Goal: Information Seeking & Learning: Learn about a topic

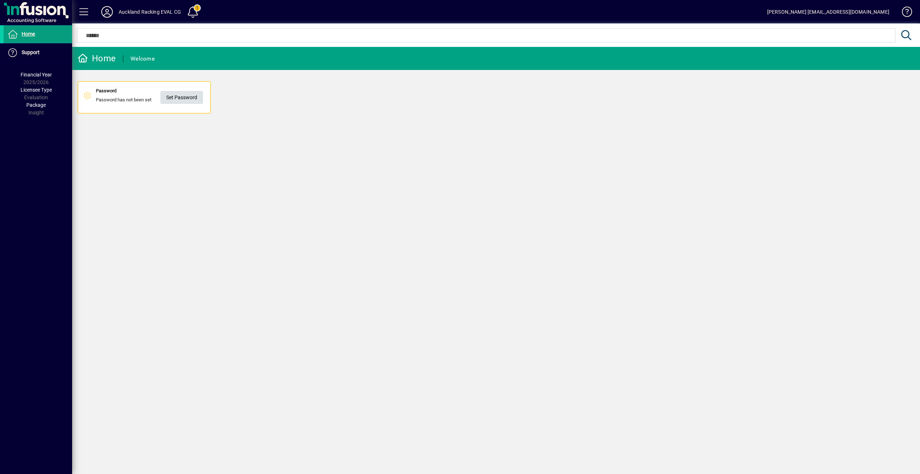
click at [187, 96] on span "Set Password" at bounding box center [181, 98] width 31 height 12
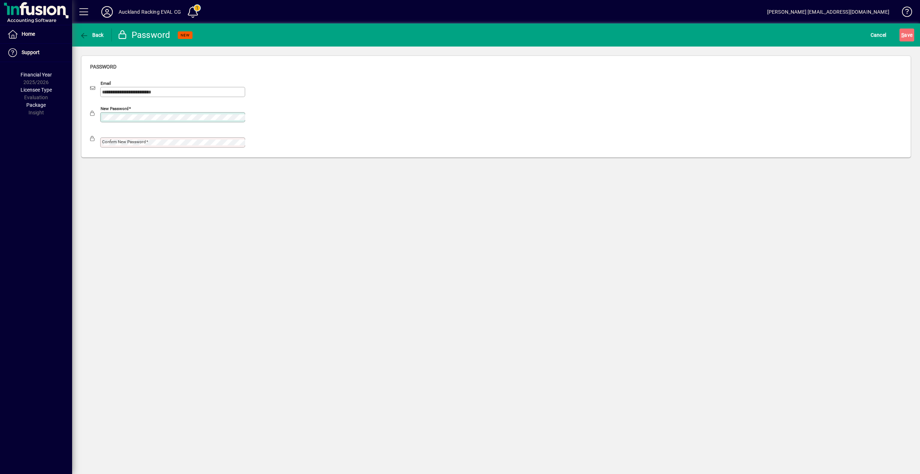
click at [336, 122] on div "New password" at bounding box center [496, 115] width 812 height 25
click at [134, 139] on mat-label "Confirm new password" at bounding box center [124, 141] width 44 height 5
click at [900, 28] on button "S ave" at bounding box center [907, 34] width 15 height 13
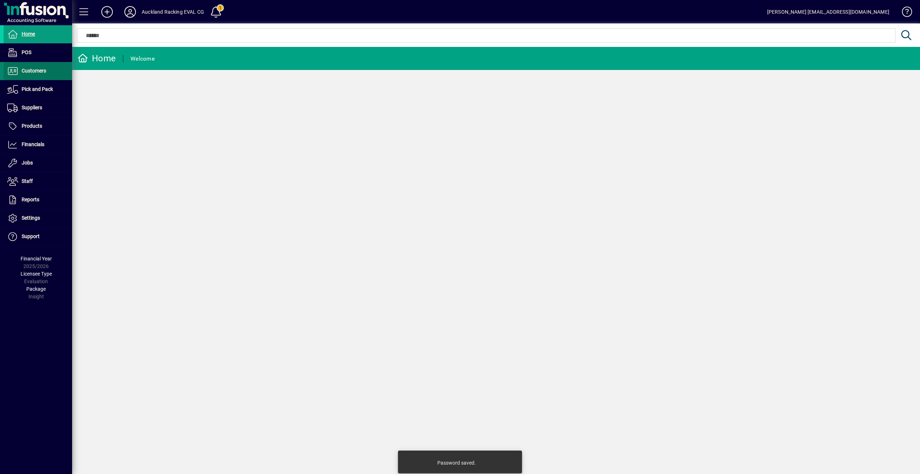
click at [42, 73] on span "Customers" at bounding box center [25, 71] width 43 height 9
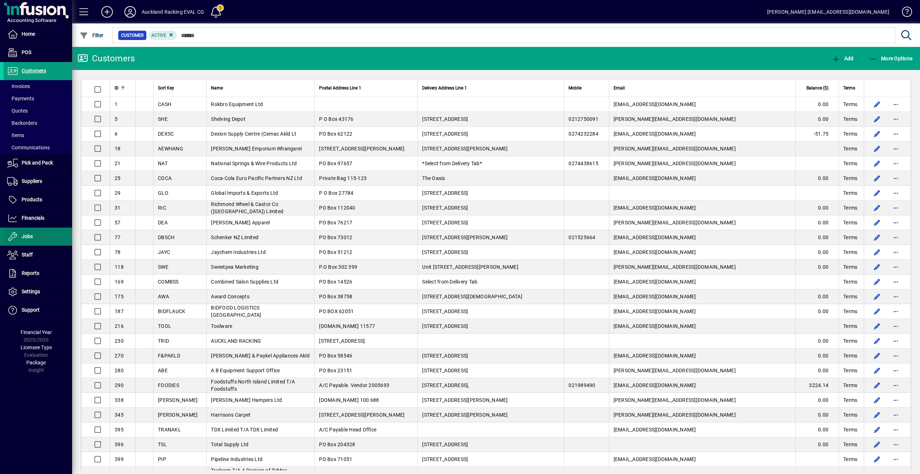
click at [31, 233] on span "Jobs" at bounding box center [27, 236] width 11 height 6
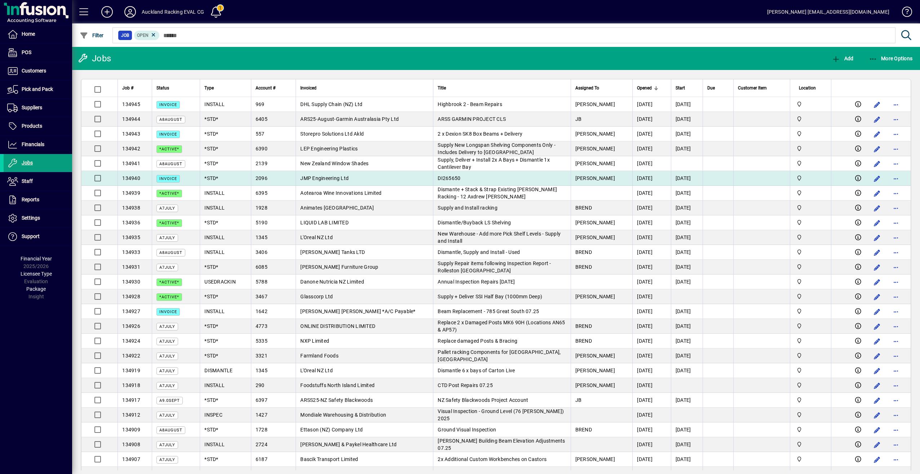
click at [277, 177] on div "2096" at bounding box center [274, 178] width 36 height 7
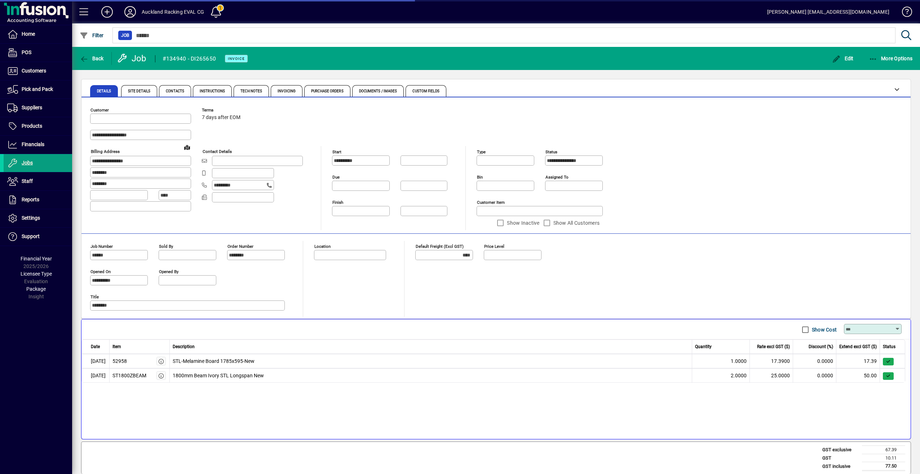
type input "**********"
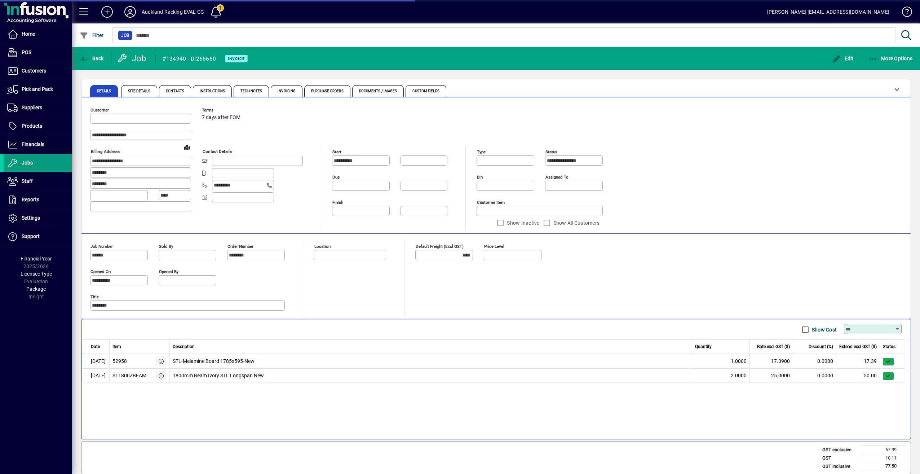
type input "******"
type input "**********"
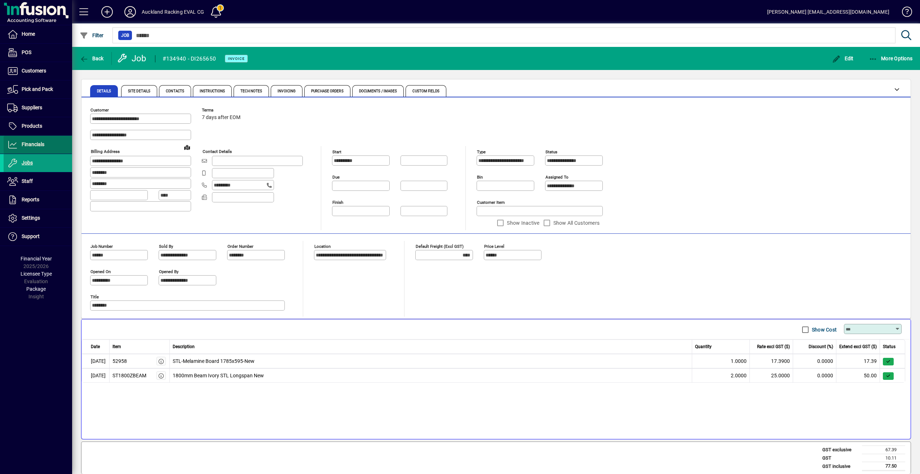
click at [27, 141] on span "Financials" at bounding box center [33, 144] width 23 height 6
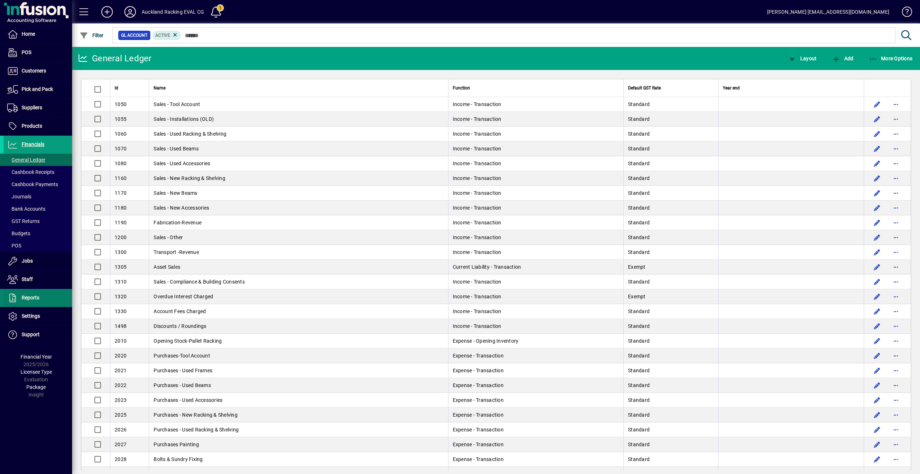
click at [34, 297] on span "Reports" at bounding box center [31, 298] width 18 height 6
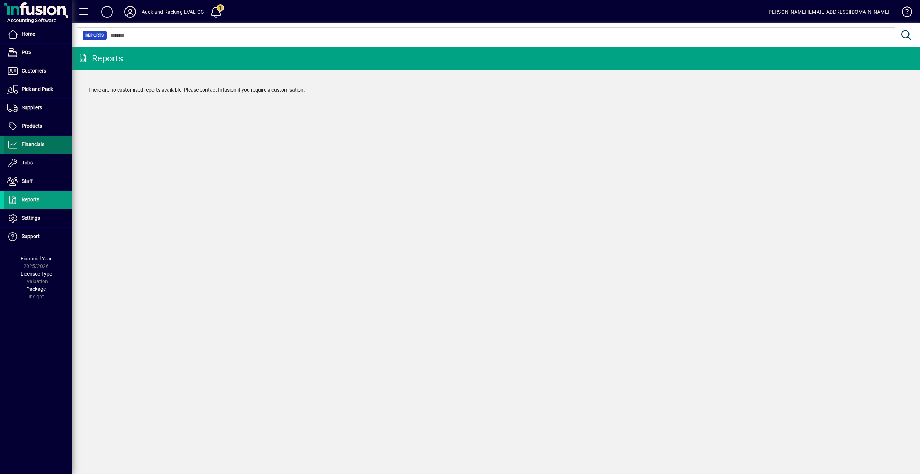
click at [28, 145] on span "Financials" at bounding box center [33, 144] width 23 height 6
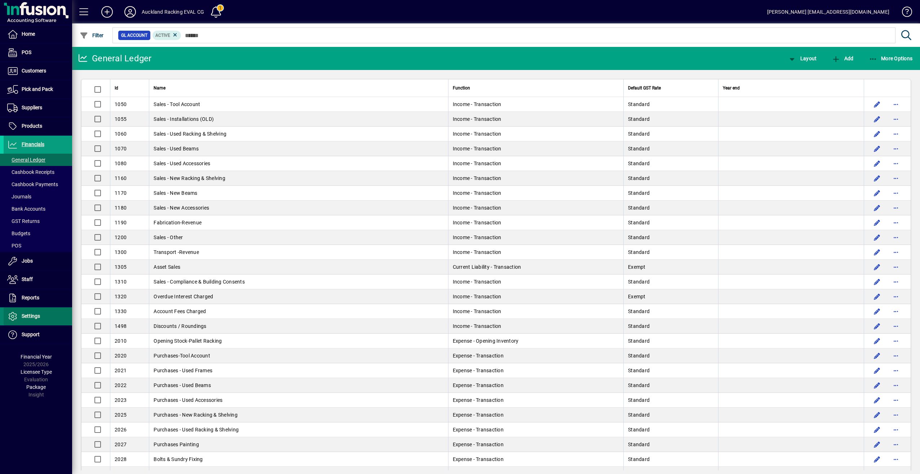
click at [41, 313] on span at bounding box center [38, 316] width 69 height 17
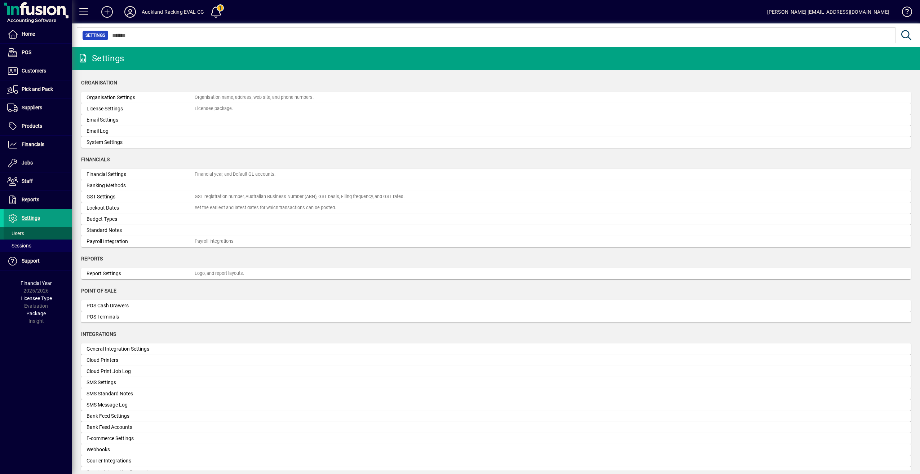
click at [22, 231] on span "Users" at bounding box center [15, 233] width 17 height 6
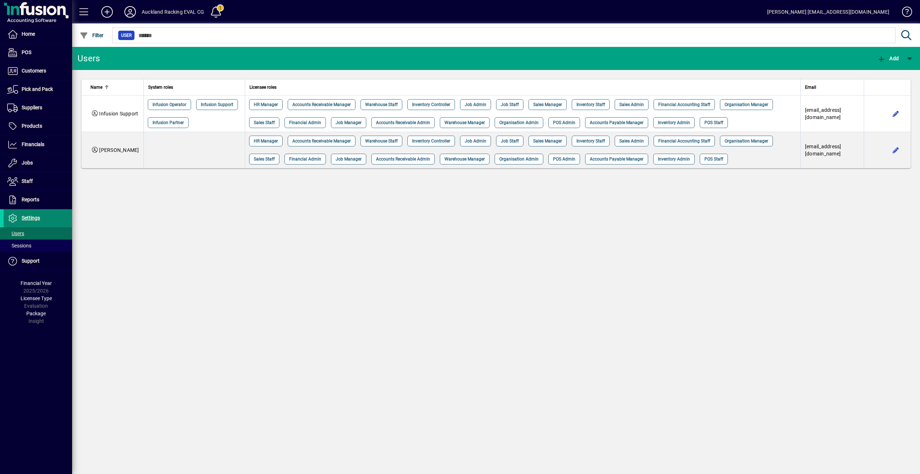
click at [28, 215] on span "Settings" at bounding box center [31, 218] width 18 height 6
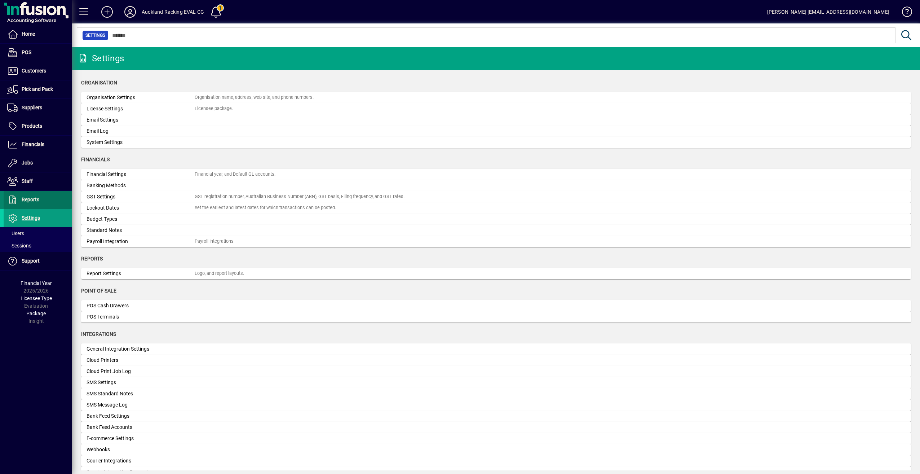
click at [33, 198] on span "Reports" at bounding box center [31, 199] width 18 height 6
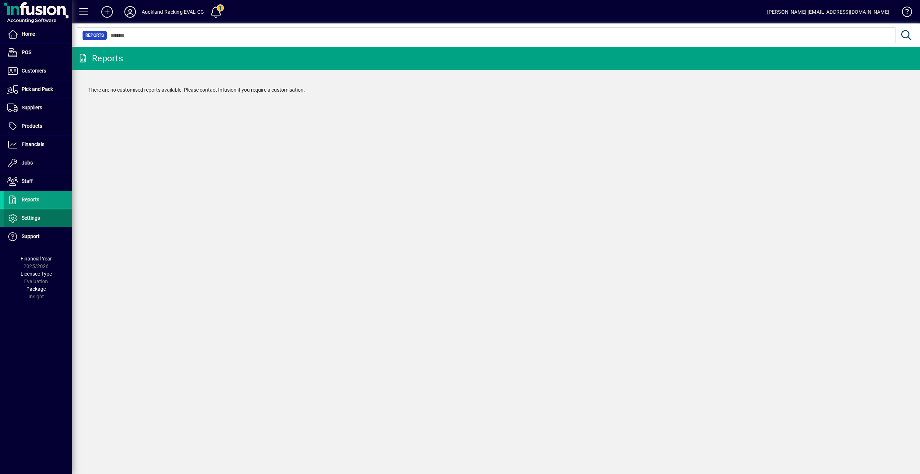
click at [27, 220] on span "Settings" at bounding box center [22, 218] width 36 height 9
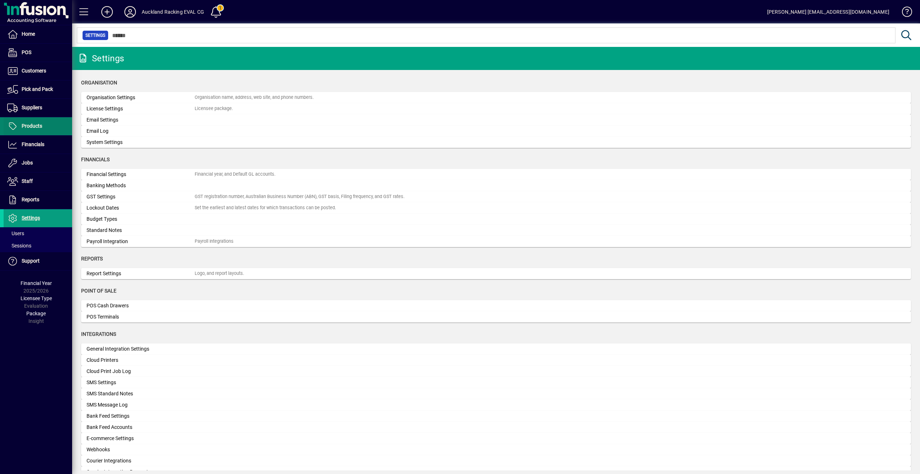
click at [38, 123] on span "Products" at bounding box center [32, 126] width 21 height 6
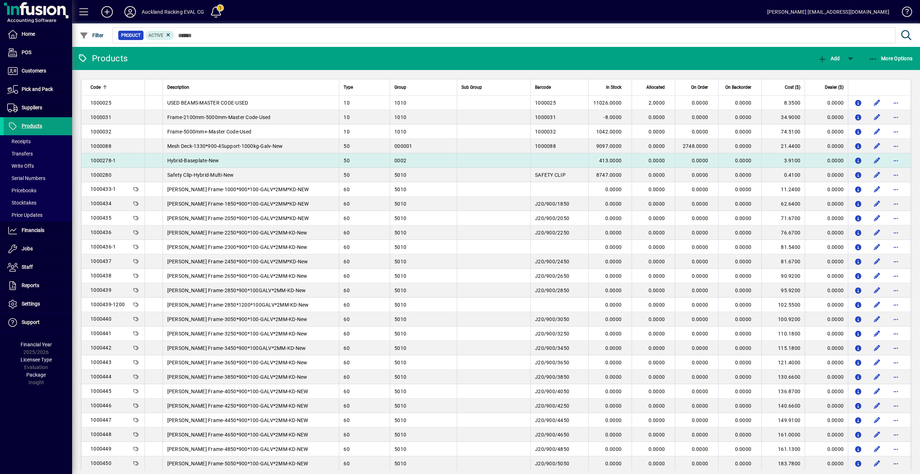
click at [110, 160] on span "1000278-1" at bounding box center [102, 161] width 25 height 6
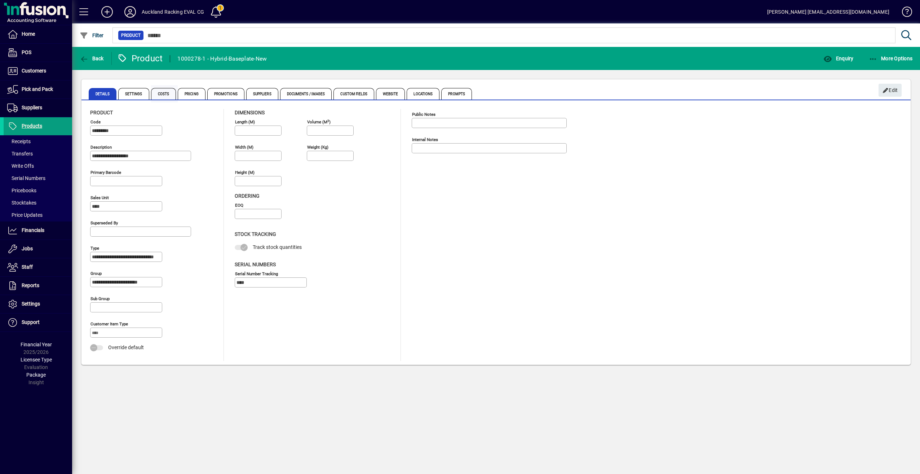
click at [162, 95] on span "Costs" at bounding box center [163, 94] width 25 height 12
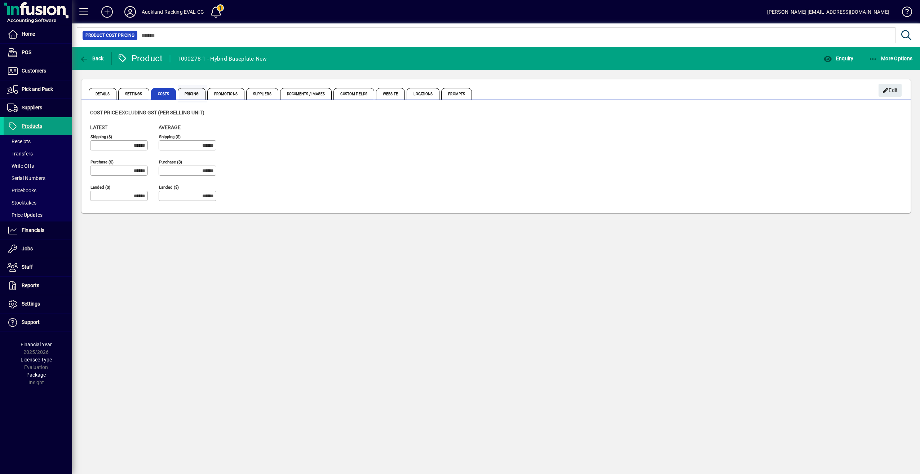
click at [190, 92] on span "Pricing" at bounding box center [192, 94] width 28 height 12
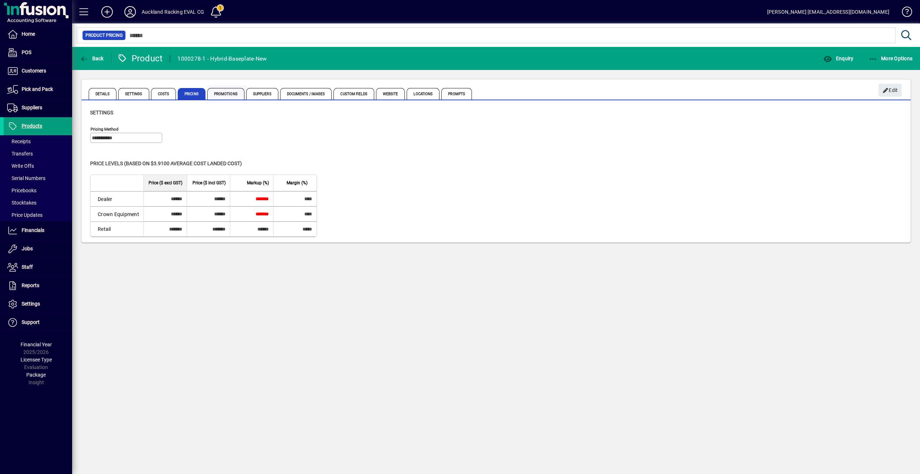
click at [223, 93] on span "Promotions" at bounding box center [225, 94] width 37 height 12
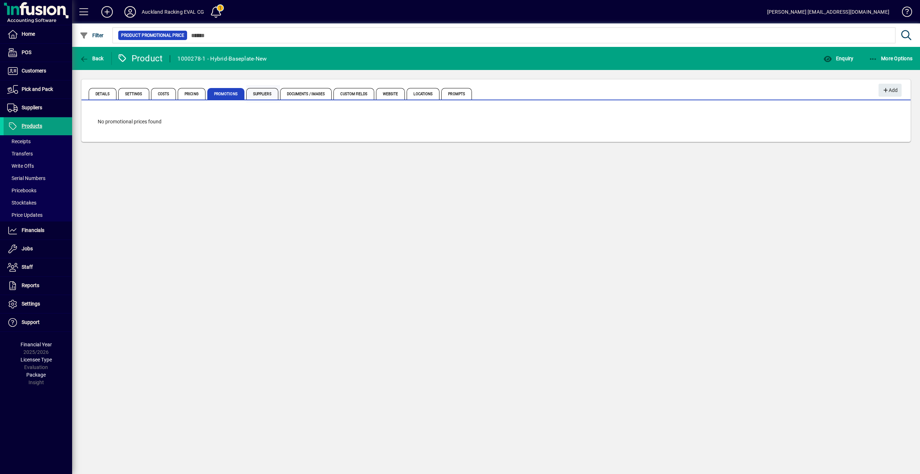
click at [265, 92] on span "Suppliers" at bounding box center [262, 94] width 32 height 12
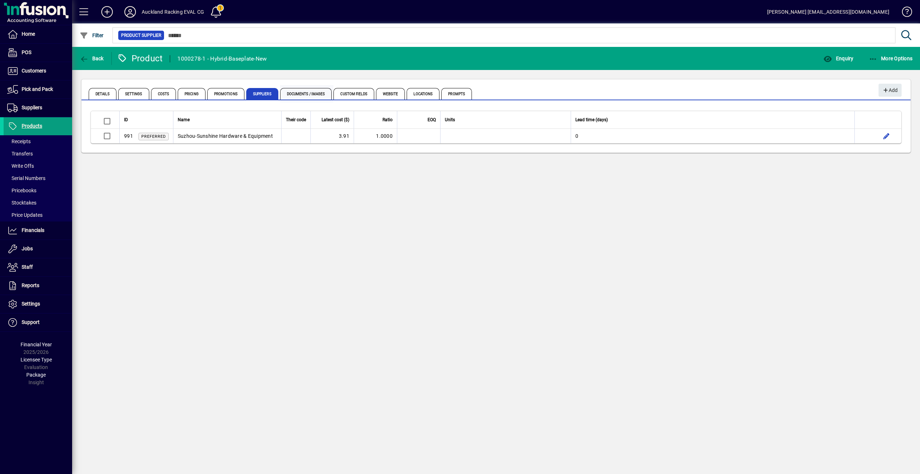
click at [307, 94] on span "Documents / Images" at bounding box center [306, 94] width 52 height 12
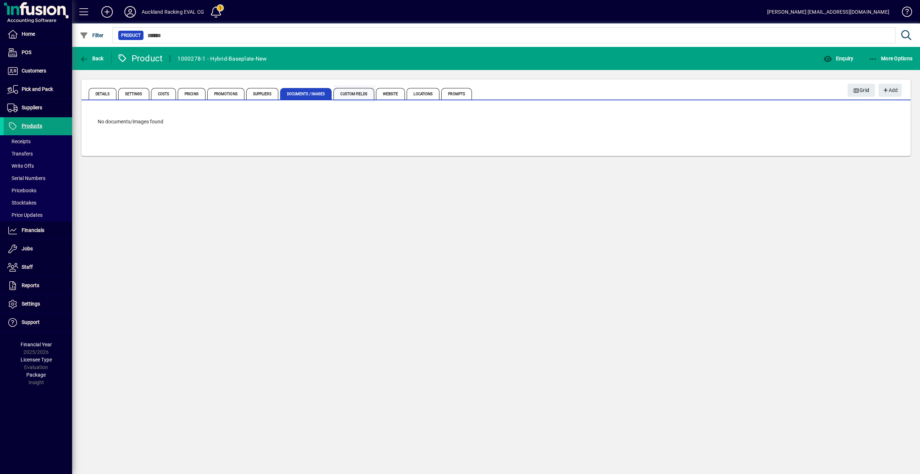
click at [353, 91] on span "Custom Fields" at bounding box center [354, 94] width 40 height 12
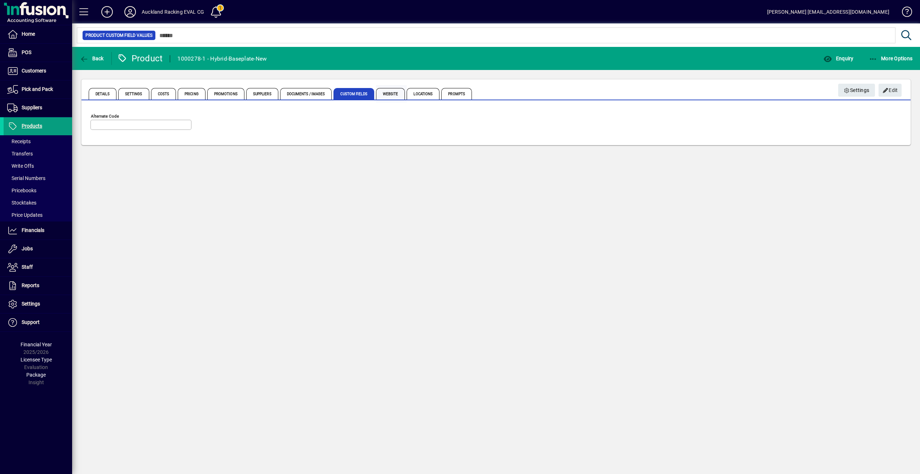
click at [390, 93] on span "Website" at bounding box center [390, 94] width 29 height 12
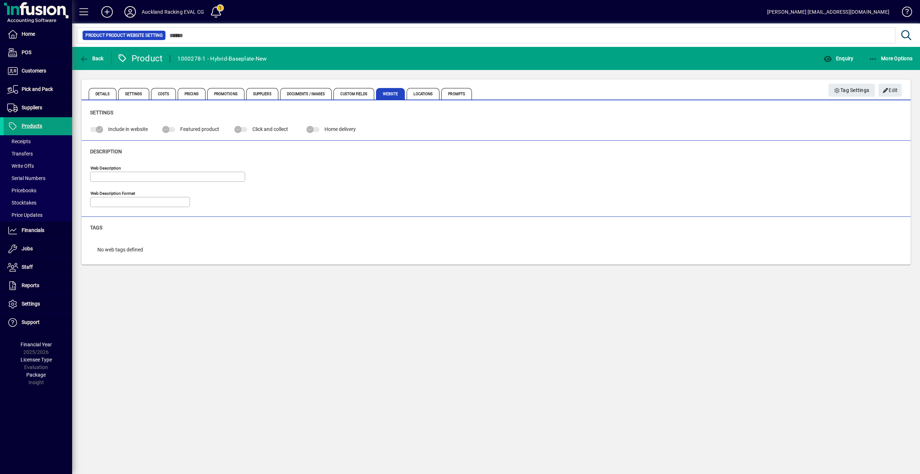
type input "**********"
click at [422, 91] on span "Locations" at bounding box center [423, 94] width 33 height 12
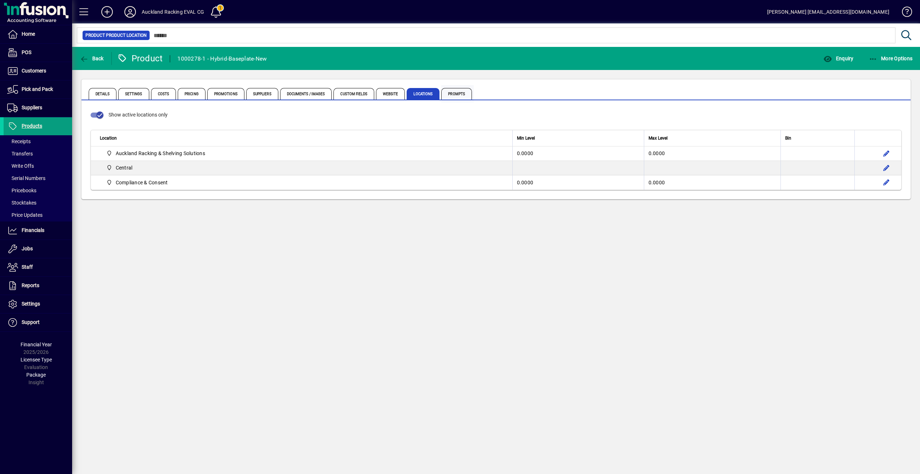
click at [450, 93] on span "Prompts" at bounding box center [456, 94] width 31 height 12
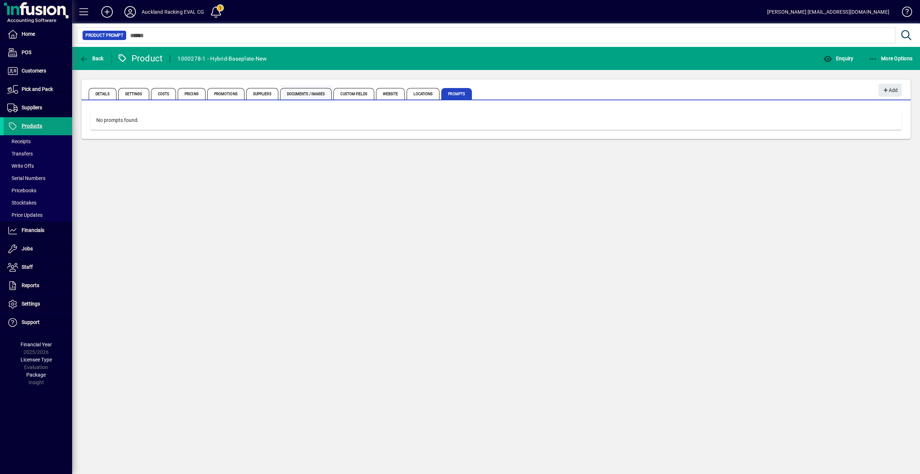
click at [300, 93] on span "Documents / Images" at bounding box center [306, 94] width 52 height 12
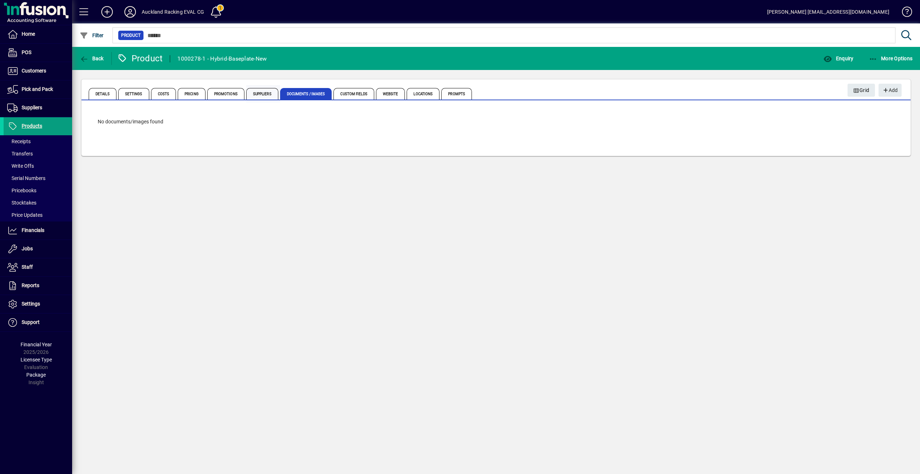
click at [256, 92] on span "Suppliers" at bounding box center [262, 94] width 32 height 12
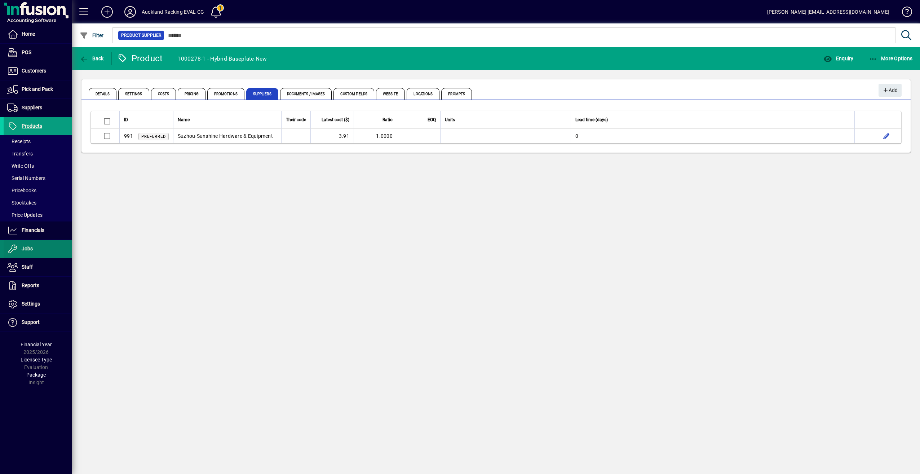
click at [25, 247] on span "Jobs" at bounding box center [27, 249] width 11 height 6
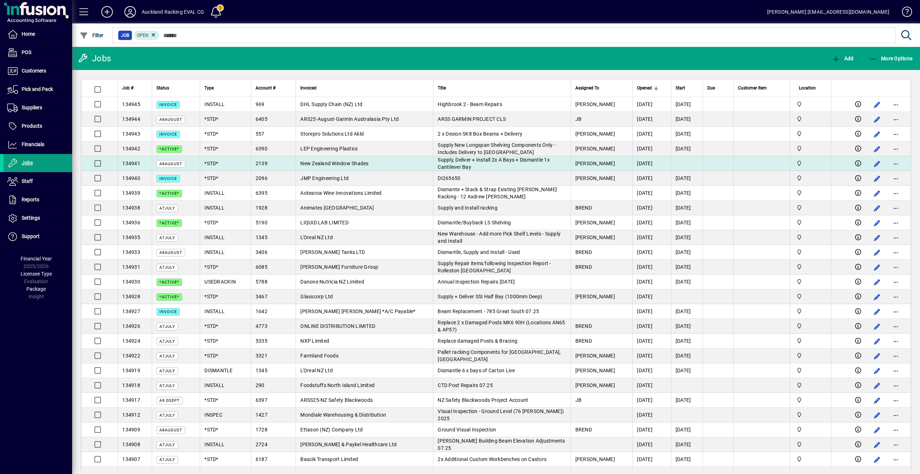
click at [161, 164] on span "A8AUGUST" at bounding box center [170, 164] width 23 height 5
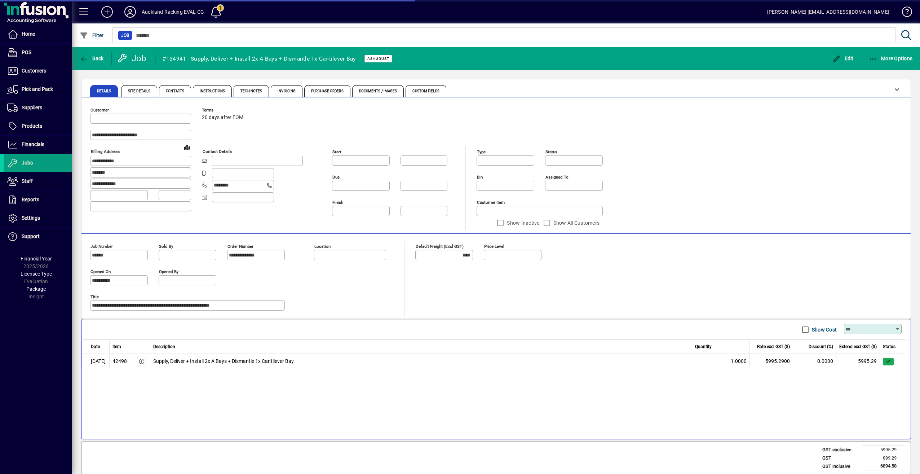
type input "******"
type input "**********"
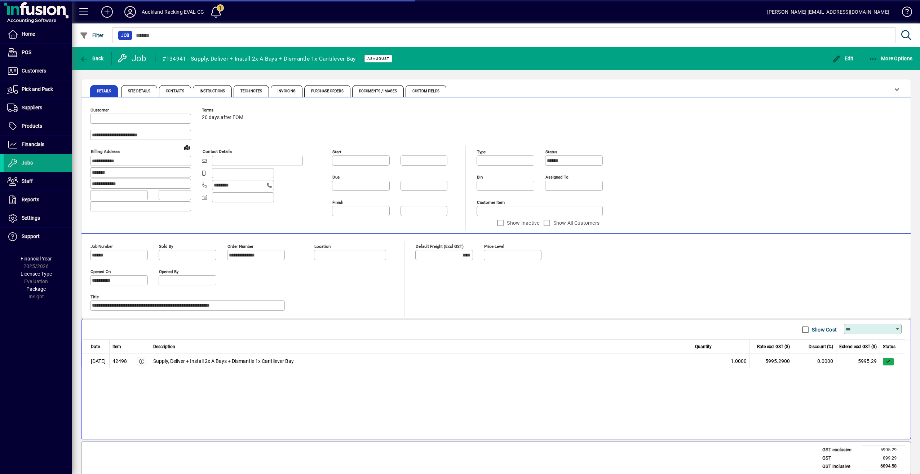
type input "**********"
type input "******"
type input "**********"
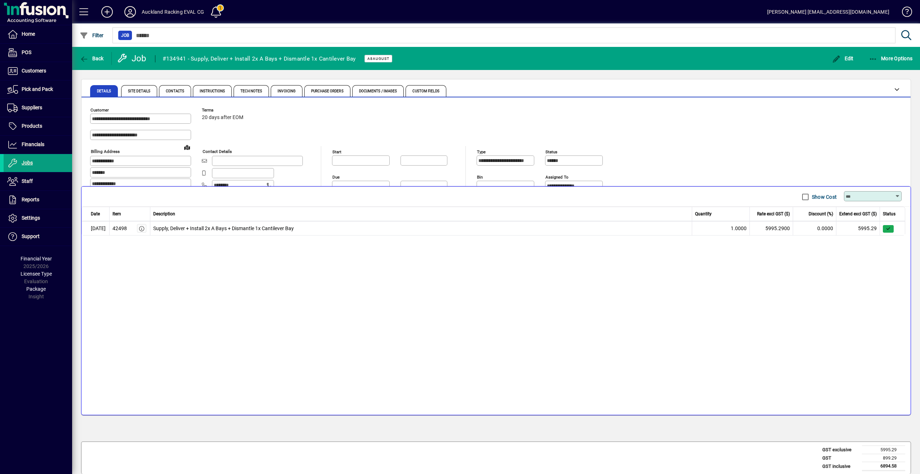
scroll to position [144, 0]
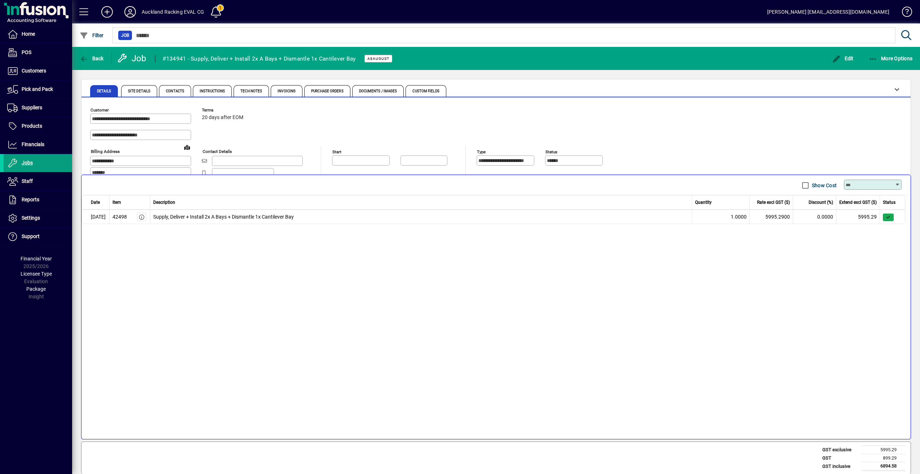
click at [209, 233] on div "Date Item Description Quantity Rate excl GST ($) Discount (%) Extend excl GST (…" at bounding box center [495, 316] width 829 height 242
click at [216, 228] on div "Date Item Description Quantity Rate excl GST ($) Discount (%) Extend excl GST (…" at bounding box center [495, 316] width 829 height 242
click at [217, 228] on div "Date Item Description Quantity Rate excl GST ($) Discount (%) Extend excl GST (…" at bounding box center [495, 316] width 829 height 242
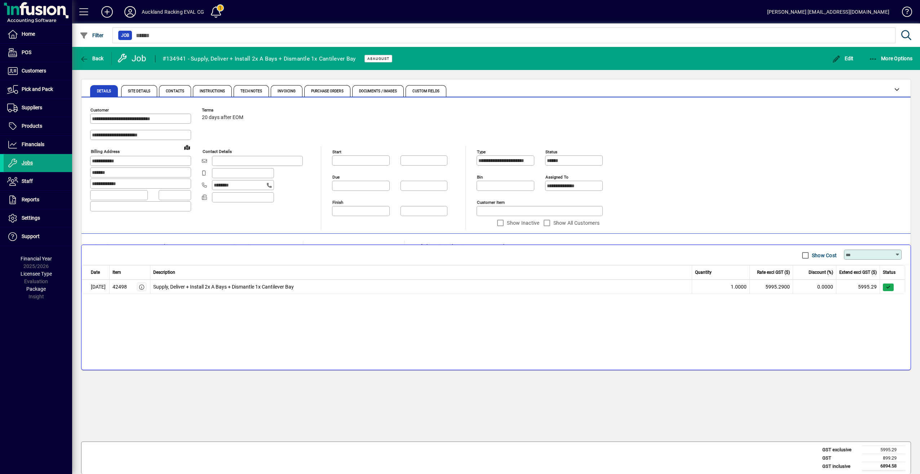
scroll to position [0, 0]
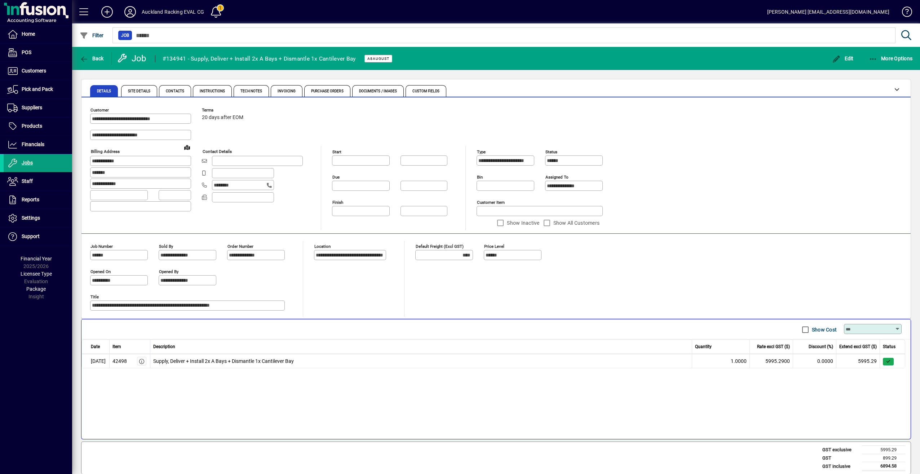
click at [896, 327] on icon at bounding box center [897, 329] width 5 height 6
click at [831, 310] on div "**********" at bounding box center [496, 279] width 812 height 76
click at [848, 59] on span "Edit" at bounding box center [843, 59] width 22 height 6
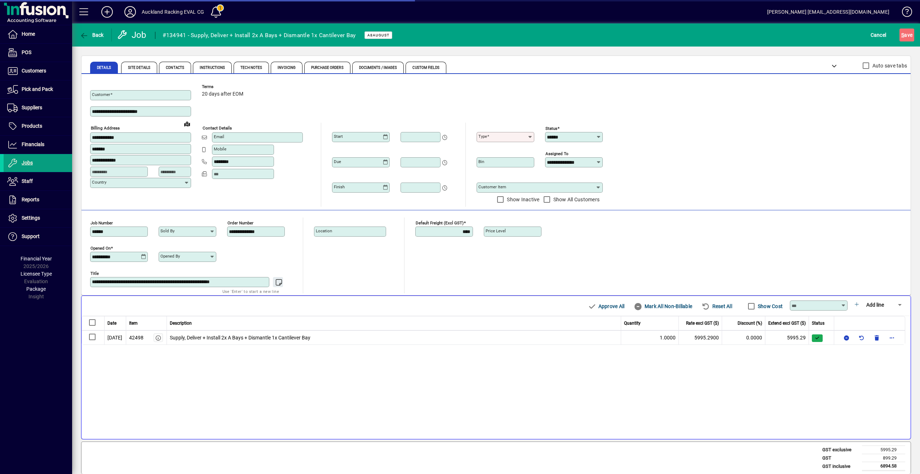
type input "**********"
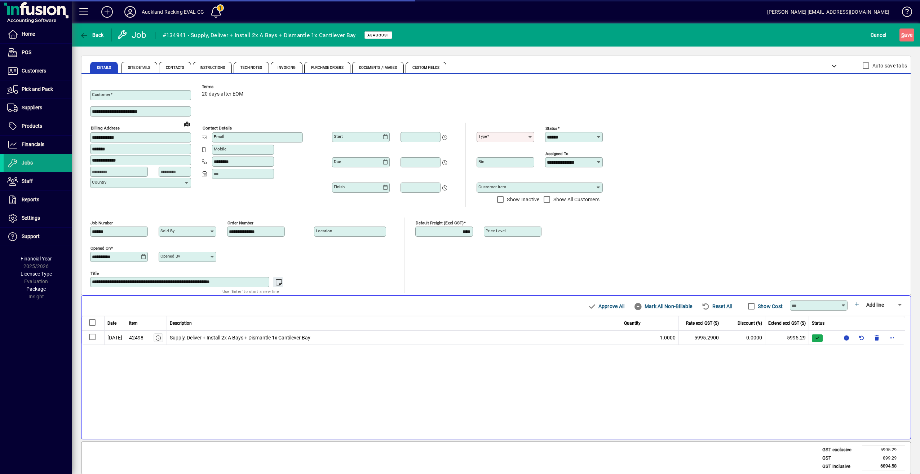
type input "******"
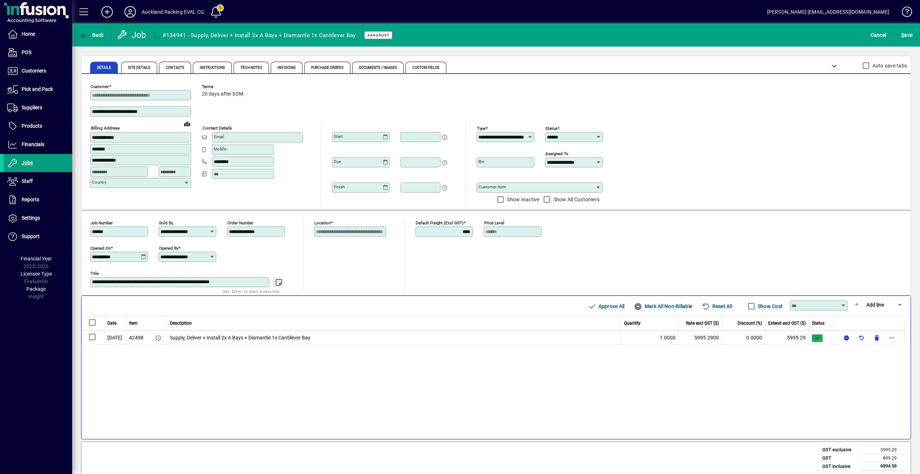
click at [899, 303] on icon at bounding box center [900, 304] width 9 height 9
click at [876, 324] on span "Product" at bounding box center [878, 323] width 35 height 9
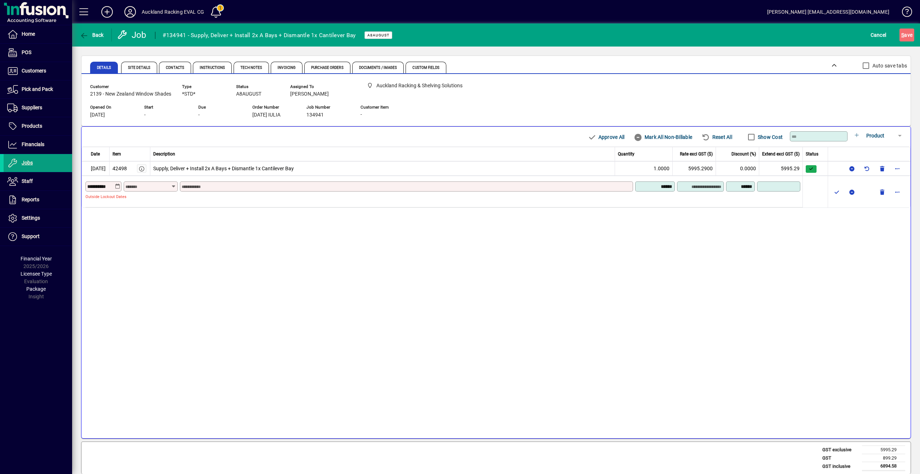
click at [149, 187] on input "text" at bounding box center [147, 187] width 45 height 6
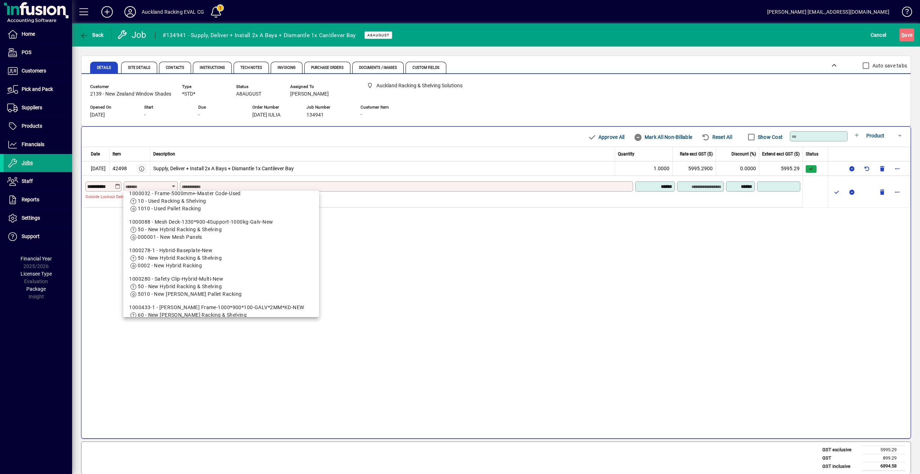
scroll to position [180, 0]
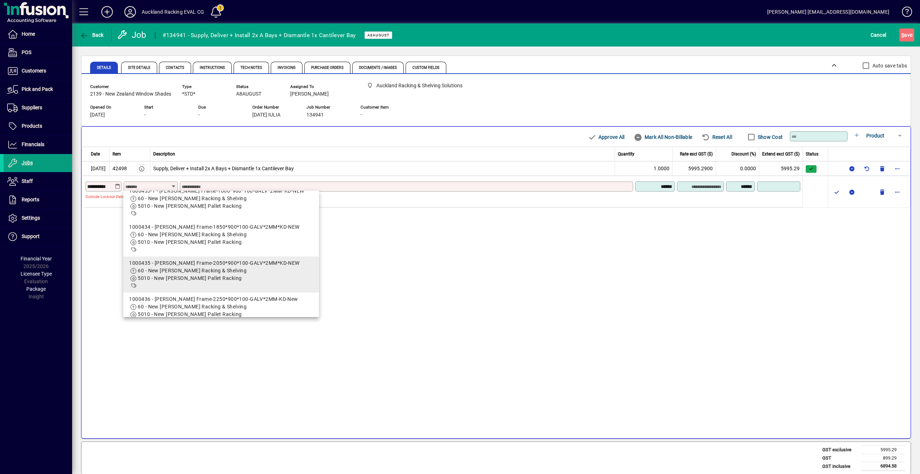
click at [170, 275] on app-search-response-field "5010 - New [PERSON_NAME] Pallet Racking" at bounding box center [190, 278] width 104 height 8
type input "*******"
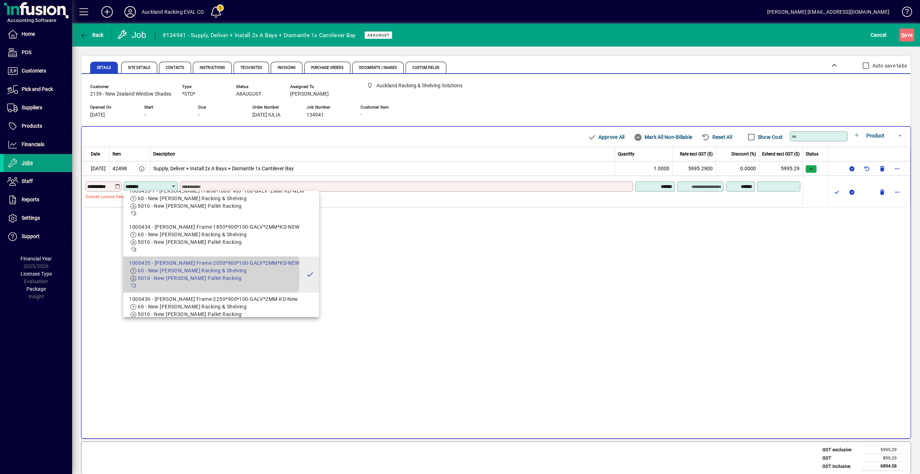
type input "**********"
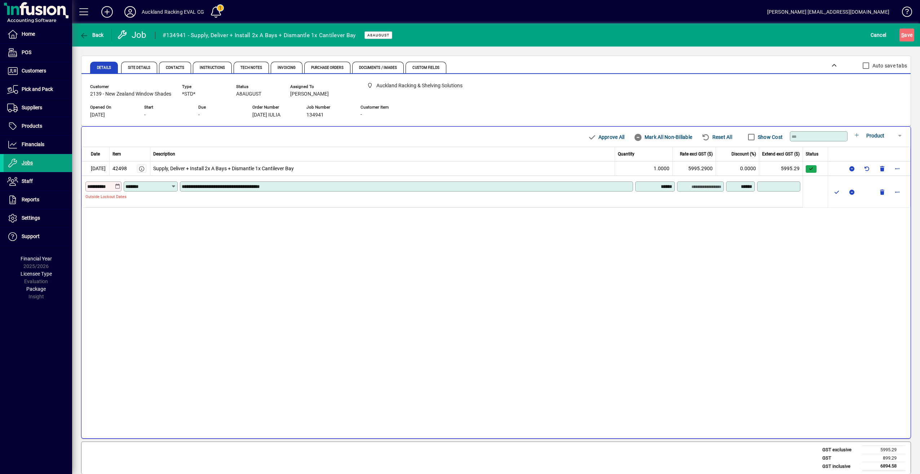
type input "********"
type input "******"
click at [111, 214] on div "**********" at bounding box center [495, 292] width 829 height 291
click at [884, 189] on span "button" at bounding box center [882, 191] width 17 height 17
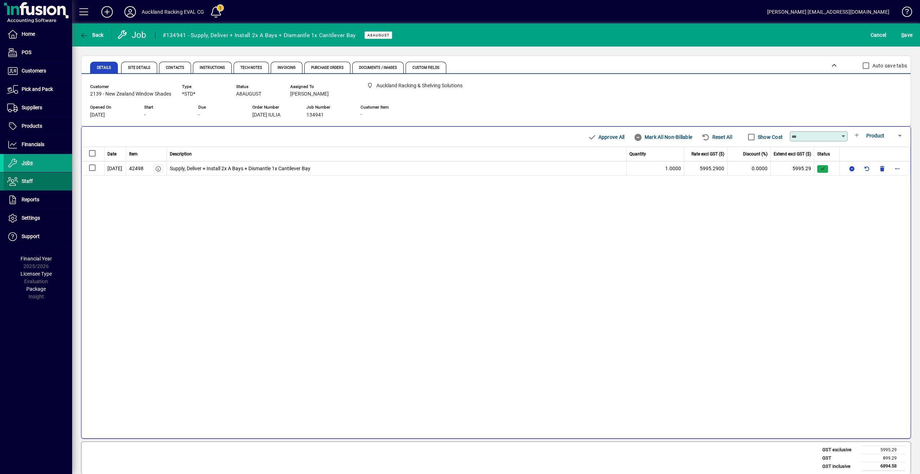
click at [26, 183] on span "Staff" at bounding box center [18, 181] width 29 height 9
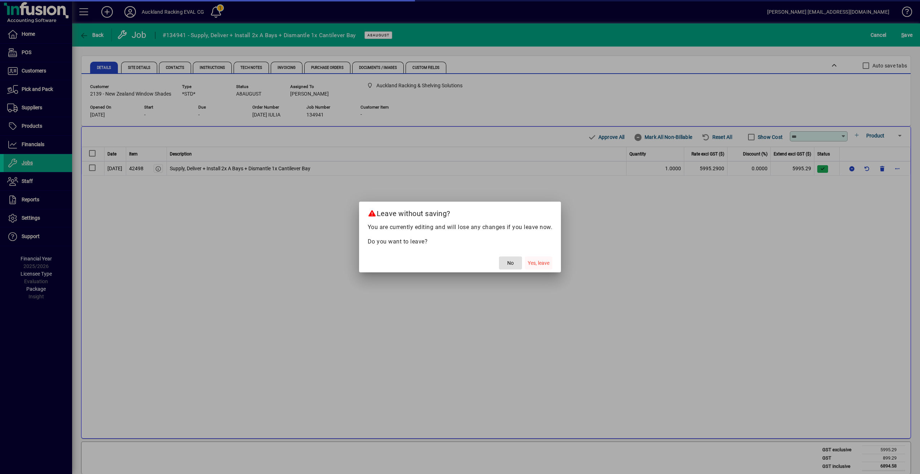
click at [537, 265] on span "Yes, leave" at bounding box center [539, 263] width 22 height 8
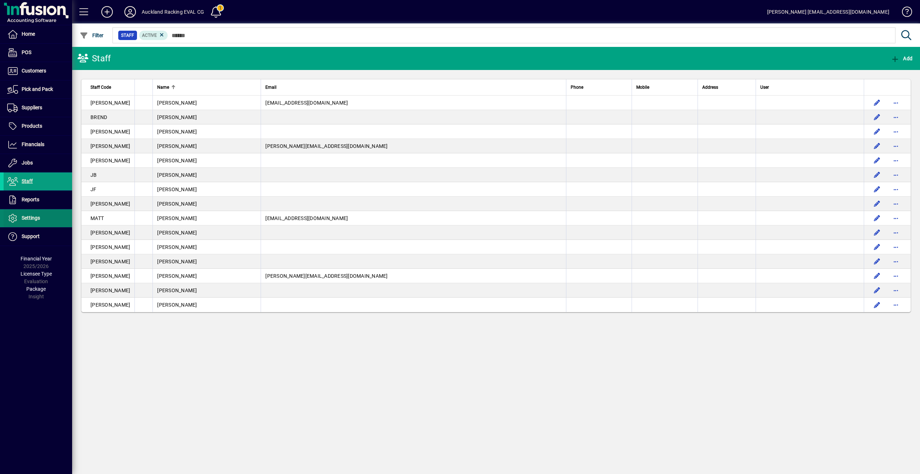
click at [26, 217] on span "Settings" at bounding box center [31, 218] width 18 height 6
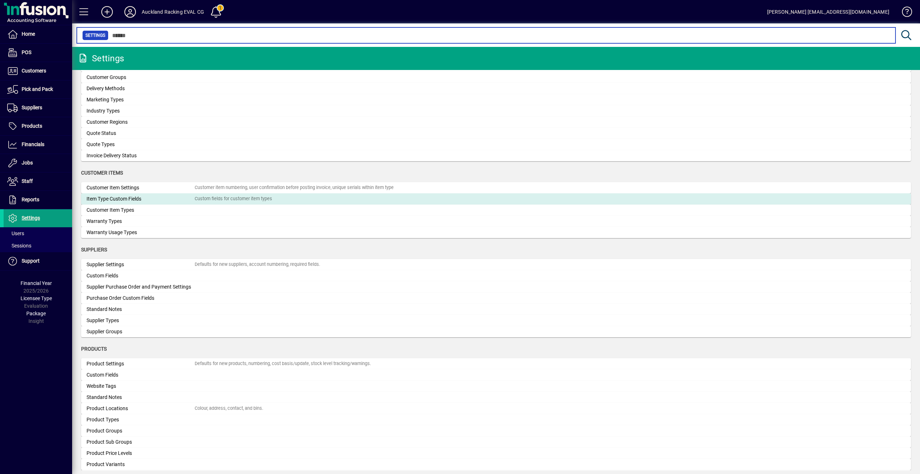
scroll to position [685, 0]
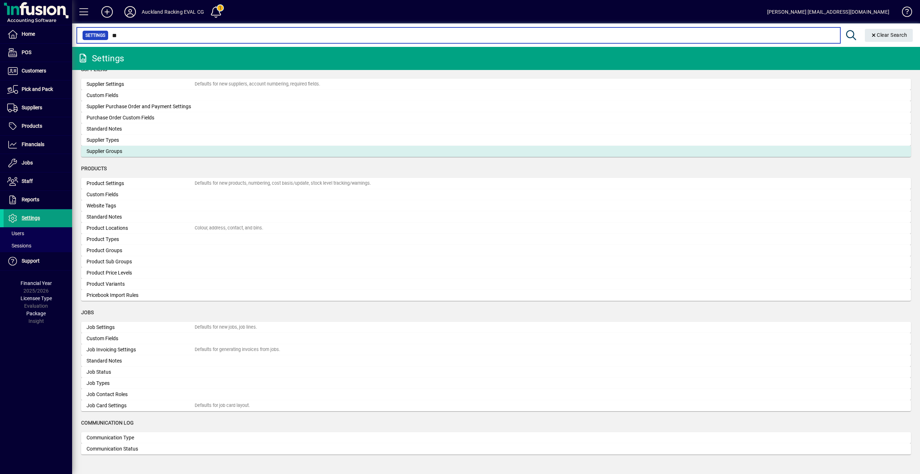
scroll to position [496, 0]
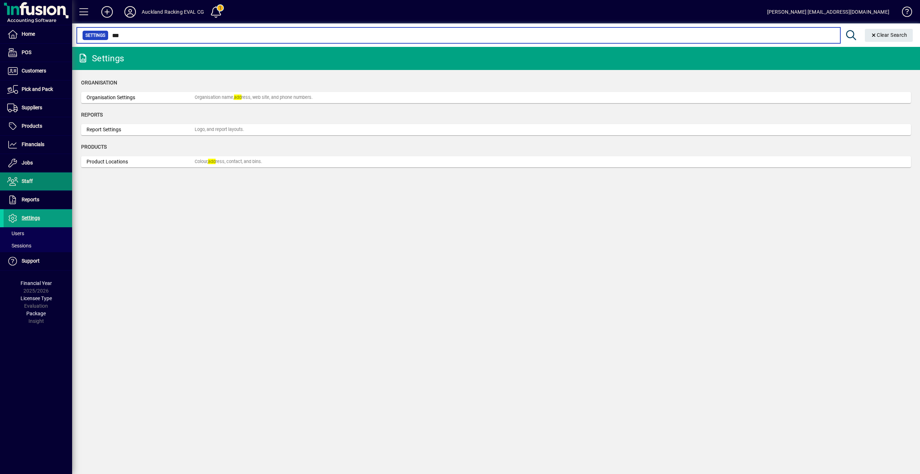
type input "***"
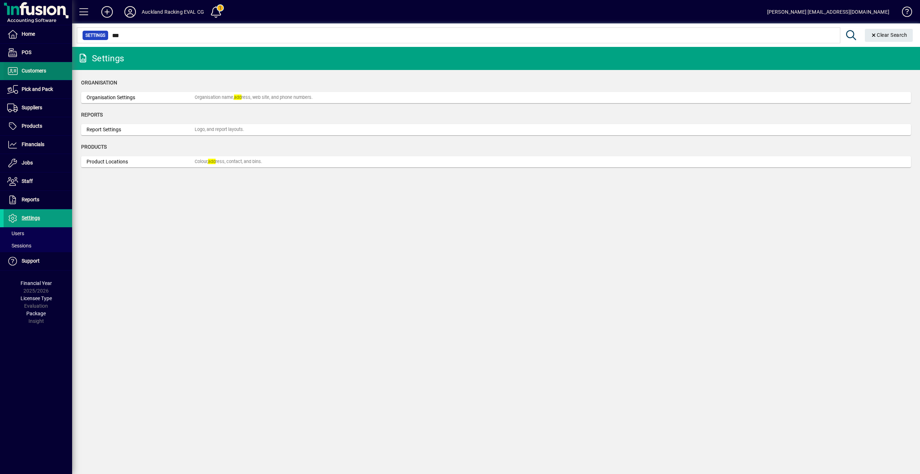
click at [27, 70] on span "Customers" at bounding box center [34, 71] width 25 height 6
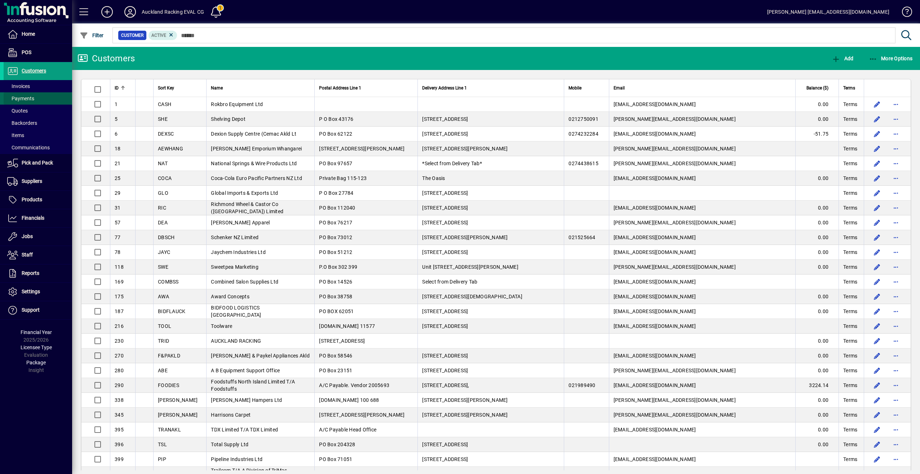
click at [26, 99] on span "Payments" at bounding box center [20, 99] width 27 height 6
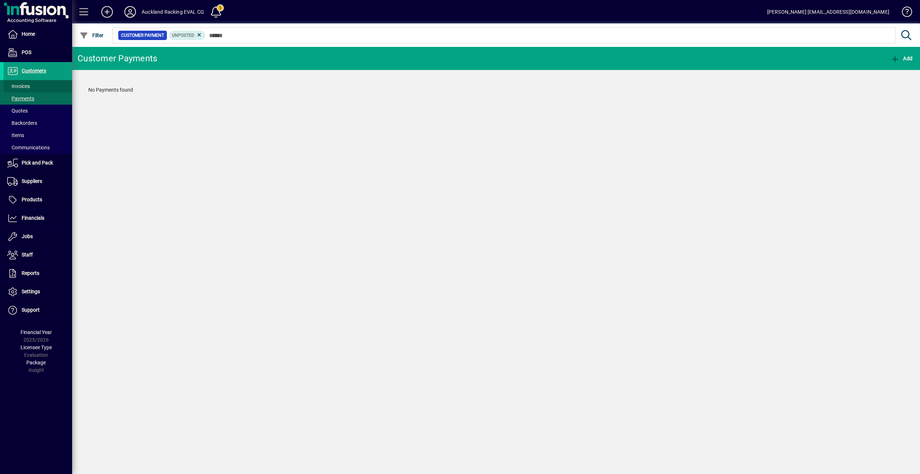
click at [27, 87] on span "Invoices" at bounding box center [18, 86] width 23 height 6
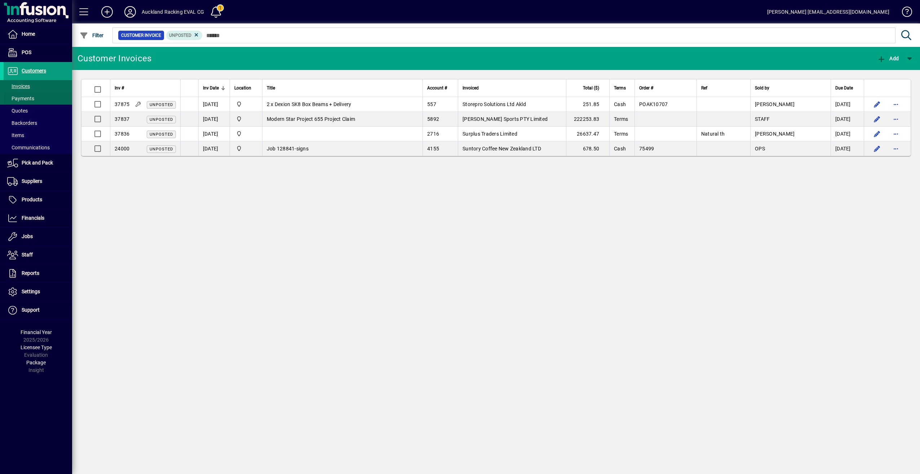
click at [26, 96] on span "Payments" at bounding box center [20, 99] width 27 height 6
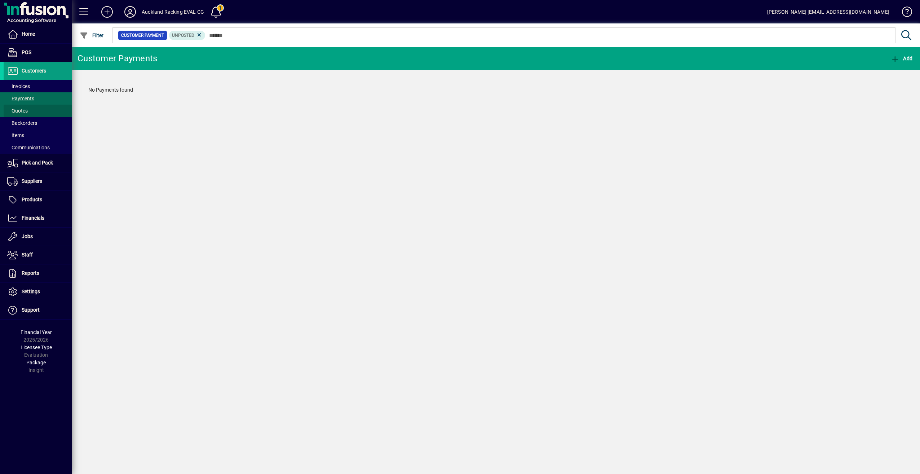
click at [23, 105] on span at bounding box center [38, 110] width 69 height 17
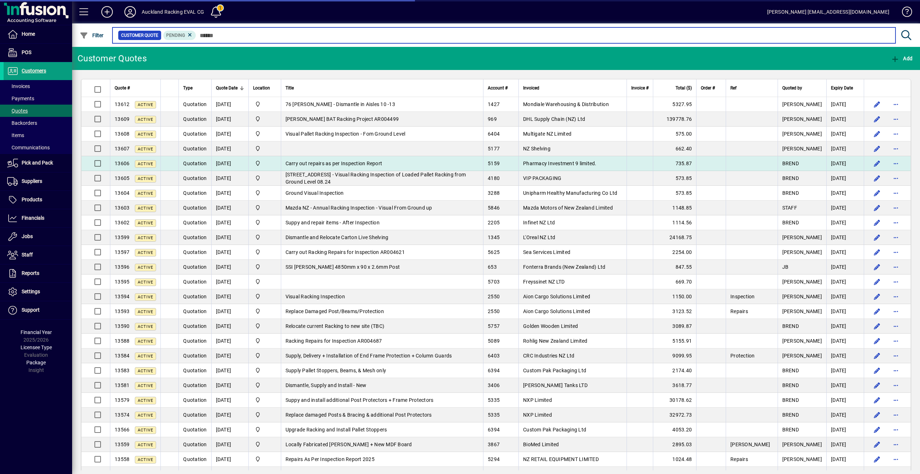
scroll to position [584, 0]
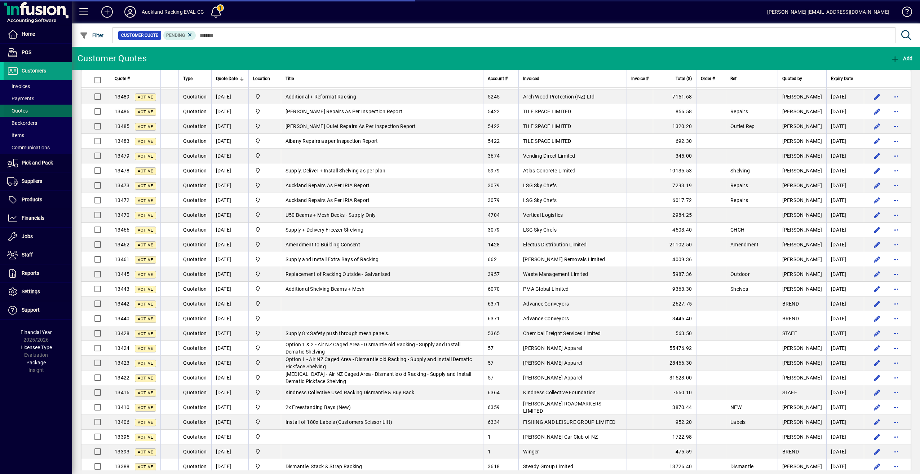
click at [23, 110] on span "Quotes" at bounding box center [17, 111] width 21 height 6
click at [801, 83] on span "Quoted by" at bounding box center [792, 79] width 20 height 8
click at [809, 81] on div at bounding box center [806, 78] width 4 height 4
click at [807, 80] on div at bounding box center [806, 79] width 1 height 4
click at [816, 83] on div "Quoted by" at bounding box center [802, 79] width 40 height 8
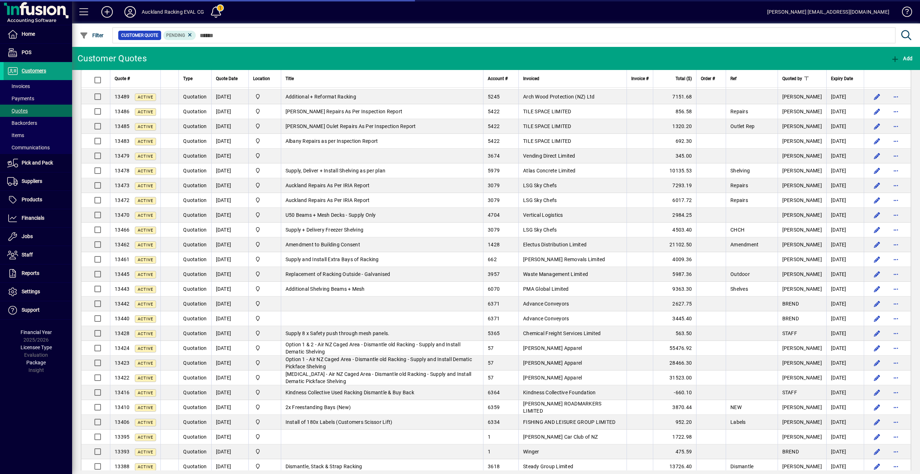
click at [816, 83] on div "Quoted by" at bounding box center [802, 79] width 40 height 8
click at [190, 34] on icon at bounding box center [190, 35] width 6 height 6
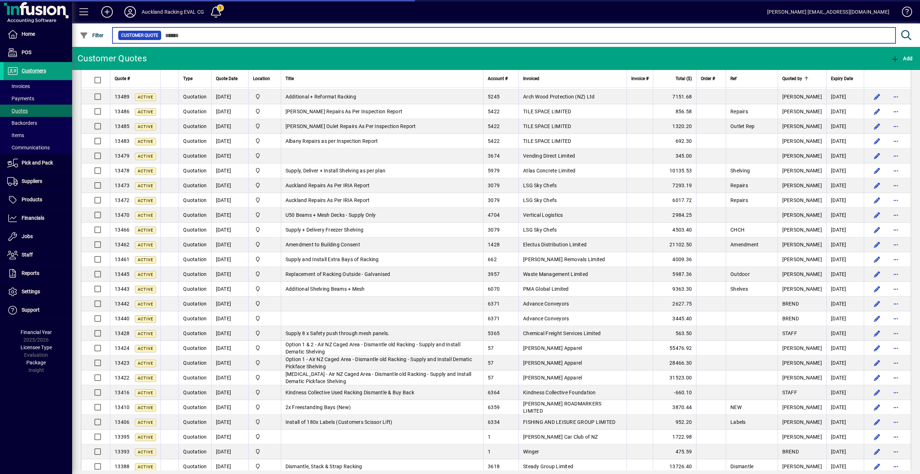
drag, startPoint x: 172, startPoint y: 34, endPoint x: 109, endPoint y: 23, distance: 64.4
click at [109, 23] on mat-toolbar "Auckland Racking EVAL CG 1 Matt Cowan mattc@aucklandracking.co.nz Filter Custom…" at bounding box center [496, 23] width 848 height 47
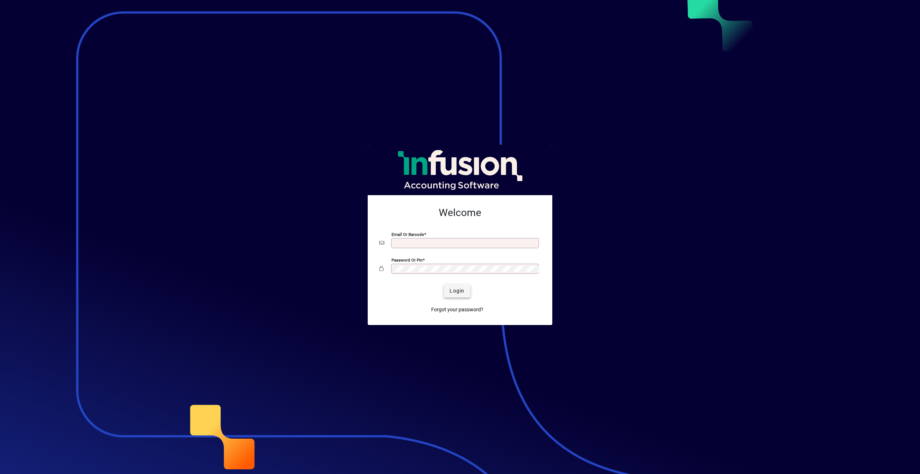
type input "**********"
click at [460, 290] on span "Login" at bounding box center [457, 291] width 15 height 8
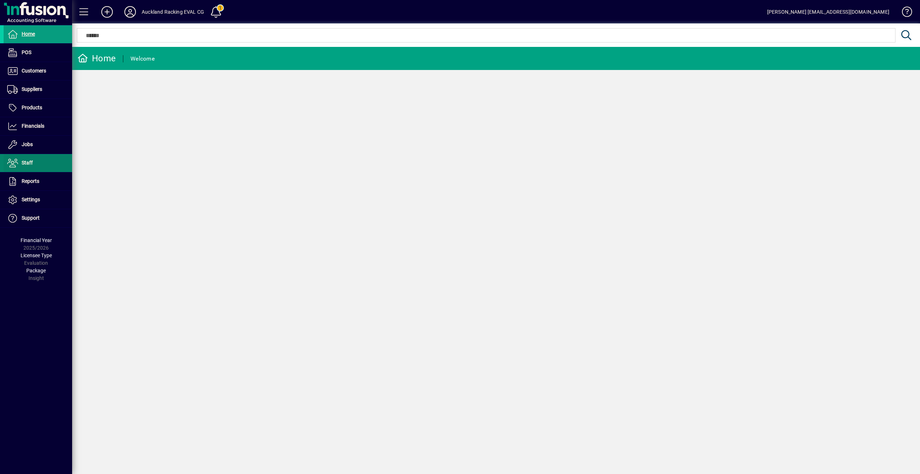
click at [25, 160] on span "Staff" at bounding box center [27, 163] width 11 height 6
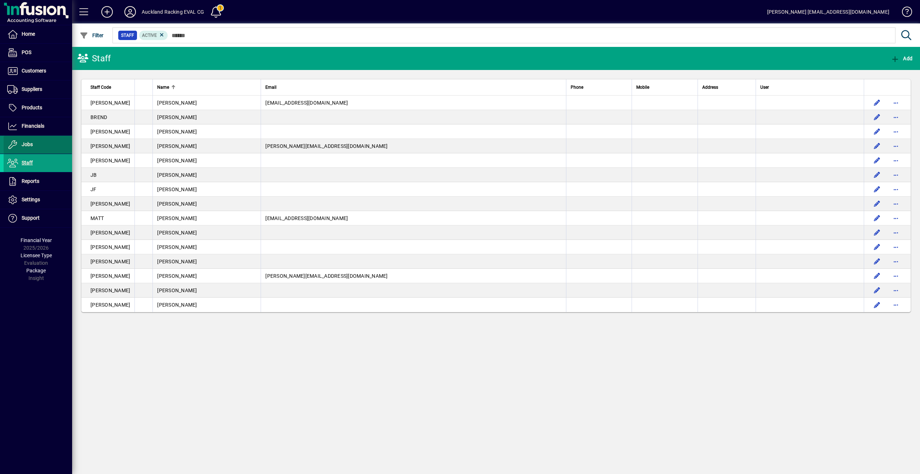
click at [23, 143] on span "Jobs" at bounding box center [27, 144] width 11 height 6
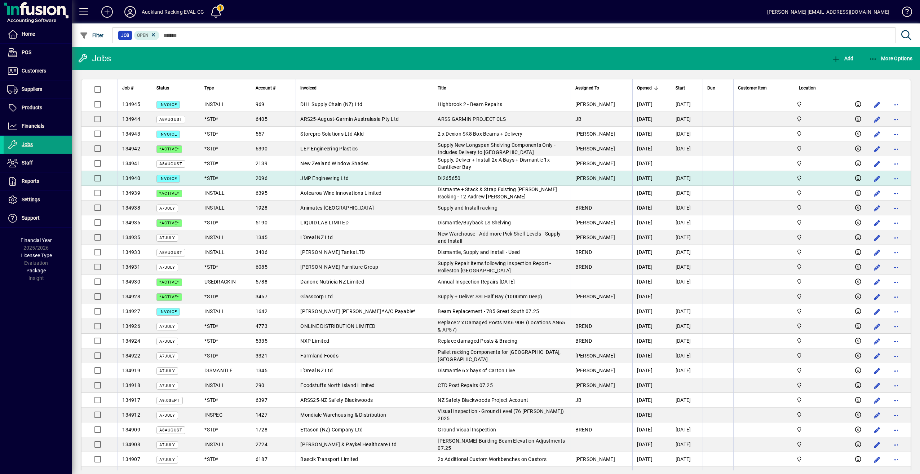
click at [218, 178] on td "*STD*" at bounding box center [225, 178] width 51 height 15
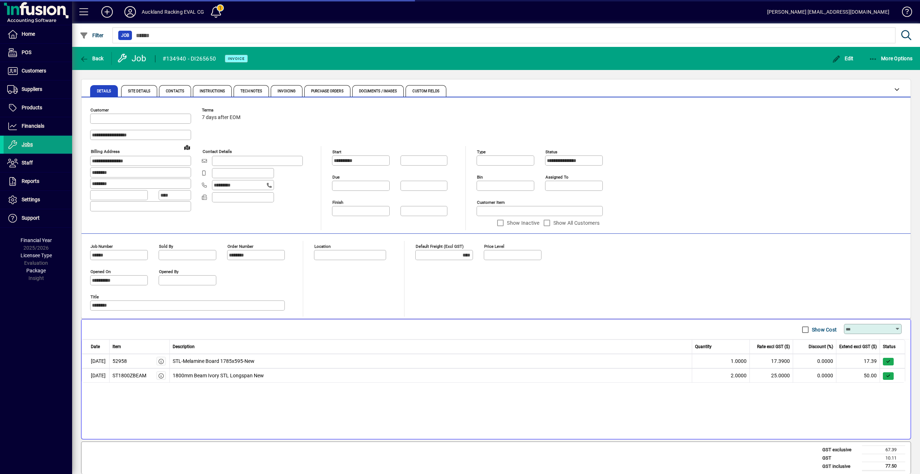
type input "**********"
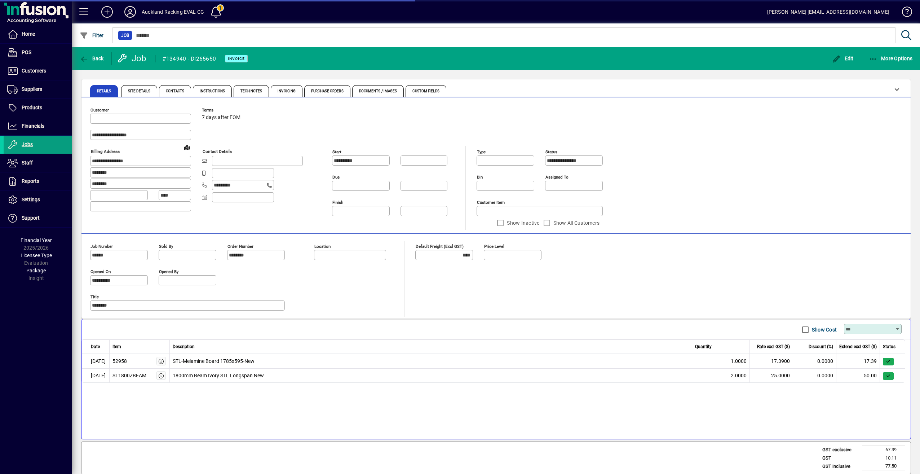
type input "**********"
type input "******"
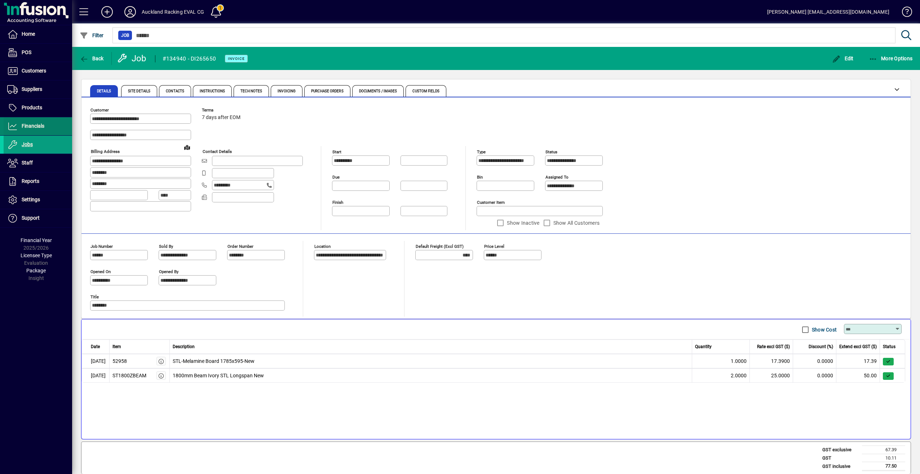
click at [44, 126] on span "Financials" at bounding box center [33, 126] width 23 height 6
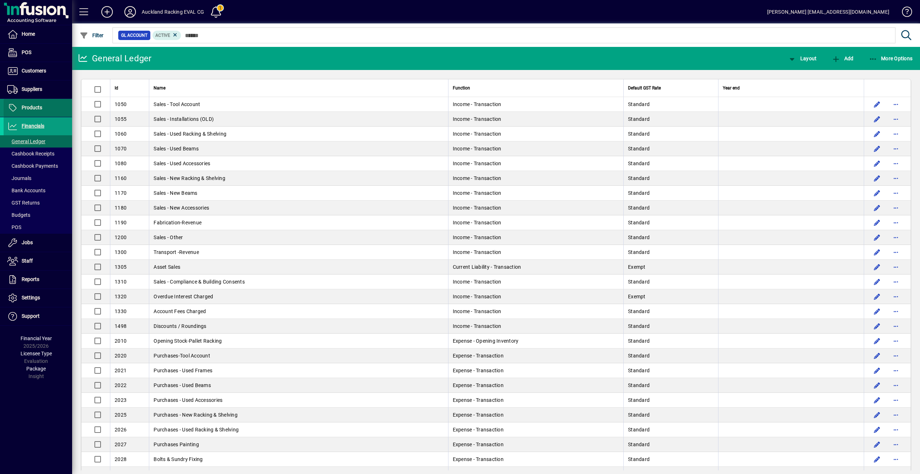
click at [30, 106] on span "Products" at bounding box center [32, 108] width 21 height 6
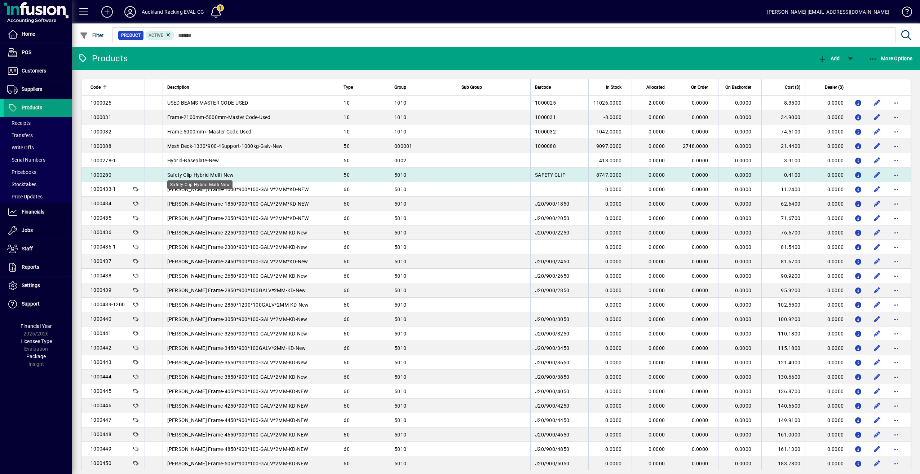
click at [173, 174] on span "Safety Clip-Hybrid-Multi-New" at bounding box center [200, 175] width 67 height 6
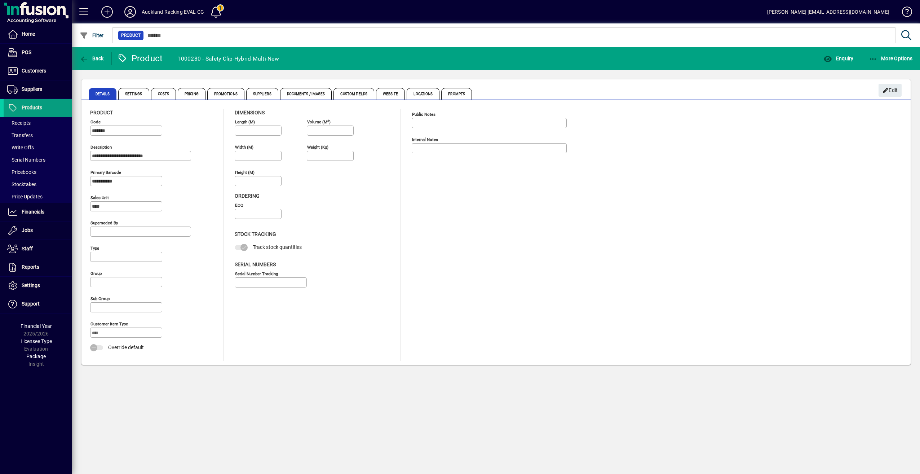
type input "**********"
type input "****"
click at [34, 89] on span "Suppliers" at bounding box center [32, 89] width 21 height 6
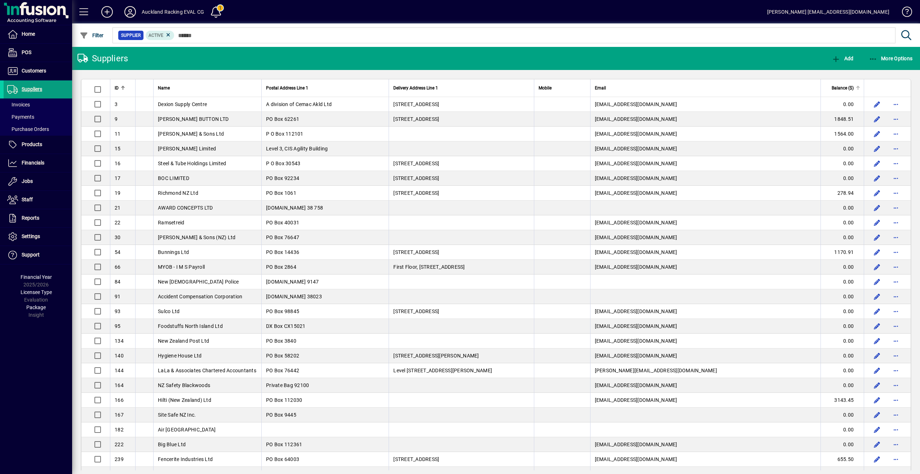
click at [838, 87] on span "Balance ($)" at bounding box center [843, 88] width 22 height 8
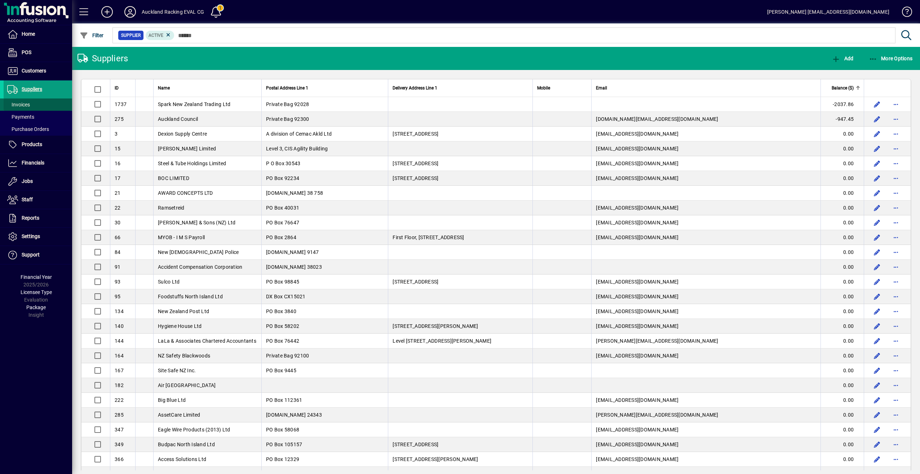
click at [30, 105] on span "Invoices" at bounding box center [18, 105] width 23 height 6
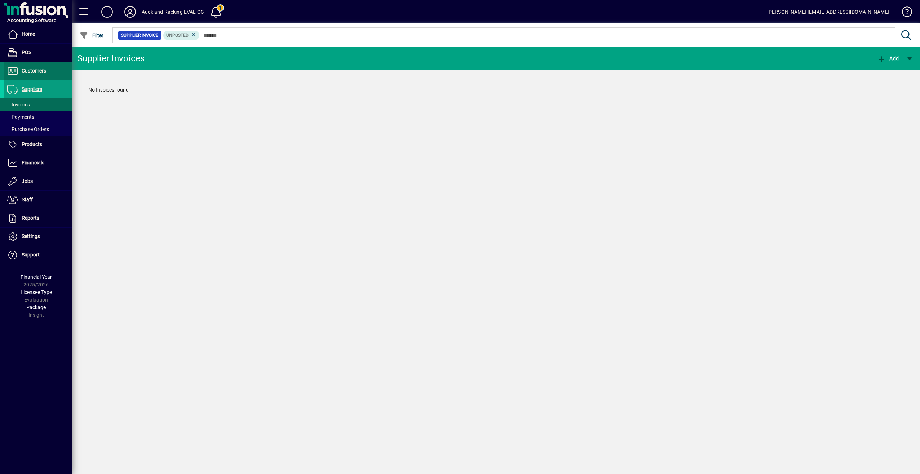
click at [31, 74] on span "Customers" at bounding box center [25, 71] width 43 height 9
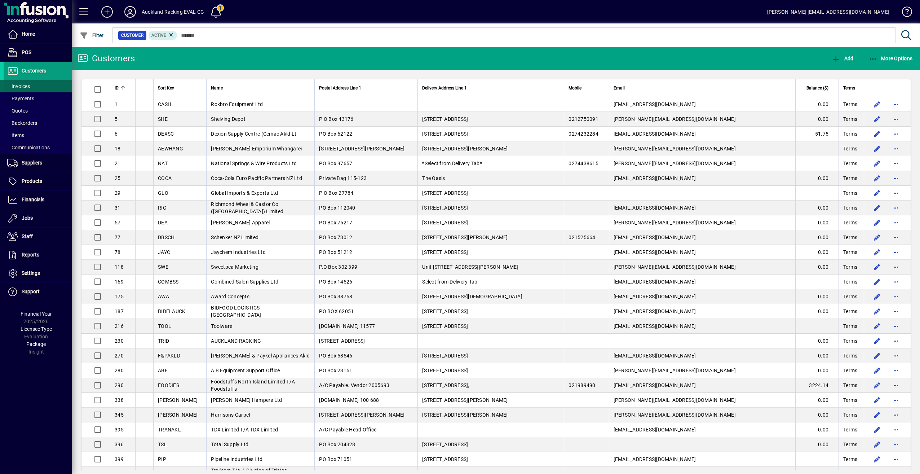
click at [26, 86] on span "Invoices" at bounding box center [18, 86] width 23 height 6
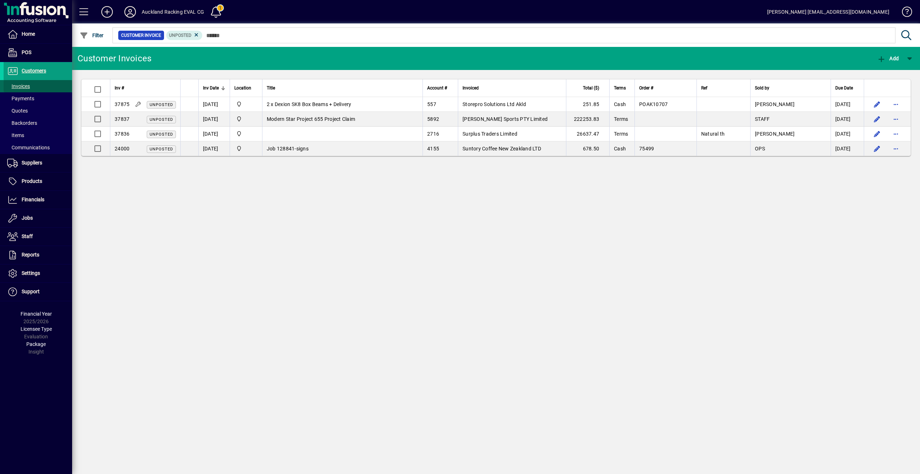
click at [28, 85] on span "Invoices" at bounding box center [18, 86] width 23 height 6
click at [92, 37] on span "Filter" at bounding box center [92, 35] width 24 height 6
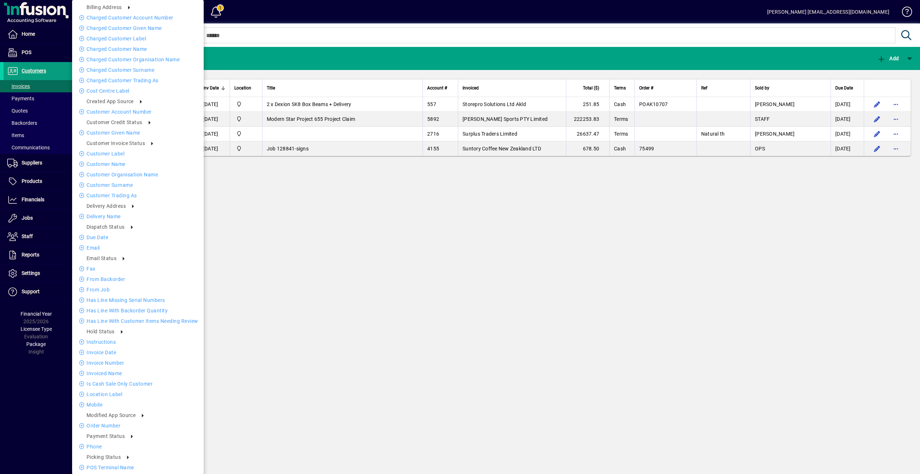
click at [366, 230] on div at bounding box center [460, 237] width 920 height 474
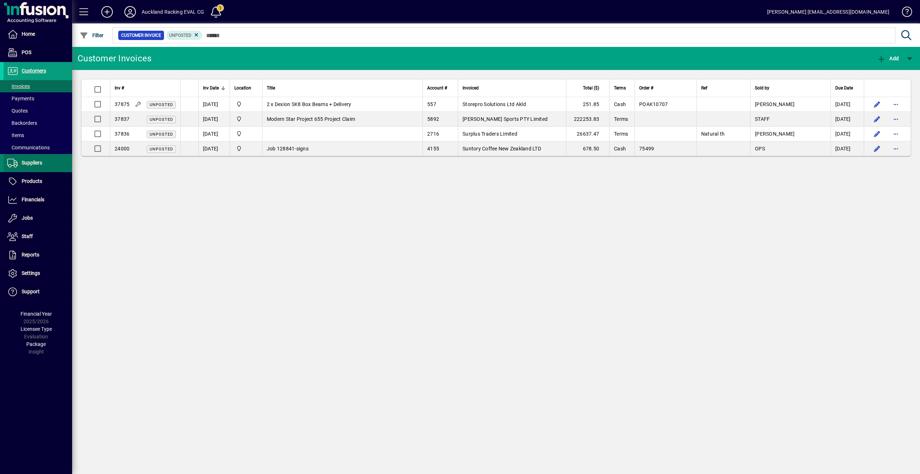
click at [38, 163] on span "Suppliers" at bounding box center [32, 163] width 21 height 6
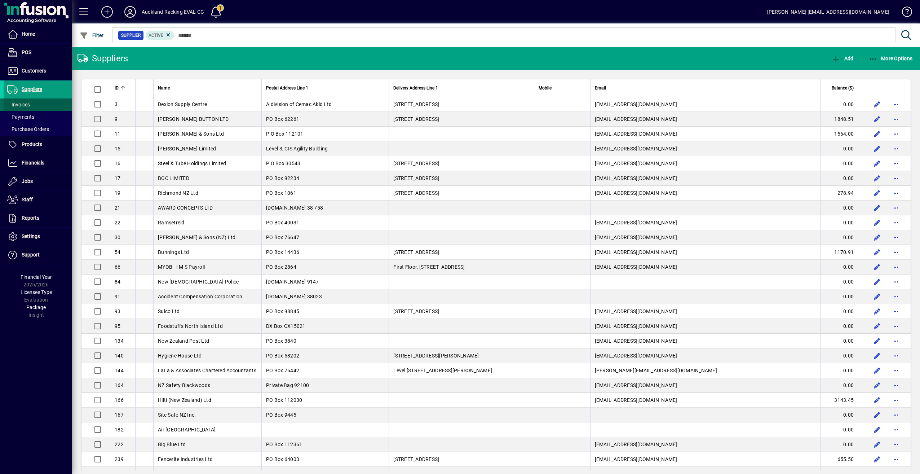
click at [19, 103] on span "Invoices" at bounding box center [18, 105] width 23 height 6
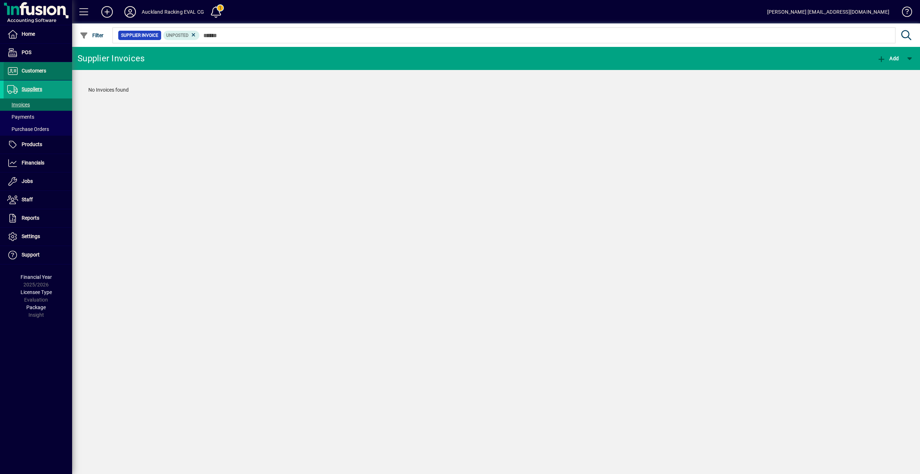
click at [26, 69] on span "Customers" at bounding box center [34, 71] width 25 height 6
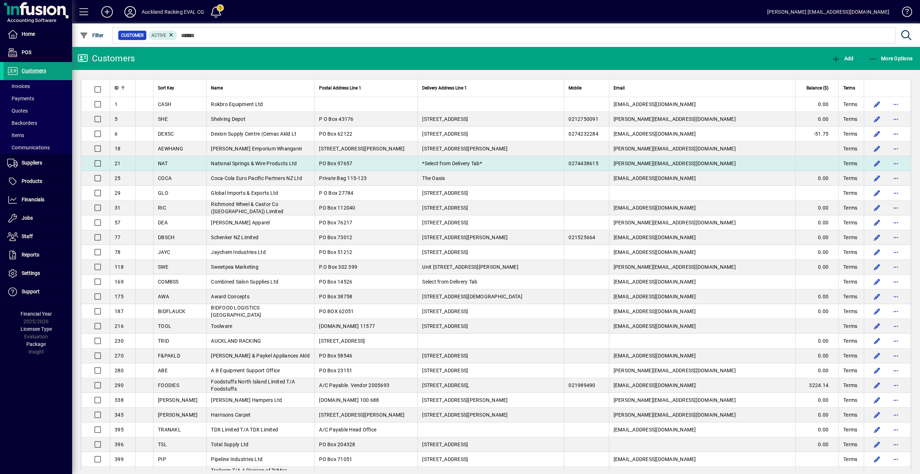
drag, startPoint x: 225, startPoint y: 118, endPoint x: 198, endPoint y: 164, distance: 53.9
click at [198, 164] on td "NAT" at bounding box center [179, 163] width 53 height 15
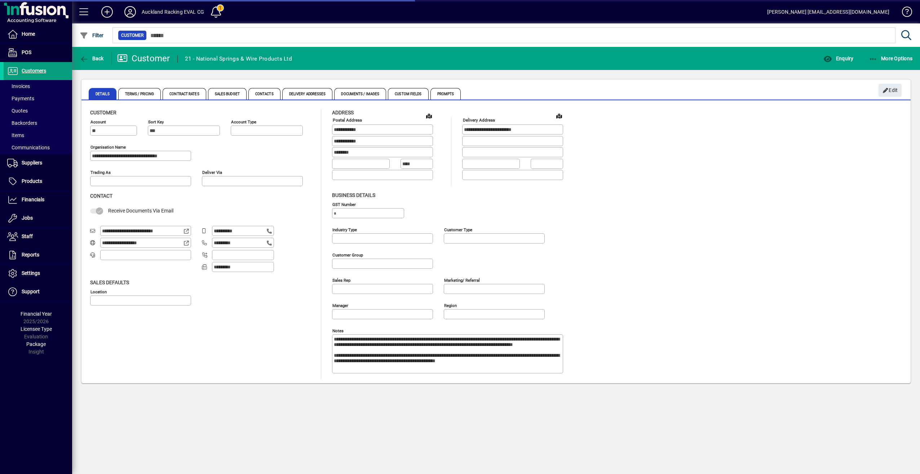
type input "**********"
type input "*********"
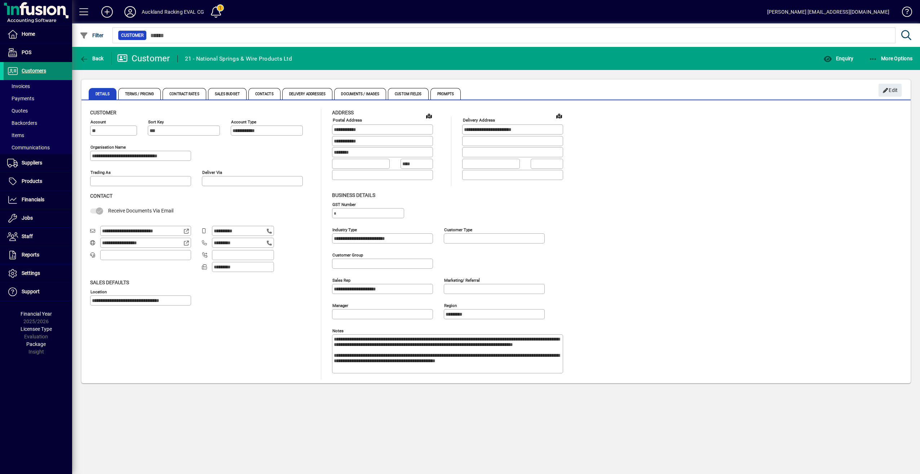
click at [41, 70] on span "Customers" at bounding box center [34, 71] width 25 height 6
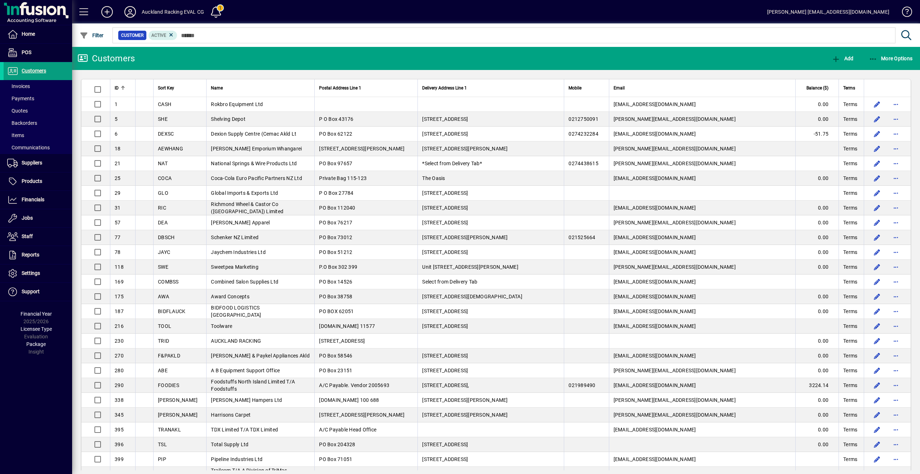
click at [169, 382] on span "FOODIES" at bounding box center [168, 385] width 21 height 6
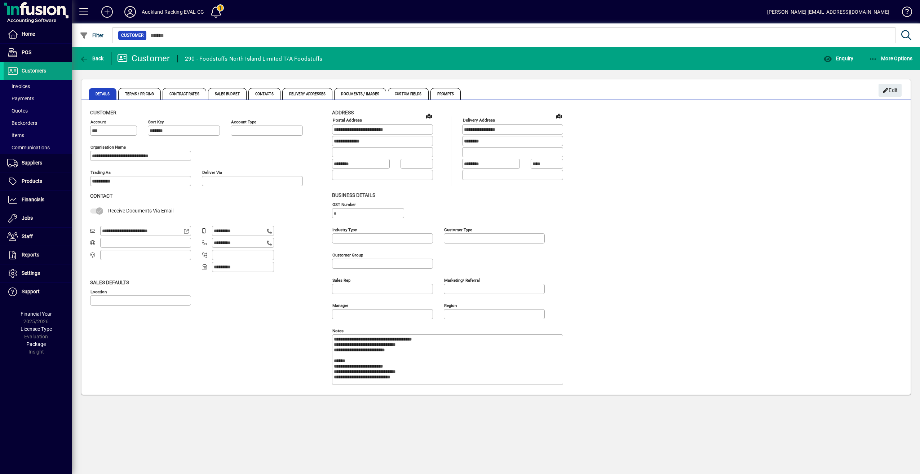
type input "**********"
click at [23, 200] on span "Financials" at bounding box center [33, 199] width 23 height 6
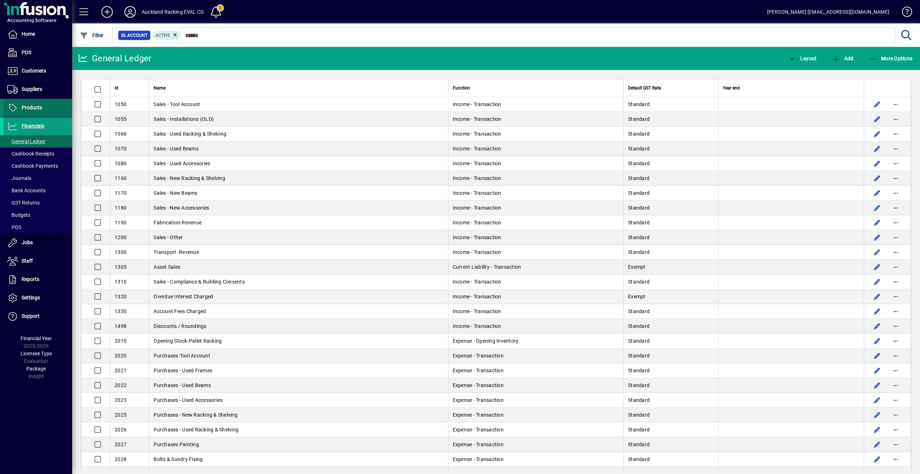
click at [33, 107] on span "Products" at bounding box center [32, 108] width 21 height 6
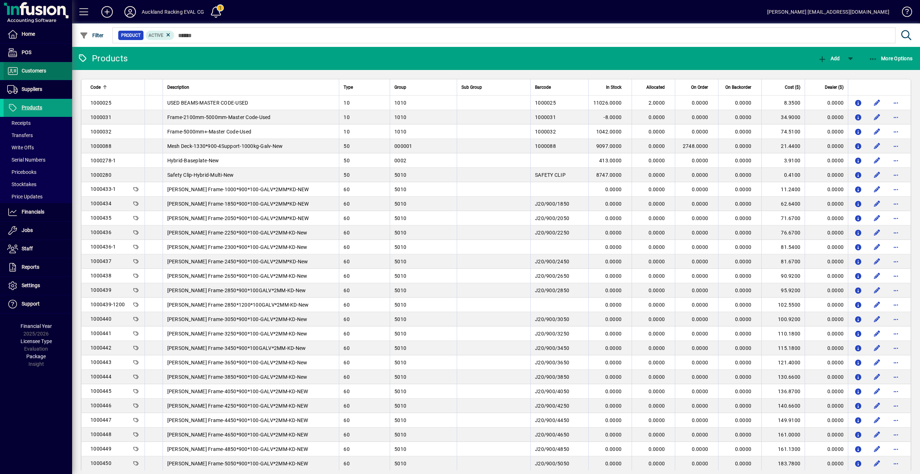
click at [28, 71] on span "Customers" at bounding box center [34, 71] width 25 height 6
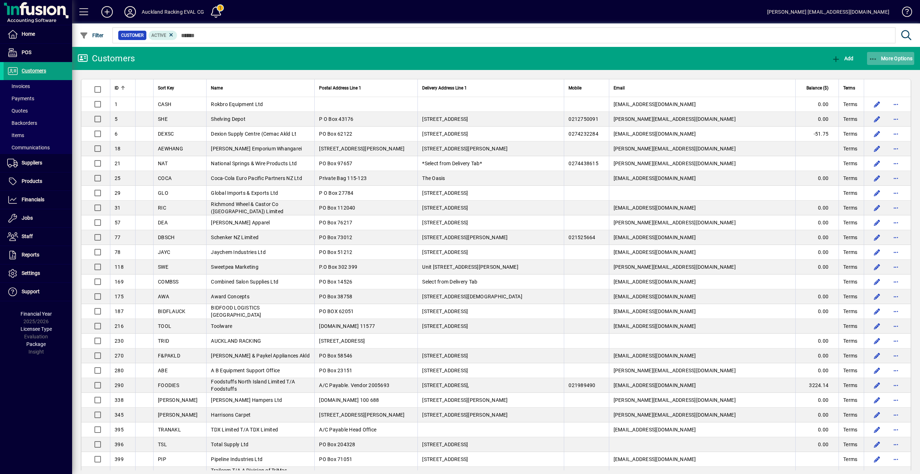
click at [890, 58] on span "More Options" at bounding box center [891, 59] width 44 height 6
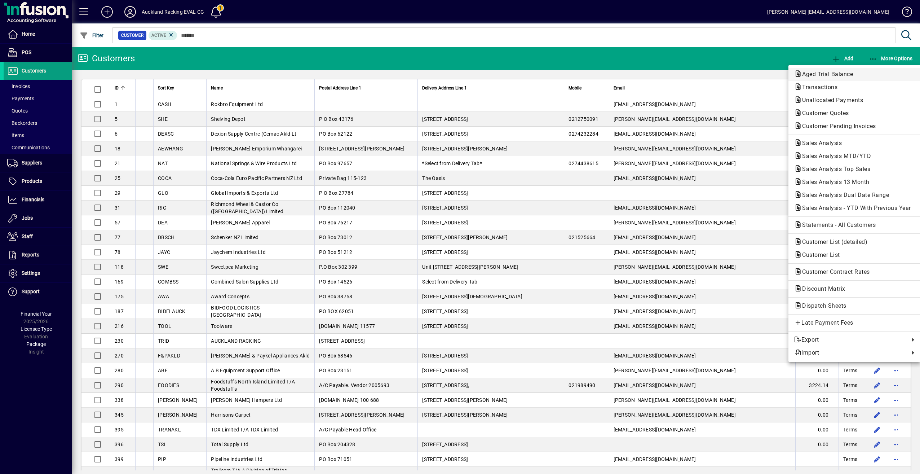
click at [821, 74] on span "Aged Trial Balance" at bounding box center [825, 74] width 62 height 7
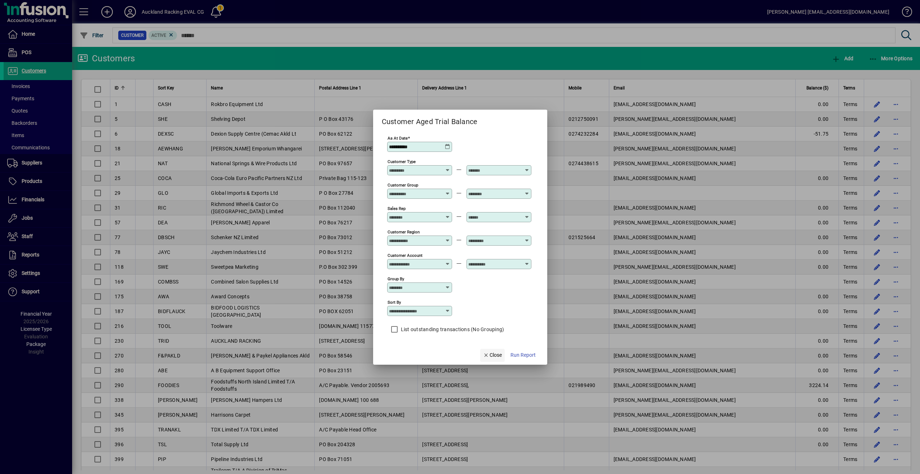
click at [486, 355] on icon "button" at bounding box center [486, 355] width 6 height 5
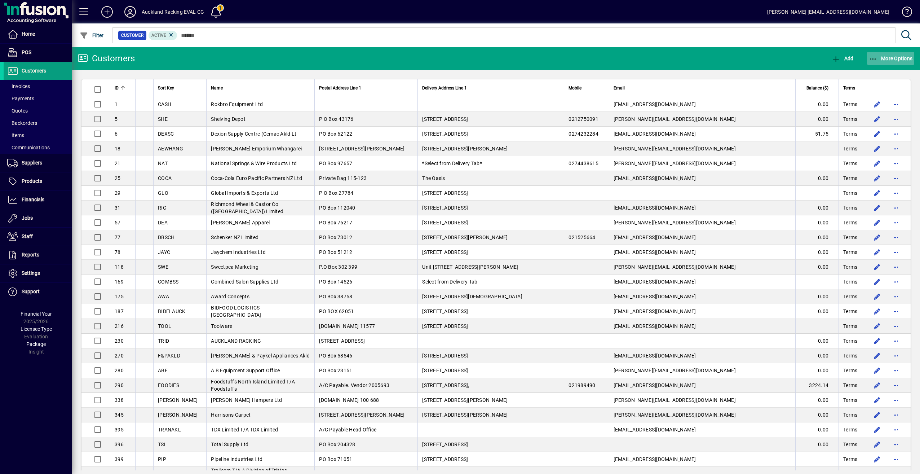
click at [883, 58] on span "More Options" at bounding box center [891, 59] width 44 height 6
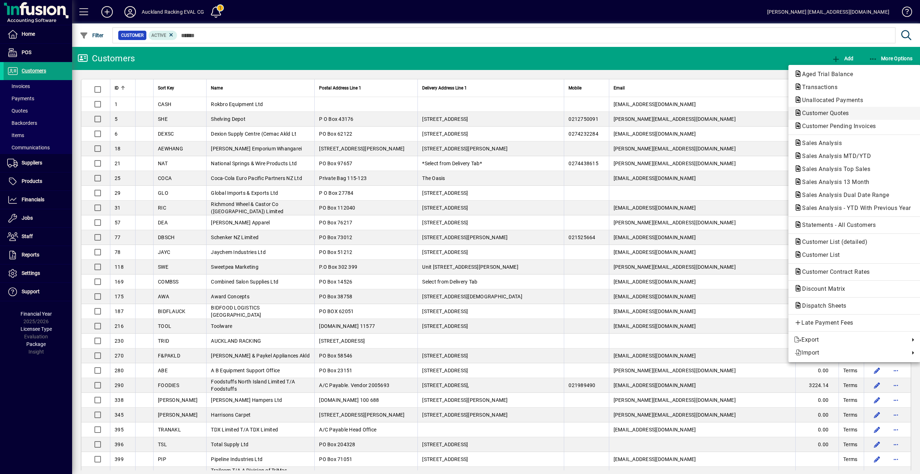
click at [820, 113] on span "Customer Quotes" at bounding box center [823, 113] width 58 height 7
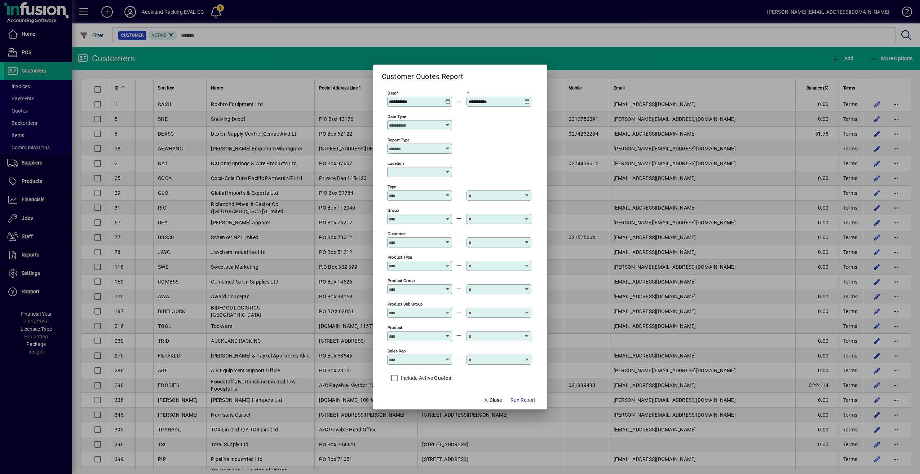
drag, startPoint x: 444, startPoint y: 363, endPoint x: 445, endPoint y: 359, distance: 3.8
click at [444, 365] on div at bounding box center [419, 369] width 65 height 8
click at [445, 357] on div at bounding box center [420, 360] width 63 height 6
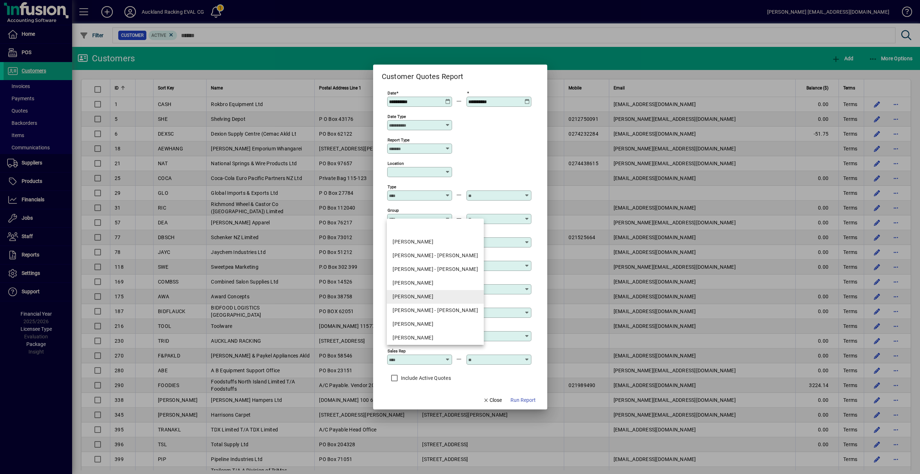
click at [410, 297] on div "[PERSON_NAME]" at bounding box center [435, 297] width 85 height 8
type input "**********"
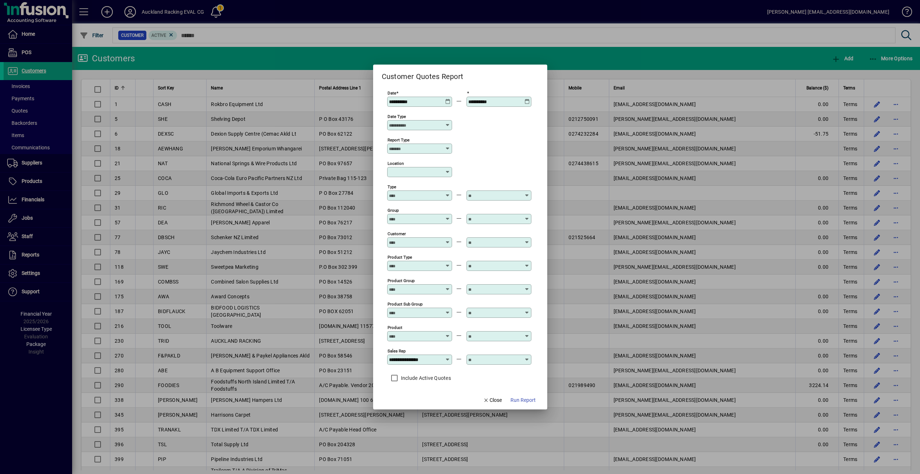
click at [485, 361] on div at bounding box center [499, 359] width 65 height 10
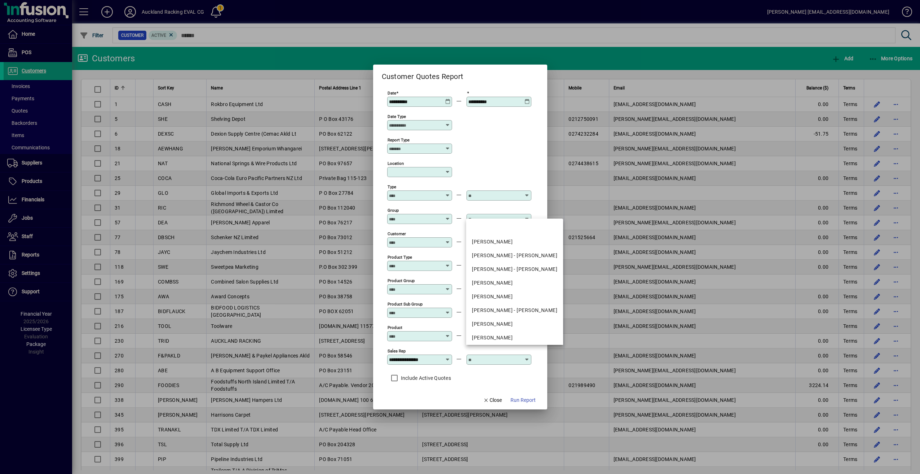
click at [492, 298] on div "[PERSON_NAME]" at bounding box center [514, 297] width 85 height 8
type input "**********"
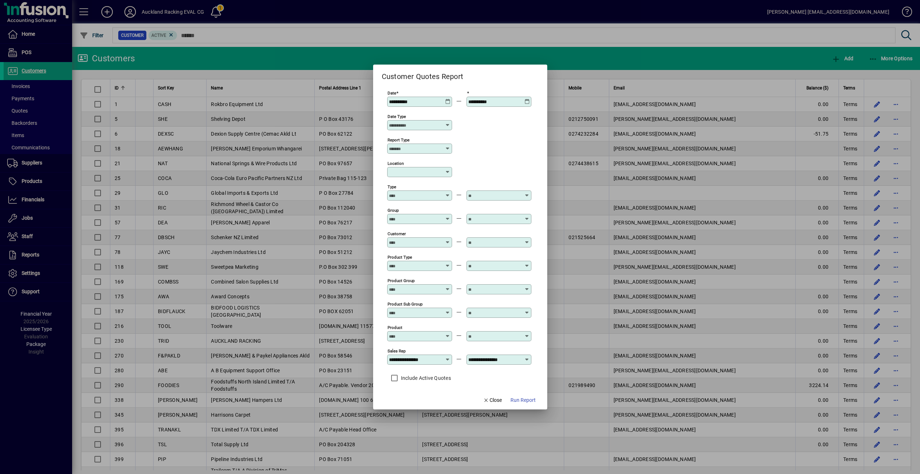
click at [523, 400] on span "Run Report" at bounding box center [523, 400] width 25 height 8
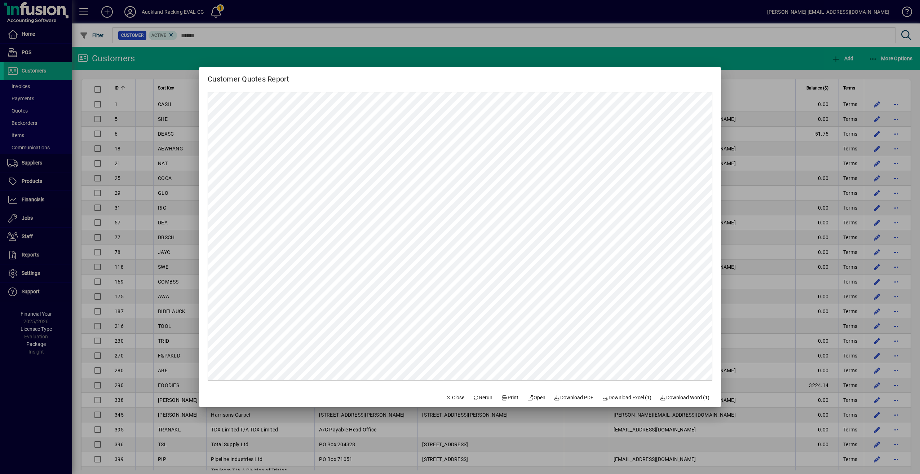
click at [509, 37] on div at bounding box center [460, 237] width 920 height 474
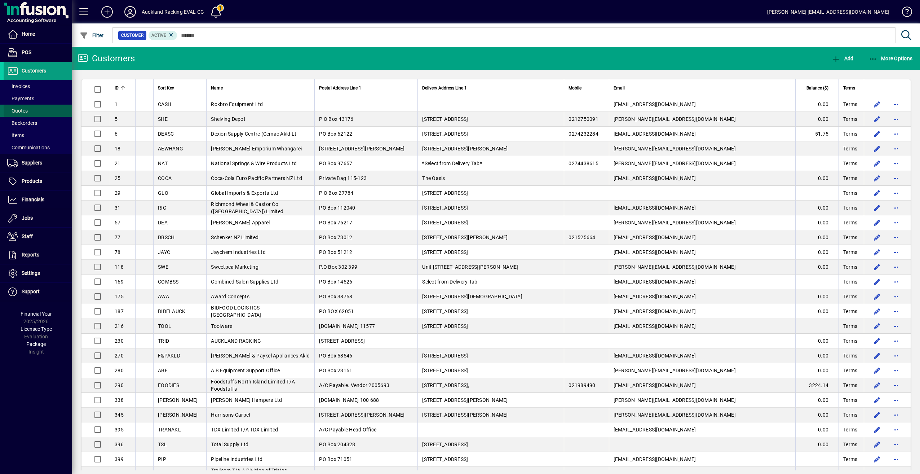
click at [28, 110] on span at bounding box center [38, 110] width 69 height 17
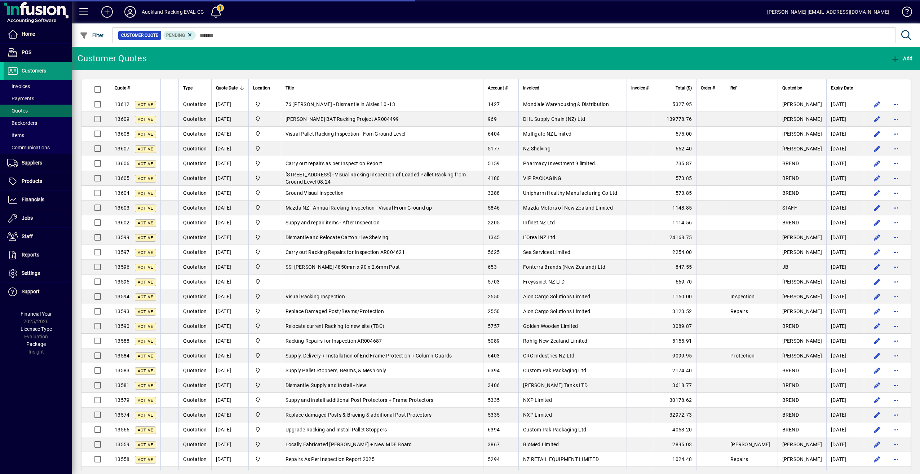
click at [30, 70] on span "Customers" at bounding box center [34, 71] width 25 height 6
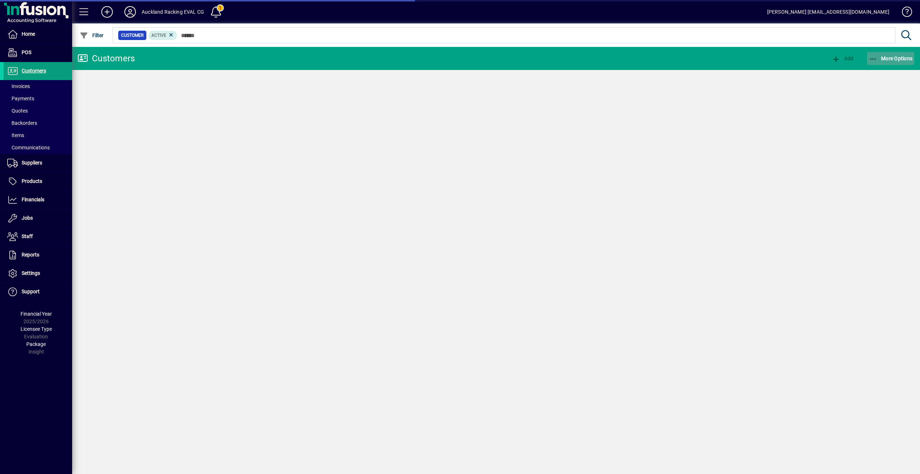
click at [900, 58] on span "More Options" at bounding box center [891, 59] width 44 height 6
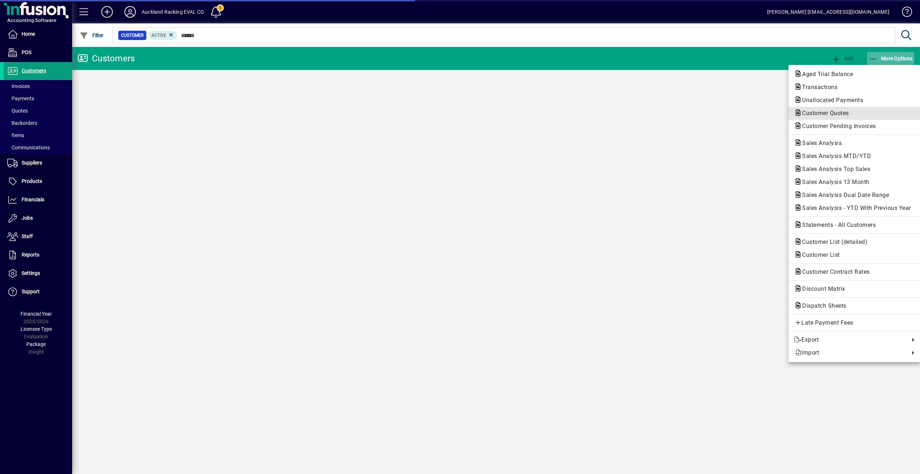
click at [814, 114] on span "Customer Quotes" at bounding box center [823, 113] width 58 height 7
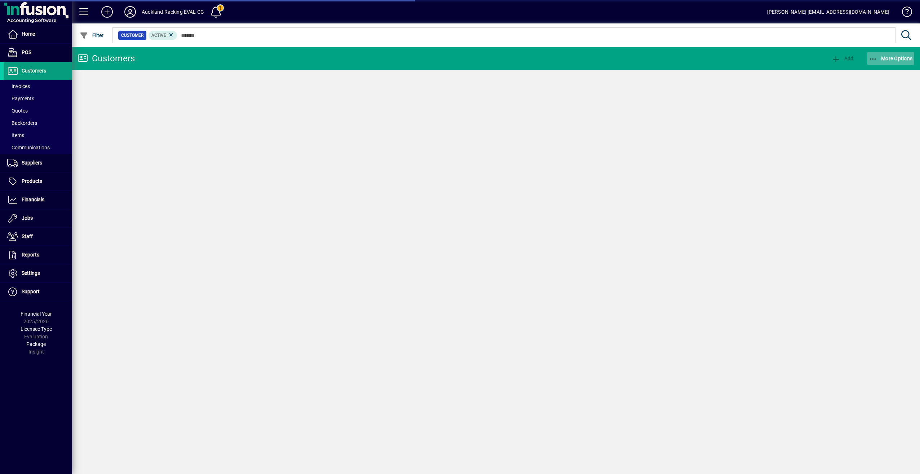
click at [892, 58] on span "More Options" at bounding box center [891, 59] width 44 height 6
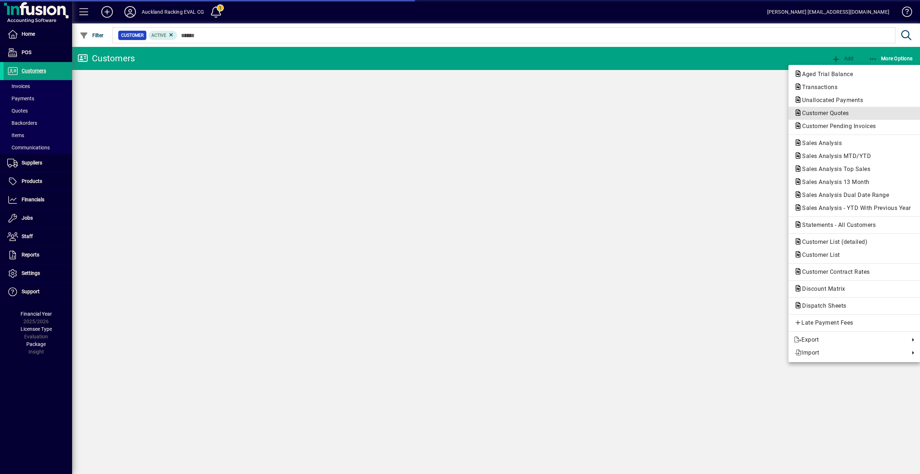
click at [819, 115] on span "Customer Quotes" at bounding box center [823, 113] width 58 height 7
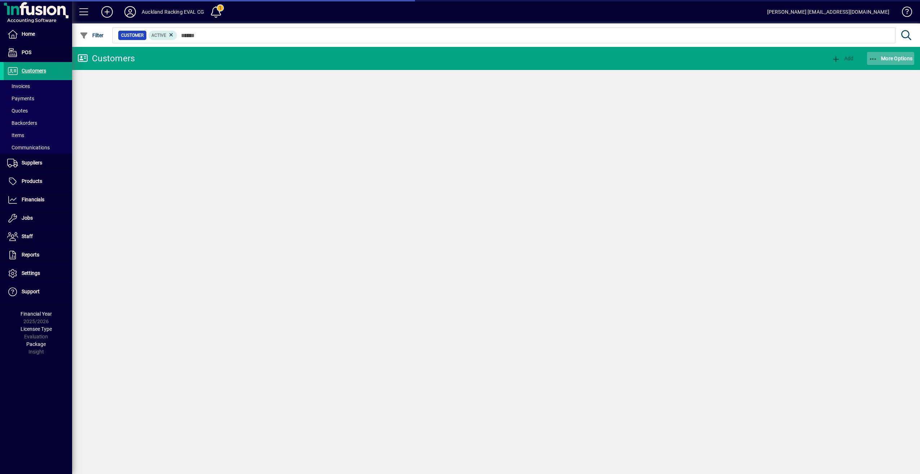
click at [904, 57] on span "More Options" at bounding box center [891, 59] width 44 height 6
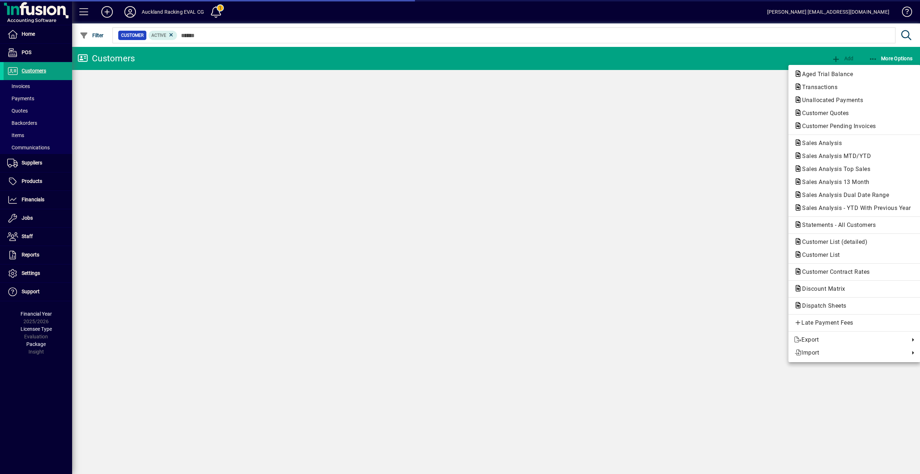
click at [814, 73] on span "Aged Trial Balance" at bounding box center [825, 74] width 62 height 7
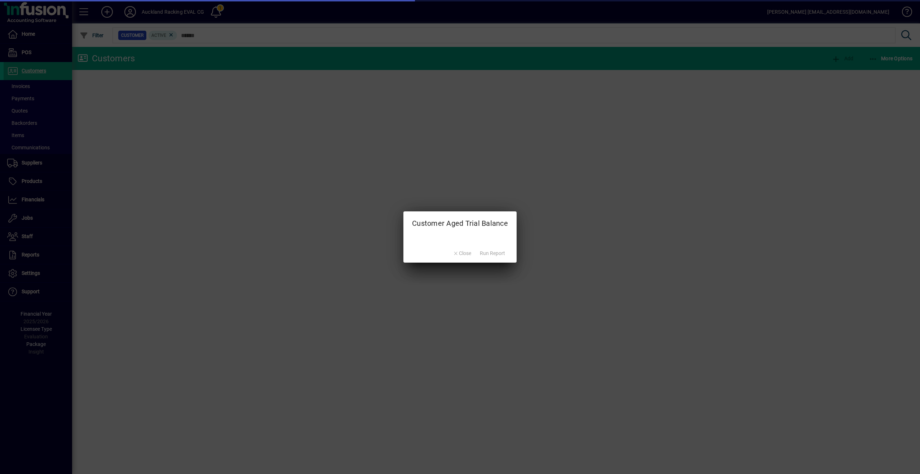
click at [466, 251] on mat-dialog-actions "Close Run Report" at bounding box center [479, 252] width 76 height 19
drag, startPoint x: 463, startPoint y: 250, endPoint x: 454, endPoint y: 252, distance: 10.1
click at [456, 251] on mat-dialog-actions "Close Run Report" at bounding box center [479, 252] width 76 height 19
click at [454, 253] on mat-dialog-actions "Close Run Report" at bounding box center [479, 252] width 76 height 19
click at [456, 254] on mat-dialog-actions "Close Run Report" at bounding box center [479, 252] width 76 height 19
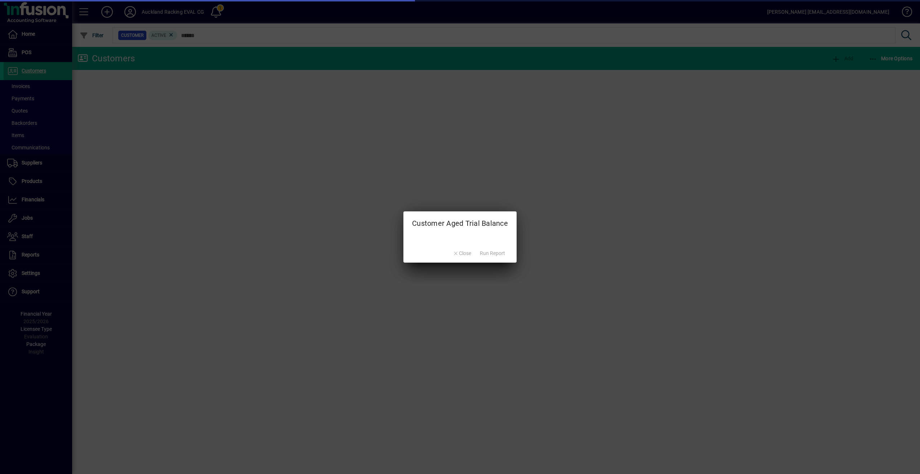
click at [457, 254] on mat-dialog-actions "Close Run Report" at bounding box center [479, 252] width 76 height 19
drag, startPoint x: 457, startPoint y: 254, endPoint x: 463, endPoint y: 253, distance: 6.2
click at [457, 254] on mat-dialog-actions "Close Run Report" at bounding box center [479, 252] width 76 height 19
click at [464, 253] on mat-dialog-actions "Close Run Report" at bounding box center [479, 252] width 76 height 19
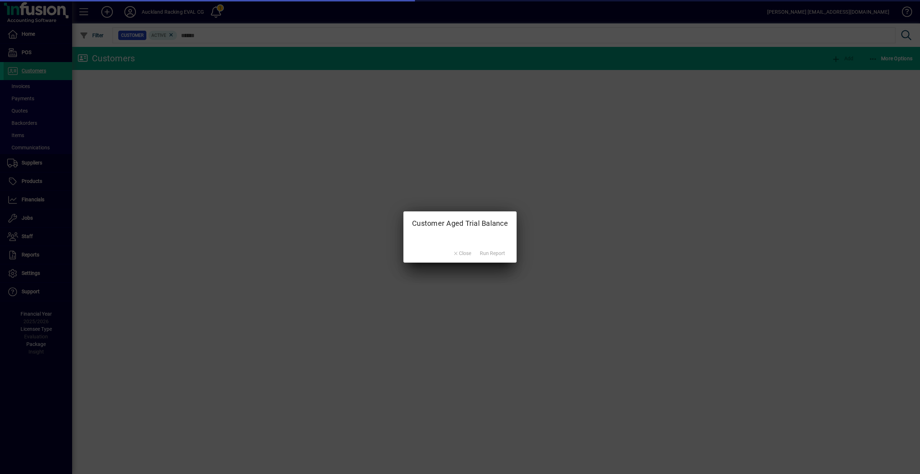
click at [464, 253] on mat-dialog-actions "Close Run Report" at bounding box center [479, 252] width 76 height 19
click at [462, 253] on mat-dialog-actions "Close Run Report" at bounding box center [479, 252] width 76 height 19
click at [455, 252] on mat-dialog-actions "Close Run Report" at bounding box center [479, 252] width 76 height 19
click at [457, 252] on mat-dialog-actions "Close Run Report" at bounding box center [479, 252] width 76 height 19
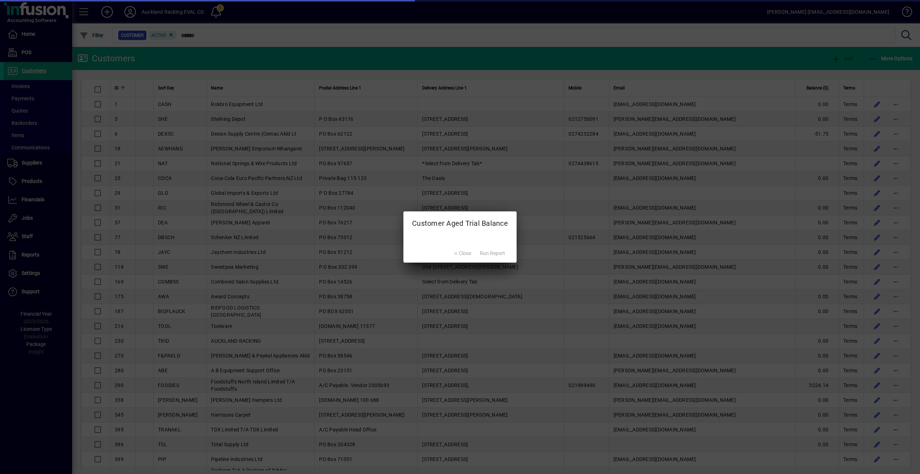
click at [457, 252] on mat-dialog-actions "Close Run Report" at bounding box center [479, 252] width 76 height 19
click at [460, 251] on mat-dialog-actions "Close Run Report" at bounding box center [479, 252] width 76 height 19
click at [461, 251] on mat-dialog-actions "Close Run Report" at bounding box center [479, 252] width 76 height 19
click at [863, 36] on div at bounding box center [460, 237] width 920 height 474
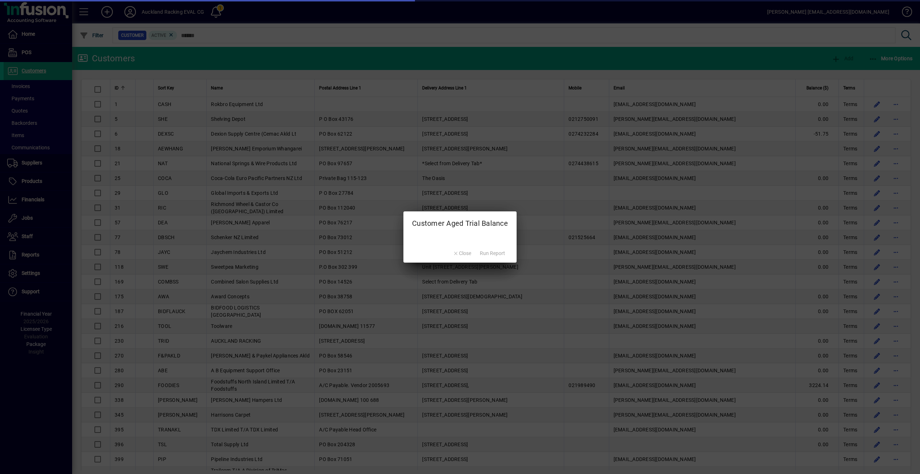
click at [865, 35] on div at bounding box center [460, 237] width 920 height 474
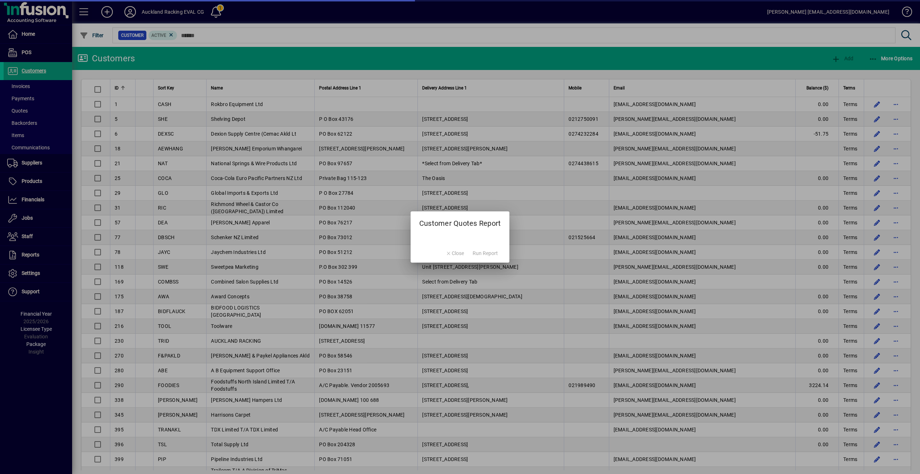
click at [453, 253] on mat-dialog-actions "Close Run Report" at bounding box center [479, 252] width 76 height 19
drag, startPoint x: 453, startPoint y: 253, endPoint x: 447, endPoint y: 254, distance: 6.5
click at [453, 253] on mat-dialog-actions "Close Run Report" at bounding box center [479, 252] width 76 height 19
click at [447, 254] on mat-dialog-actions "Close Run Report" at bounding box center [479, 252] width 76 height 19
click at [447, 253] on mat-dialog-actions "Close Run Report" at bounding box center [479, 252] width 76 height 19
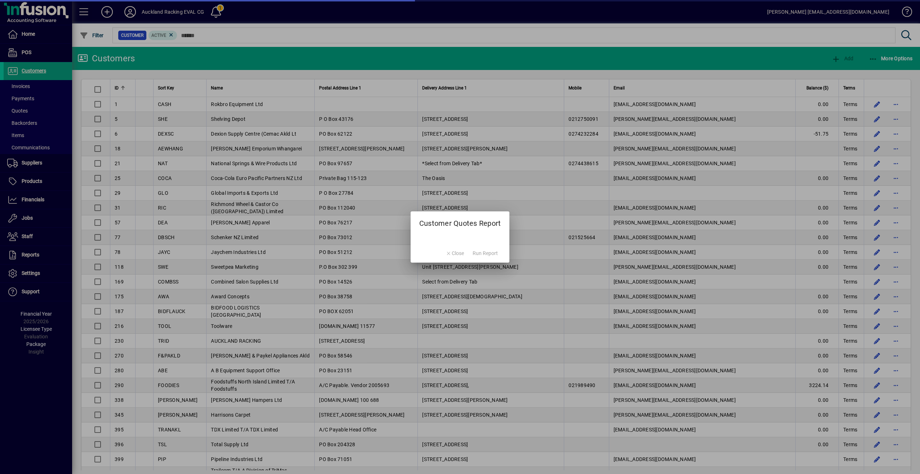
click at [448, 253] on mat-dialog-actions "Close Run Report" at bounding box center [479, 252] width 76 height 19
drag, startPoint x: 448, startPoint y: 253, endPoint x: 826, endPoint y: 90, distance: 411.5
click at [448, 252] on mat-dialog-actions "Close Run Report" at bounding box center [479, 252] width 76 height 19
click at [888, 10] on div at bounding box center [460, 237] width 920 height 474
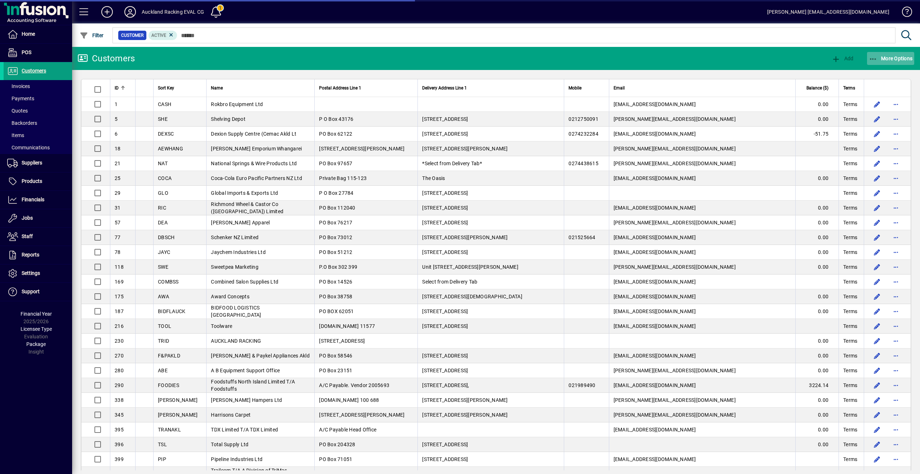
click at [908, 59] on span "More Options" at bounding box center [891, 59] width 44 height 6
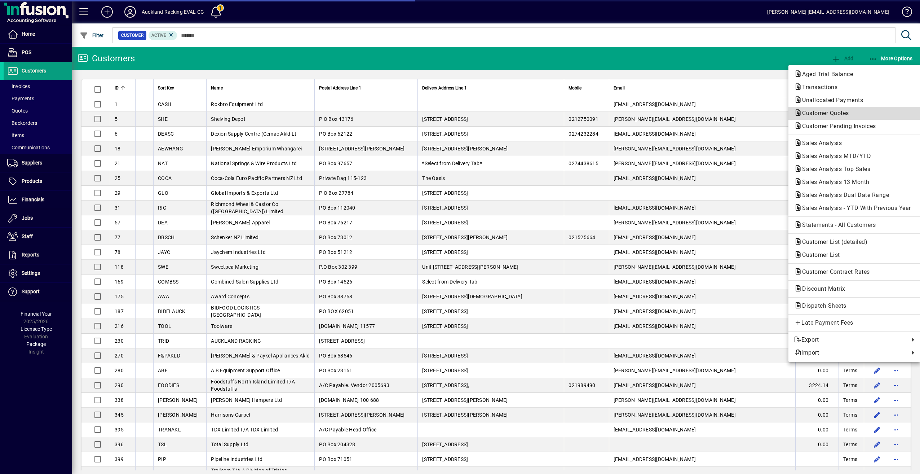
click at [825, 113] on span "Customer Quotes" at bounding box center [823, 113] width 58 height 7
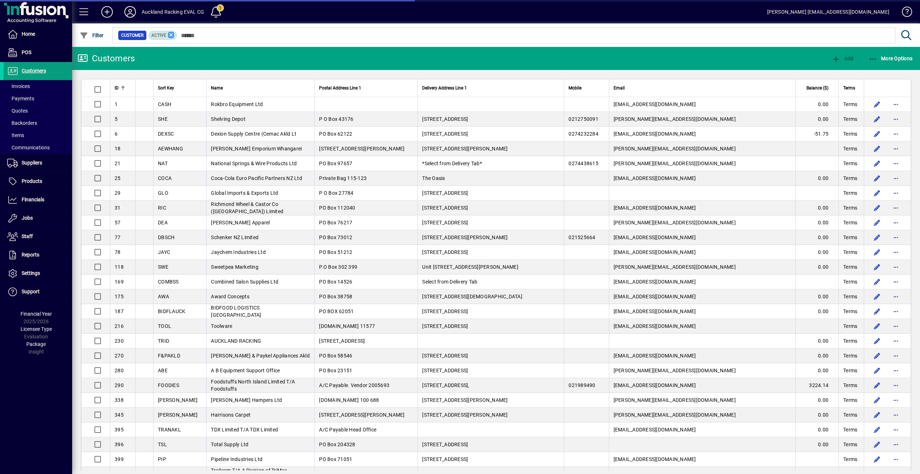
click at [171, 35] on icon at bounding box center [171, 35] width 6 height 6
click at [898, 58] on span "More Options" at bounding box center [891, 59] width 44 height 6
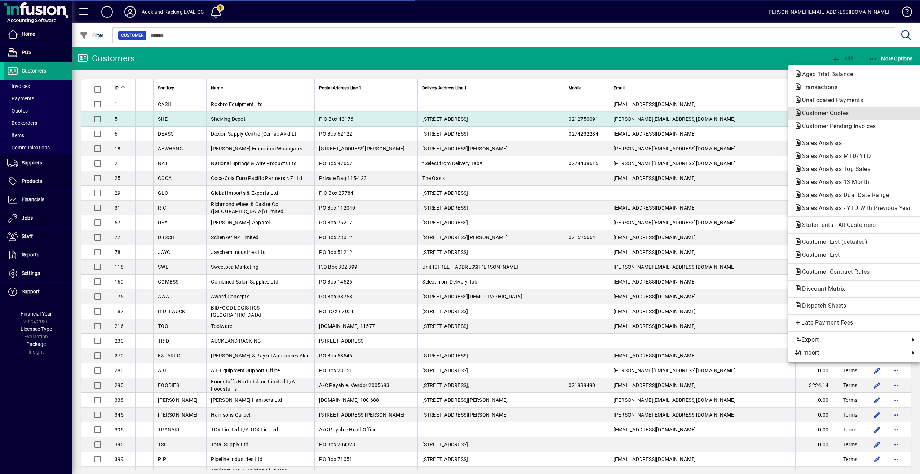
click at [840, 115] on span "Customer Quotes" at bounding box center [823, 113] width 58 height 7
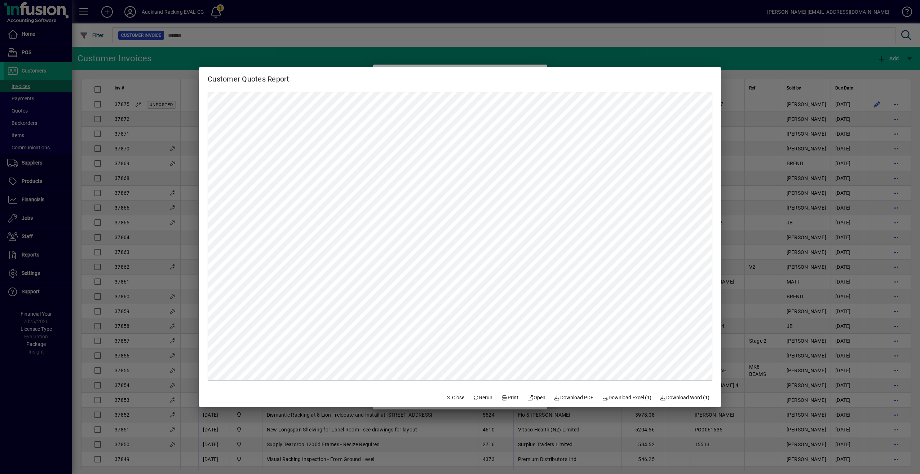
click at [294, 62] on div at bounding box center [460, 237] width 920 height 474
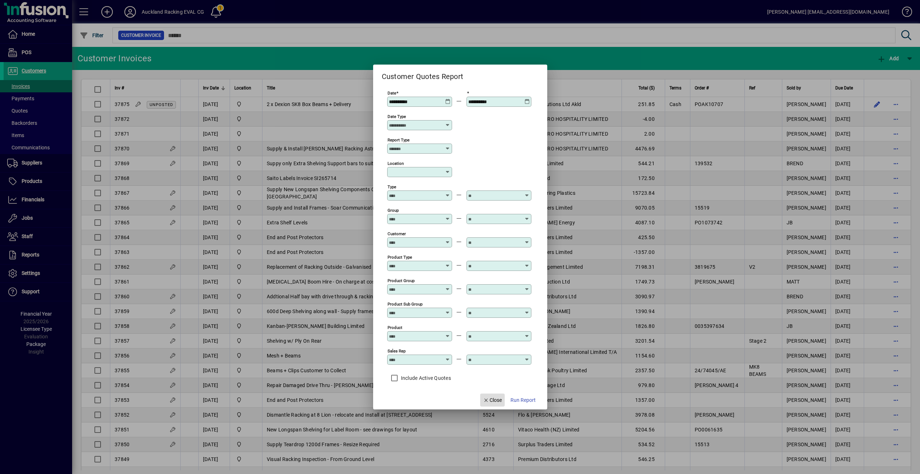
click at [497, 396] on span "Close" at bounding box center [492, 400] width 19 height 8
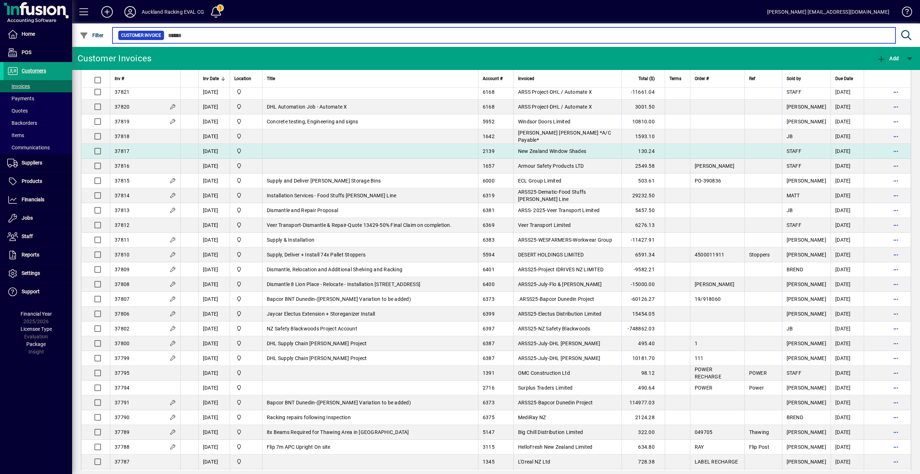
scroll to position [901, 0]
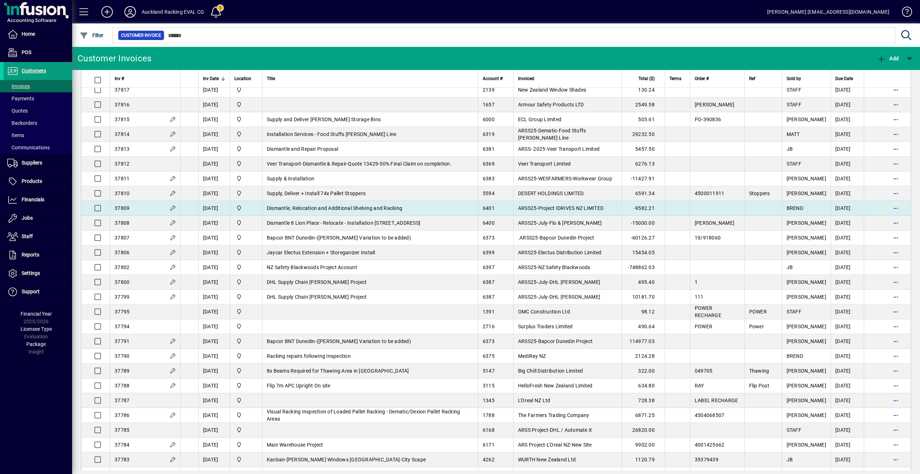
click at [285, 205] on span "Dismantle, Relocation and Additional Shelving and Racking" at bounding box center [335, 208] width 136 height 6
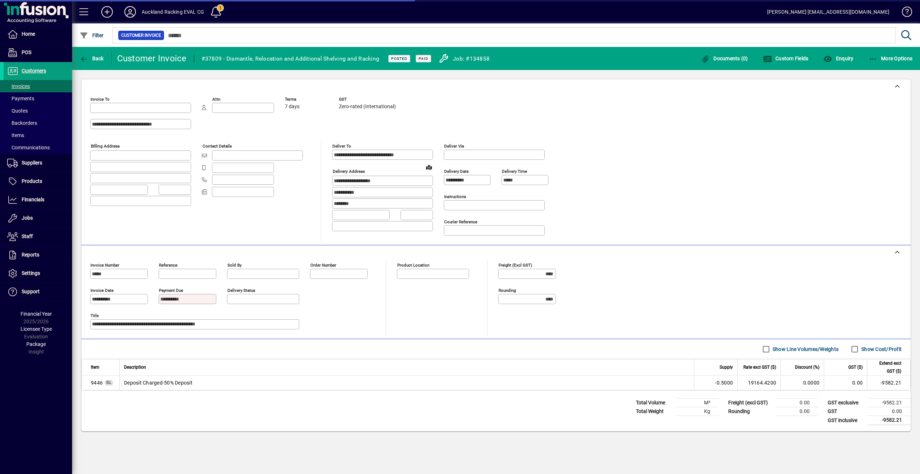
type input "**********"
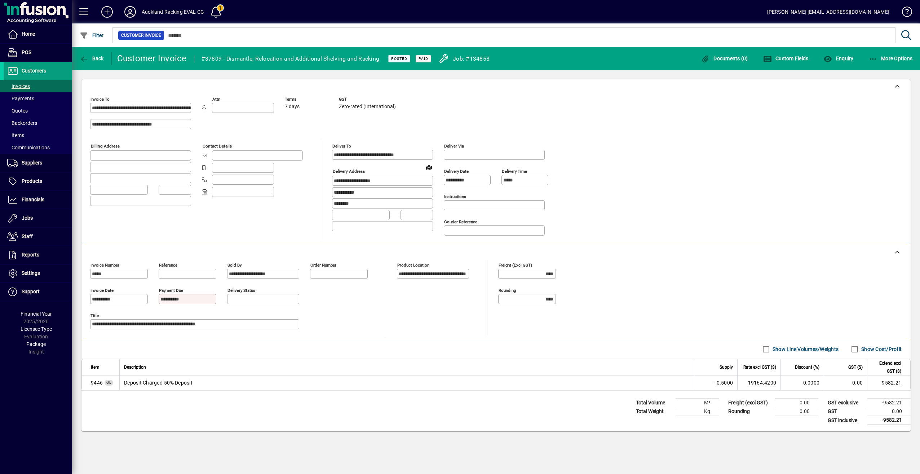
click at [175, 296] on input "**********" at bounding box center [188, 299] width 56 height 6
click at [196, 296] on input "**********" at bounding box center [188, 299] width 56 height 6
click at [31, 68] on span "Customers" at bounding box center [34, 71] width 25 height 6
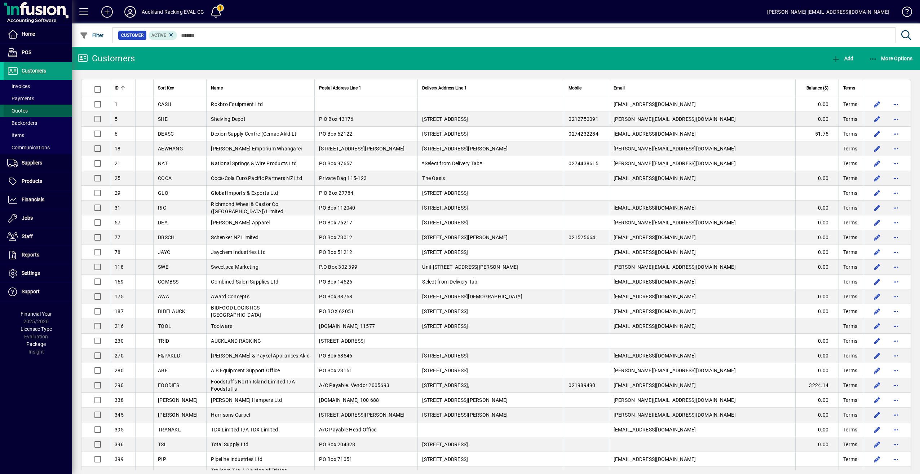
click at [24, 111] on span "Quotes" at bounding box center [17, 111] width 21 height 6
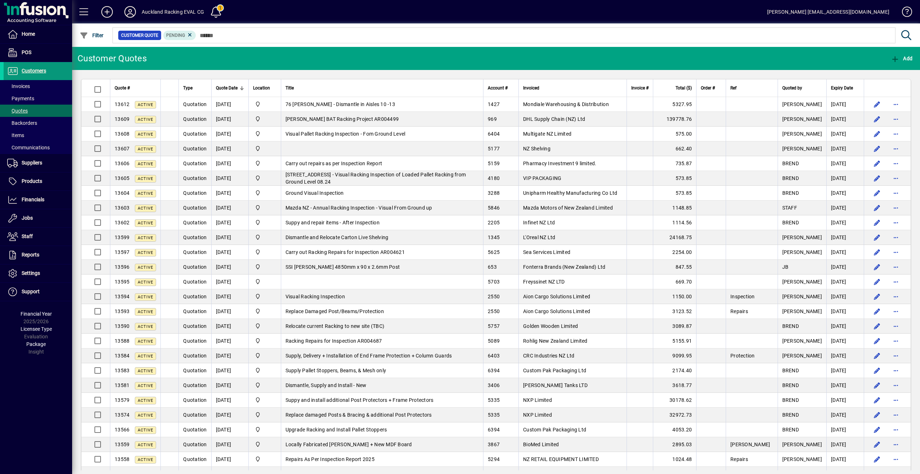
click at [32, 68] on span "Customers" at bounding box center [34, 71] width 25 height 6
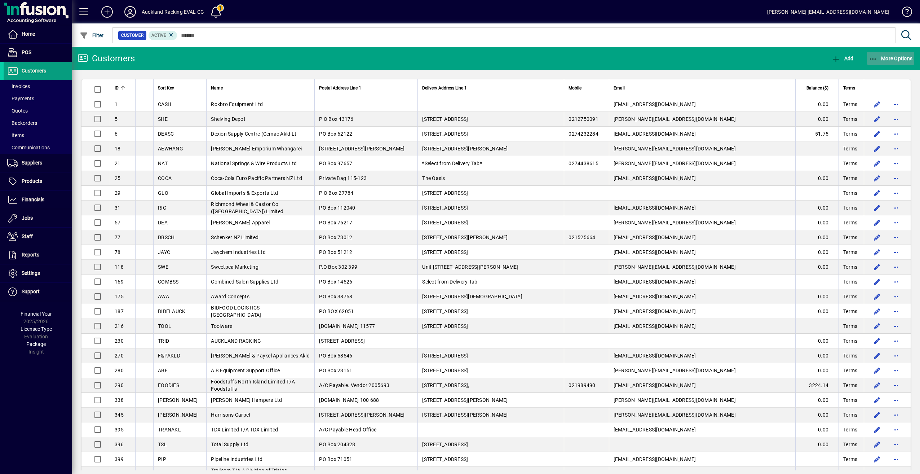
click at [900, 57] on span "More Options" at bounding box center [891, 59] width 44 height 6
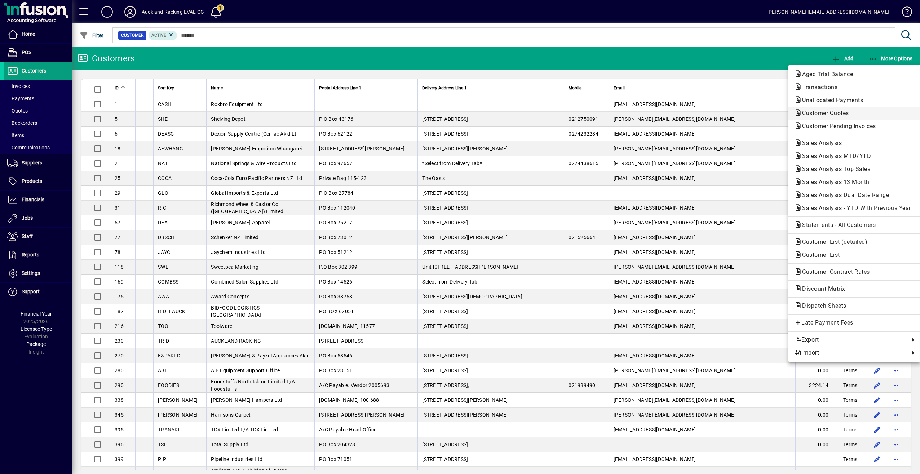
click at [823, 113] on span "Customer Quotes" at bounding box center [823, 113] width 58 height 7
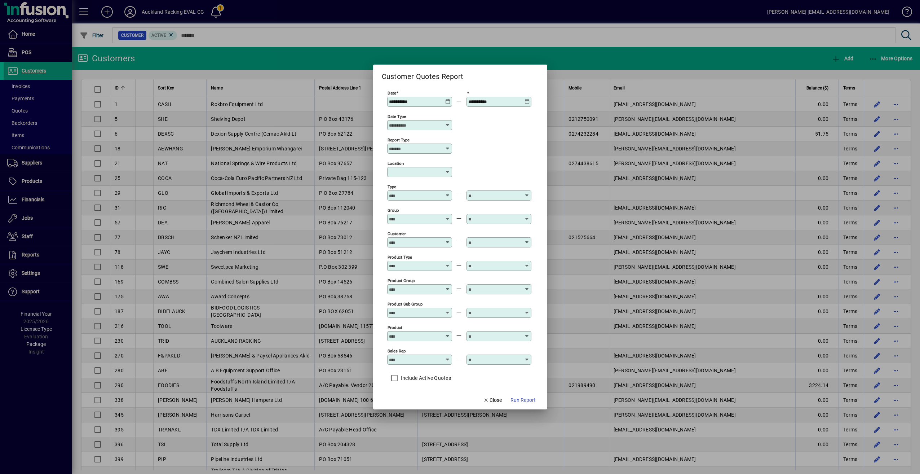
click at [446, 125] on icon at bounding box center [448, 125] width 6 height 6
click at [410, 138] on span "Quote Date" at bounding box center [406, 140] width 27 height 8
click at [410, 148] on input "Report Type" at bounding box center [417, 149] width 56 height 6
click at [415, 147] on input "Report Type" at bounding box center [417, 149] width 56 height 6
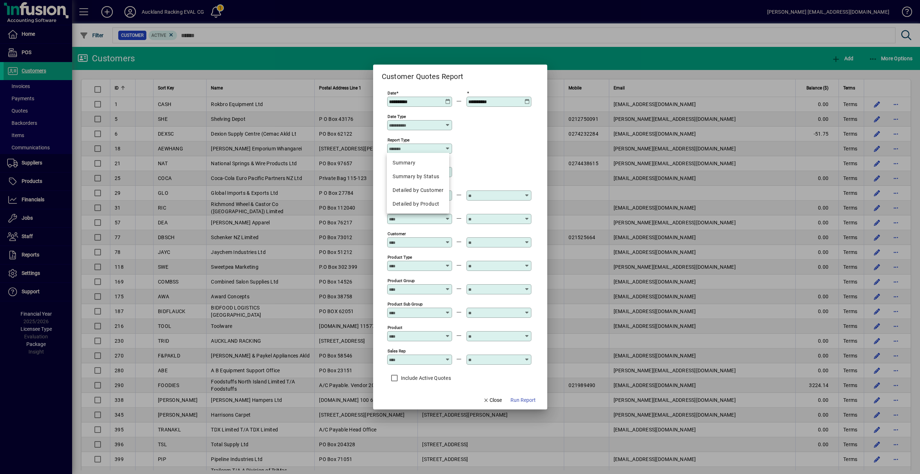
click at [495, 146] on div "Report Type" at bounding box center [459, 147] width 144 height 23
click at [448, 193] on icon at bounding box center [447, 193] width 5 height 0
click at [502, 162] on div "Location" at bounding box center [459, 171] width 144 height 23
click at [447, 357] on icon at bounding box center [447, 357] width 5 height 0
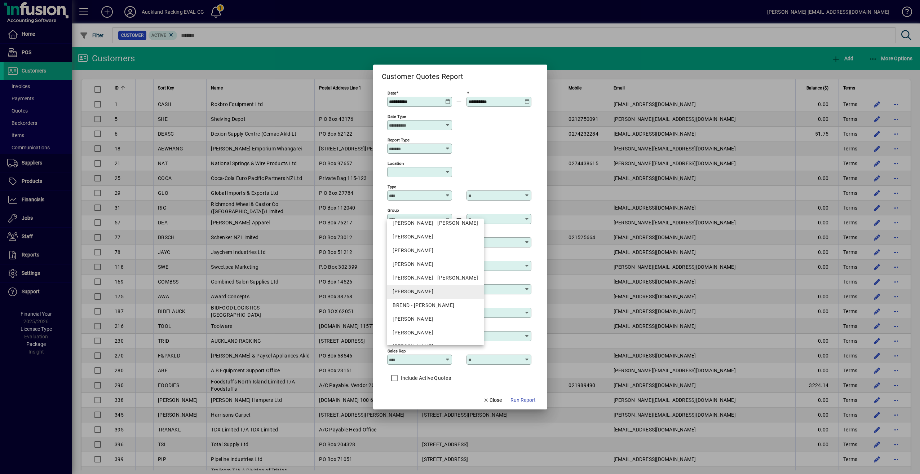
scroll to position [99, 0]
click at [416, 308] on div "[PERSON_NAME]" at bounding box center [435, 308] width 85 height 8
type input "**********"
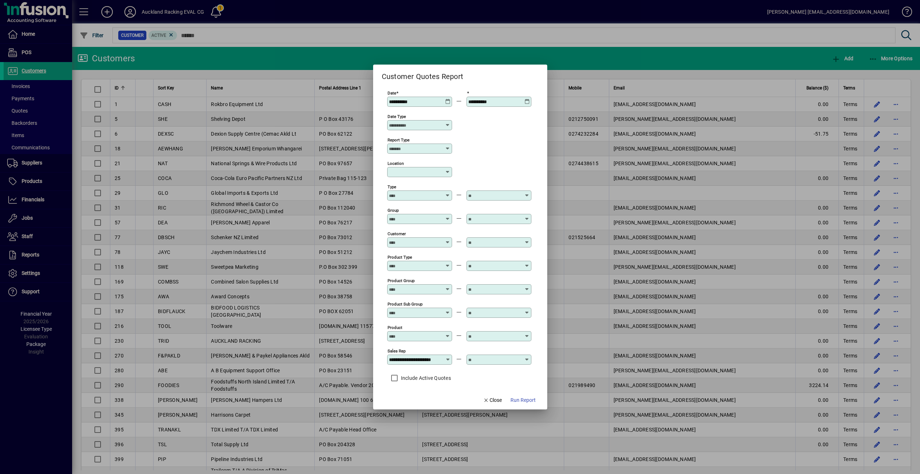
click at [496, 357] on input "text" at bounding box center [494, 360] width 53 height 6
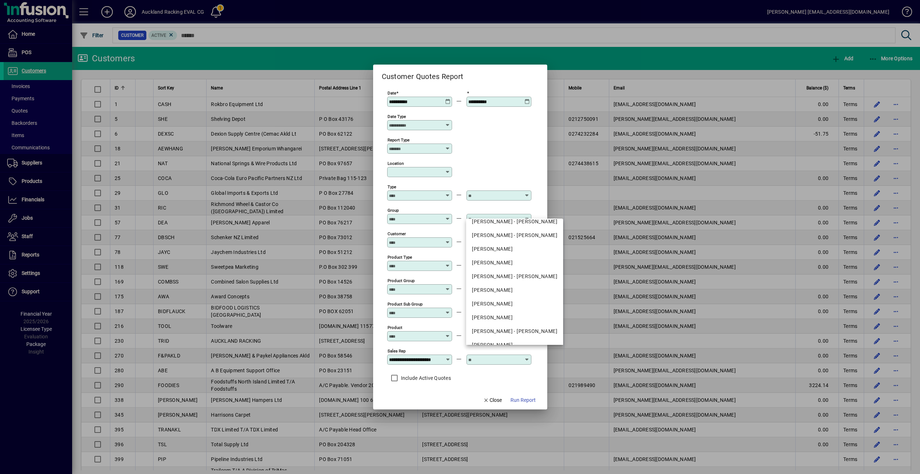
scroll to position [99, 0]
click at [485, 310] on div "[PERSON_NAME]" at bounding box center [514, 308] width 85 height 8
type input "**********"
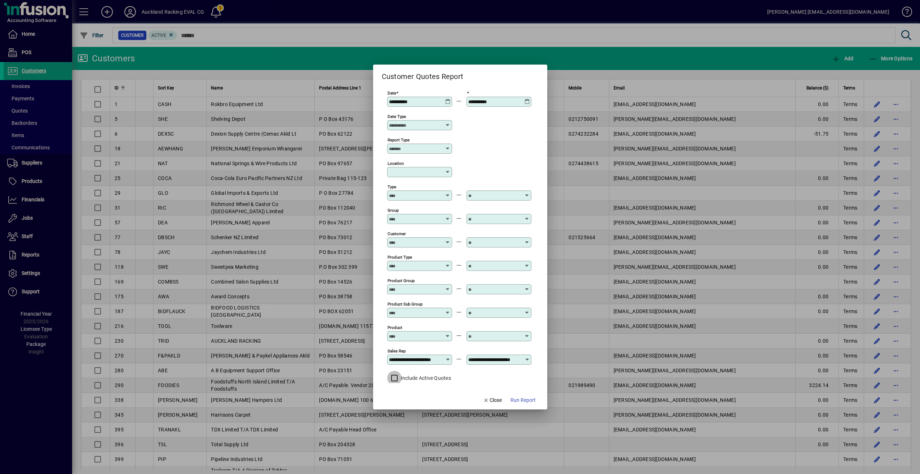
scroll to position [0, 0]
click at [521, 397] on span "Run Report" at bounding box center [523, 400] width 25 height 8
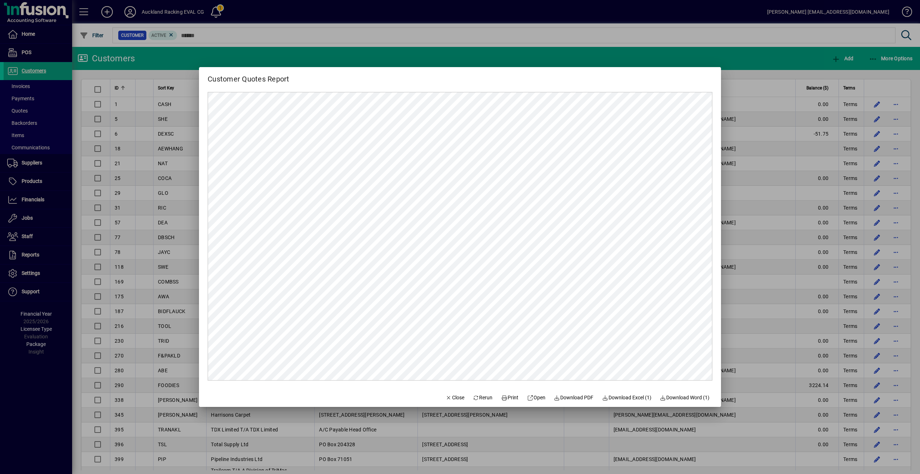
click at [763, 82] on div at bounding box center [460, 237] width 920 height 474
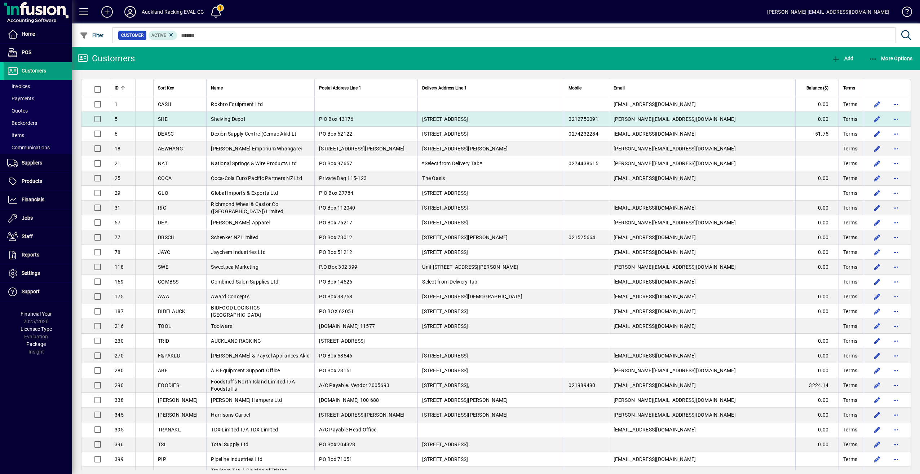
click at [215, 119] on span "Shelving Depot" at bounding box center [228, 119] width 35 height 6
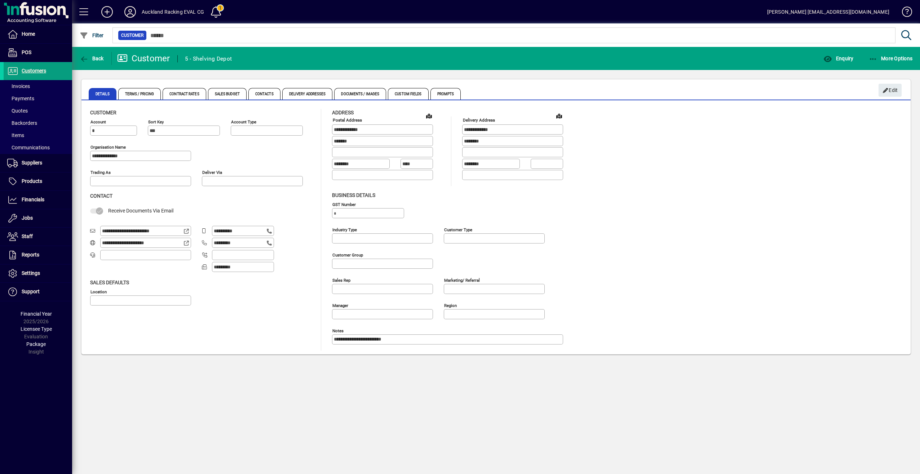
type input "**********"
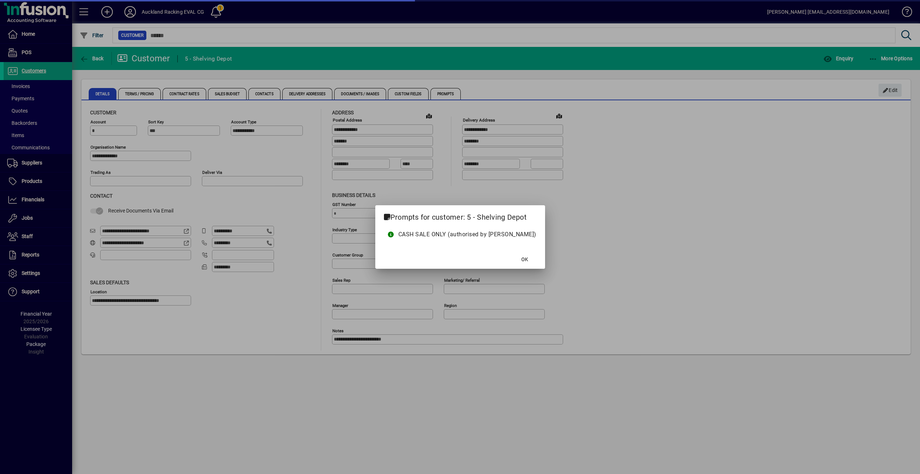
type input "**********"
click at [516, 257] on span at bounding box center [524, 259] width 23 height 17
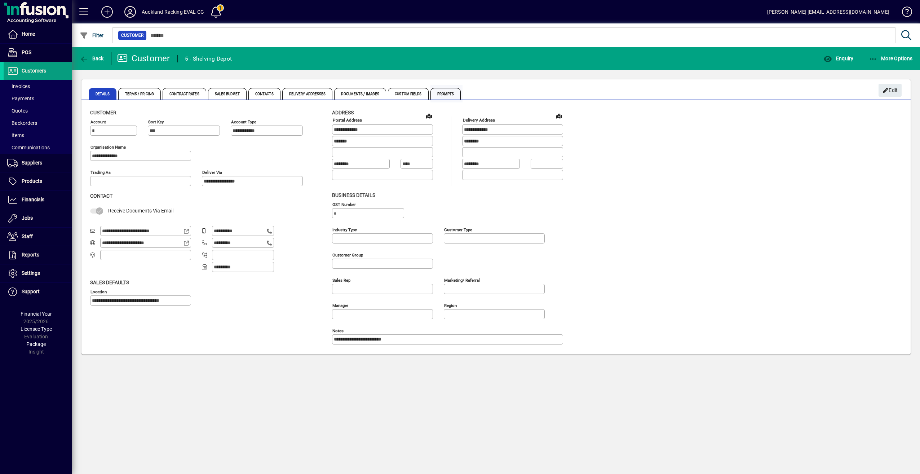
click at [441, 89] on span "Prompts" at bounding box center [445, 94] width 31 height 12
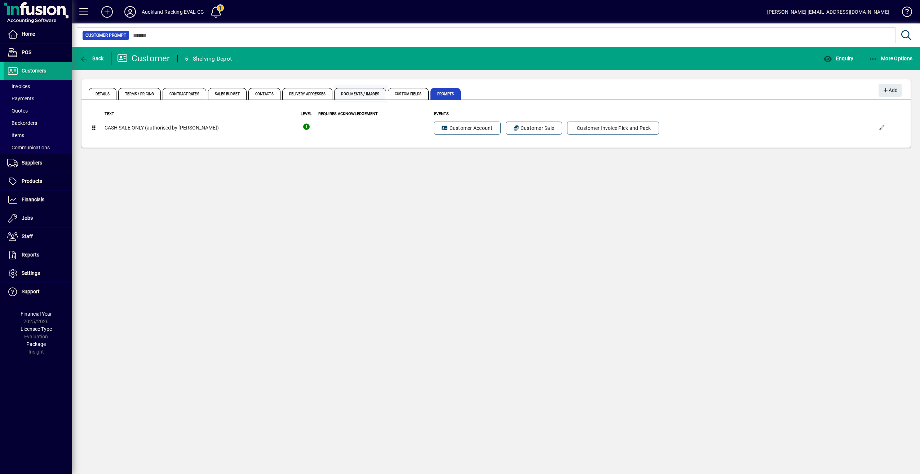
click at [371, 96] on span "Documents / Images" at bounding box center [360, 94] width 52 height 12
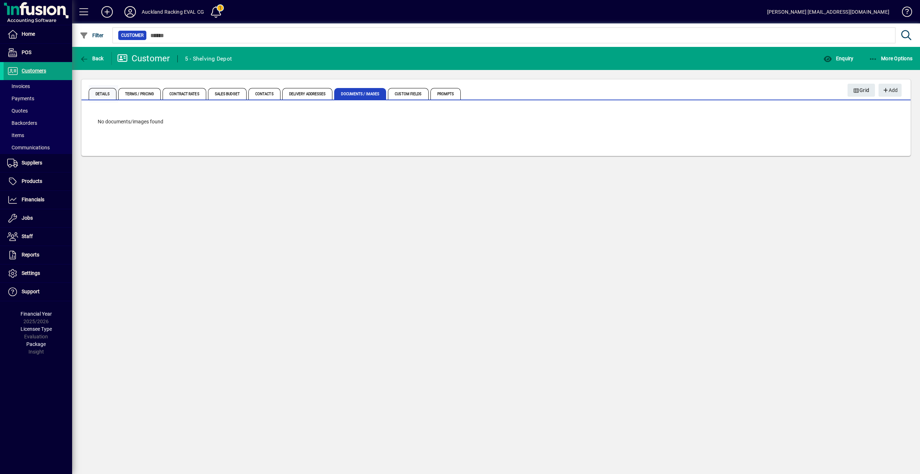
click at [105, 95] on span "Details" at bounding box center [103, 94] width 28 height 12
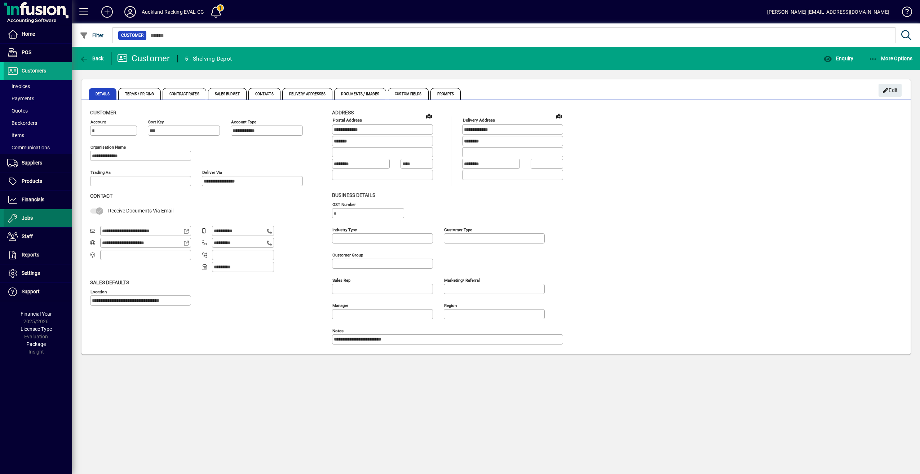
click at [27, 217] on span "Jobs" at bounding box center [27, 218] width 11 height 6
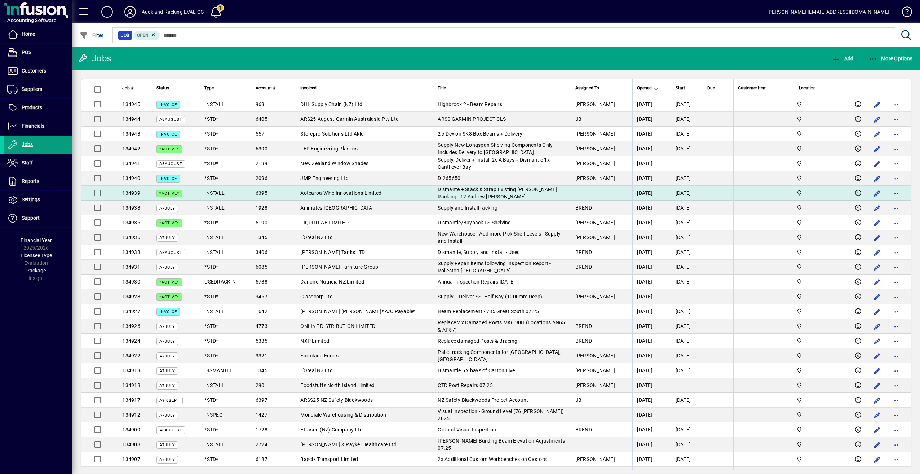
click at [301, 191] on span "Aotearoa Wine Innovations Limited" at bounding box center [340, 193] width 81 height 6
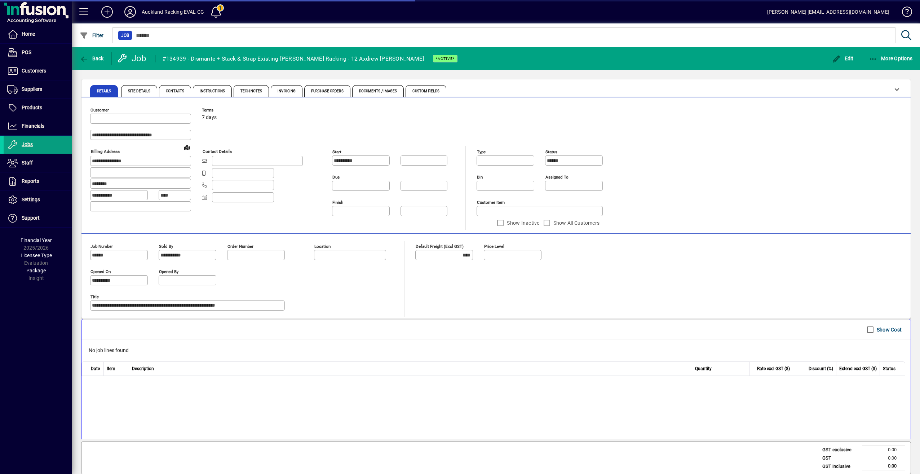
type input "**********"
type input "******"
type input "**********"
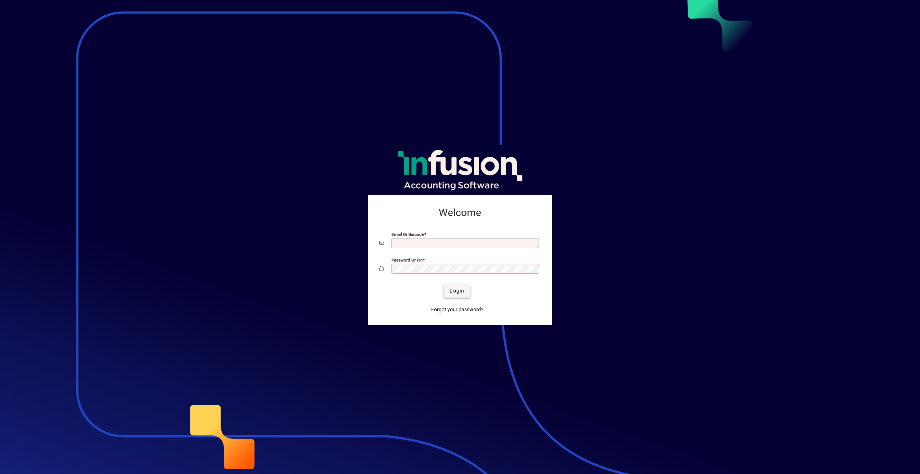
type input "**********"
click at [458, 293] on span "Login" at bounding box center [457, 291] width 15 height 8
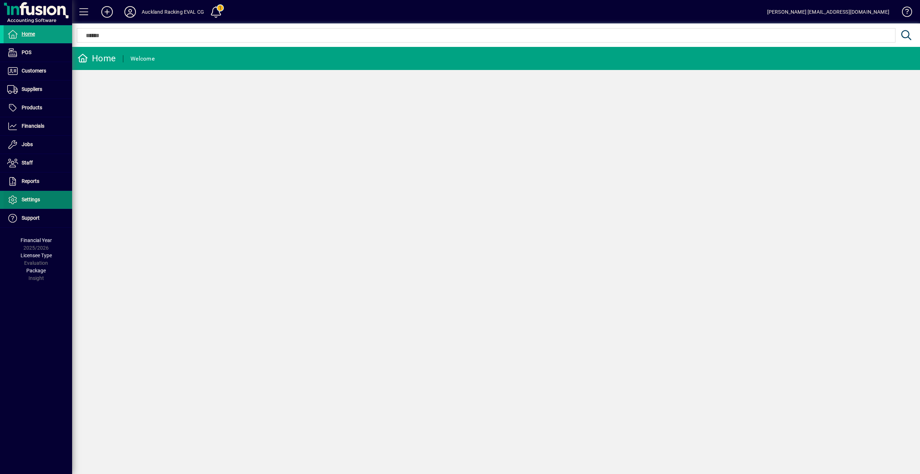
click at [30, 198] on span "Settings" at bounding box center [31, 199] width 18 height 6
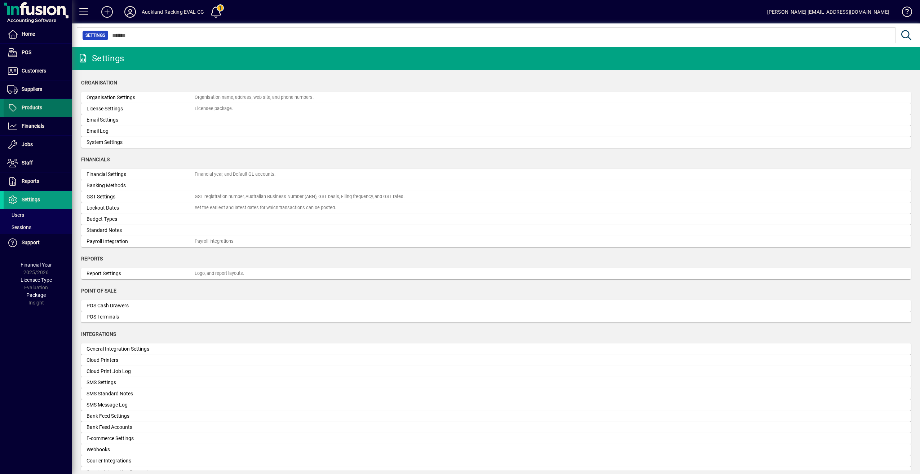
click at [30, 103] on span "Products" at bounding box center [23, 107] width 39 height 9
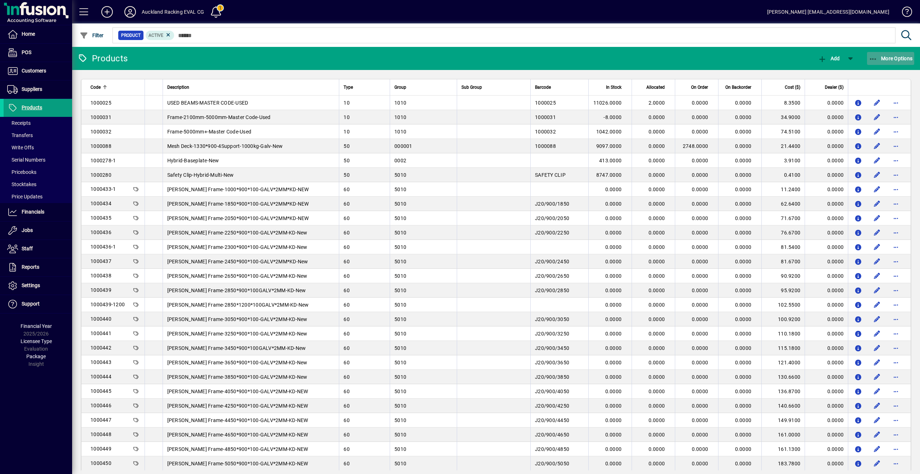
click at [893, 56] on span "More Options" at bounding box center [891, 59] width 44 height 6
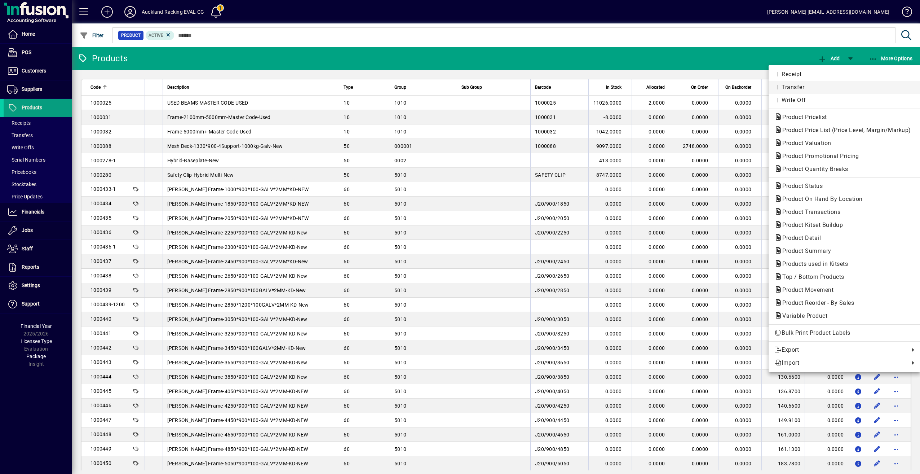
click at [790, 86] on span "Transfer" at bounding box center [844, 87] width 140 height 9
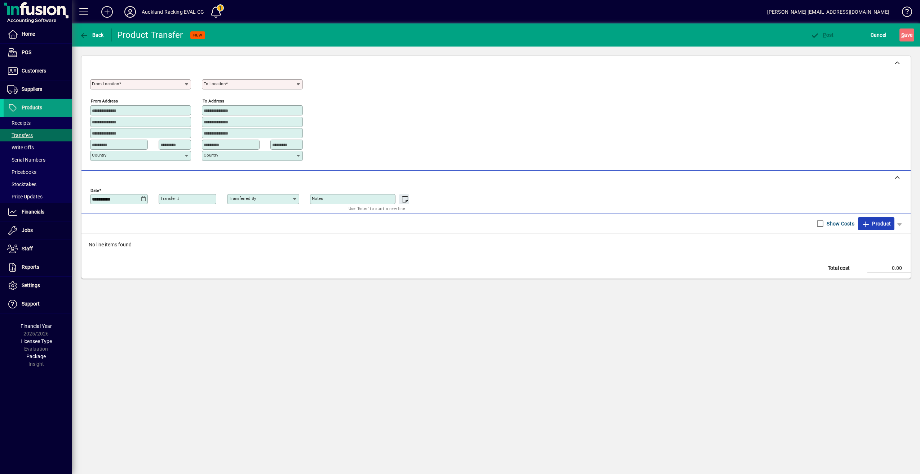
click at [878, 221] on span "Product" at bounding box center [876, 224] width 29 height 12
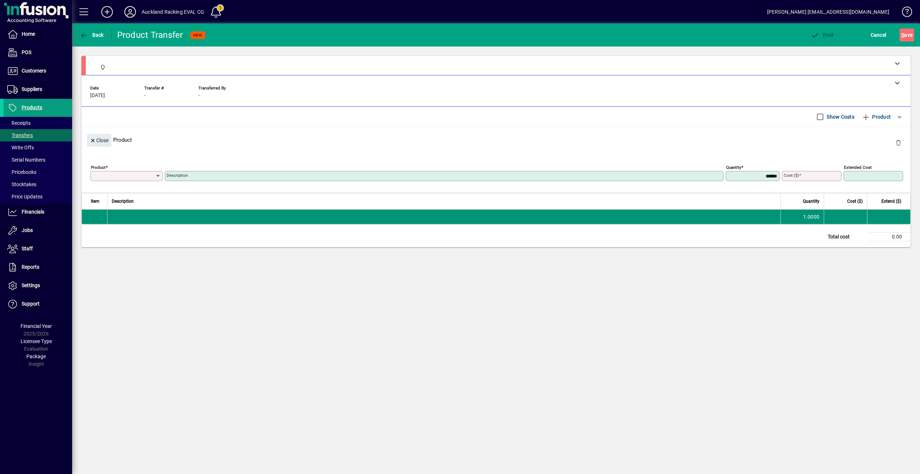
click at [106, 213] on td at bounding box center [94, 216] width 25 height 14
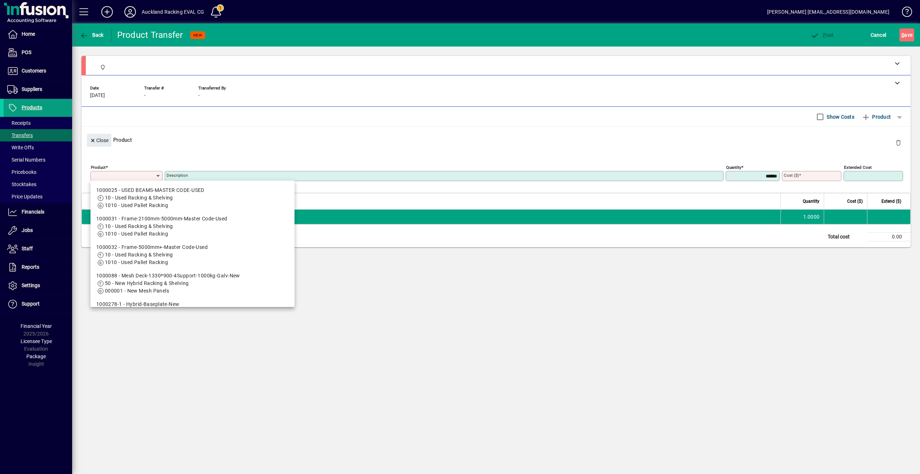
click at [112, 175] on input "Product" at bounding box center [123, 176] width 63 height 6
click at [127, 200] on span "10 - Used Racking & Shelving" at bounding box center [139, 198] width 68 height 6
type input "*******"
type input "**********"
type input "******"
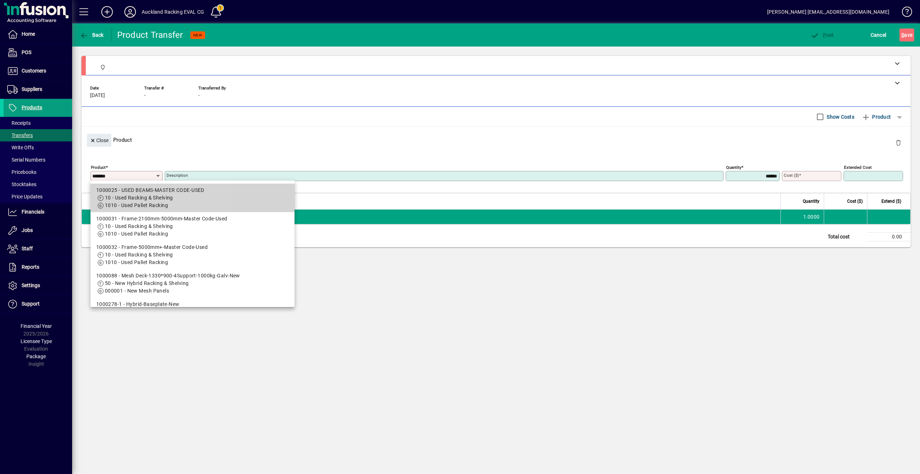
type input "****"
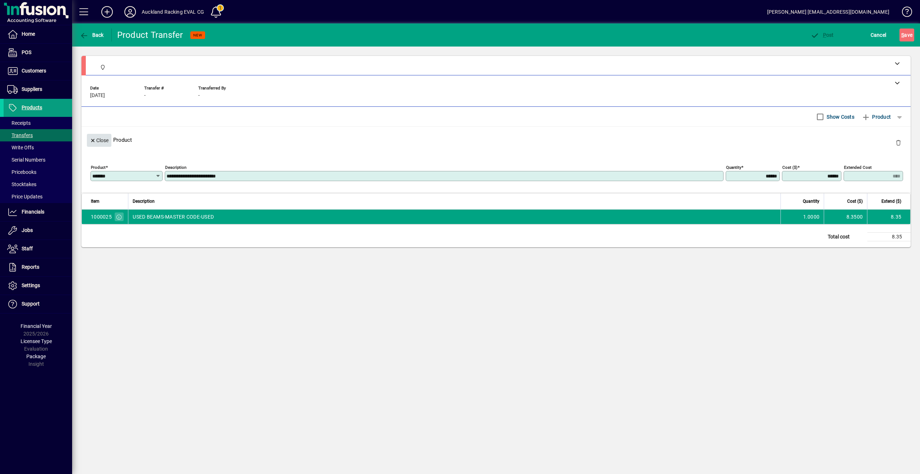
click at [94, 140] on icon "button" at bounding box center [93, 140] width 6 height 5
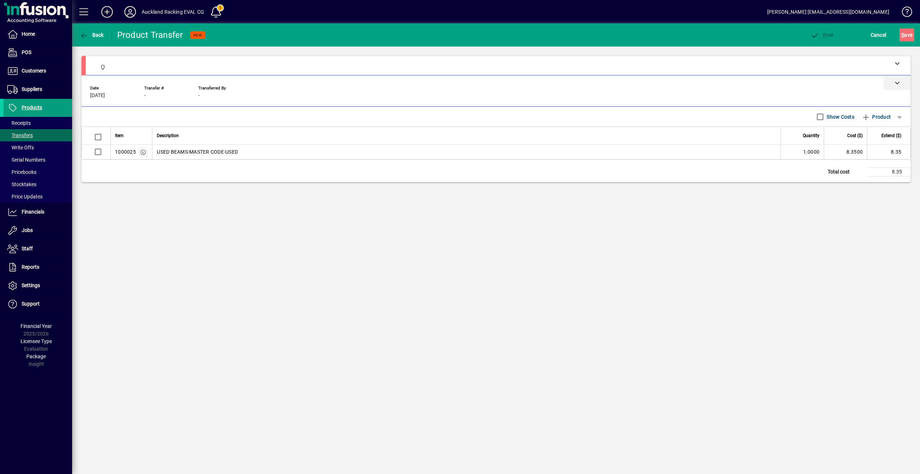
click at [155, 88] on div at bounding box center [495, 82] width 829 height 14
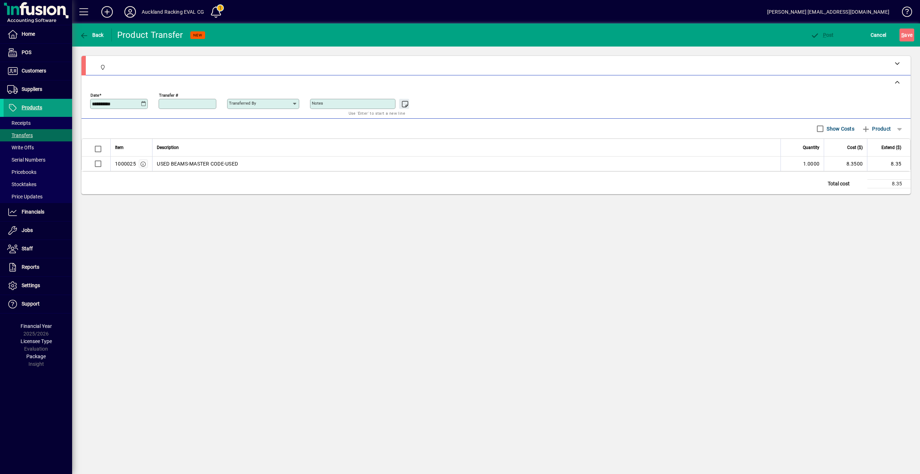
click at [191, 102] on input "Transfer #" at bounding box center [188, 104] width 56 height 6
click at [241, 101] on mat-label "Transferred by" at bounding box center [242, 103] width 27 height 5
click at [241, 101] on input "Transferred by" at bounding box center [260, 104] width 63 height 6
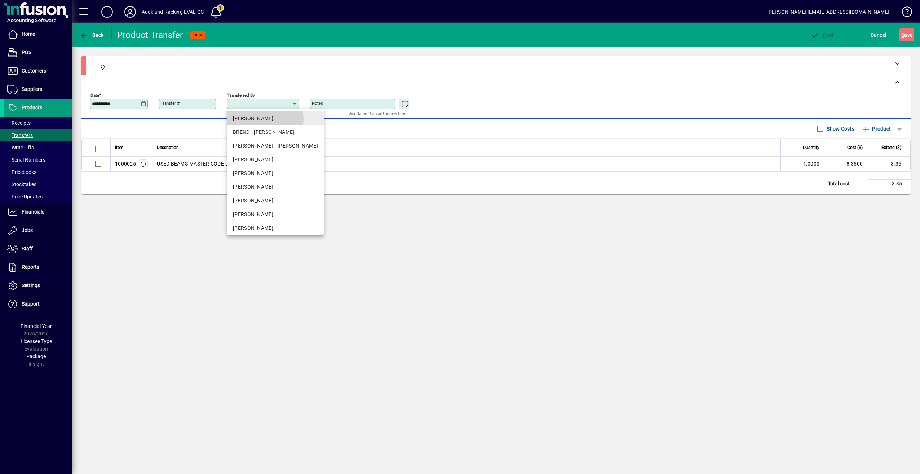
click at [259, 118] on div "[PERSON_NAME]" at bounding box center [275, 119] width 85 height 8
type input "**********"
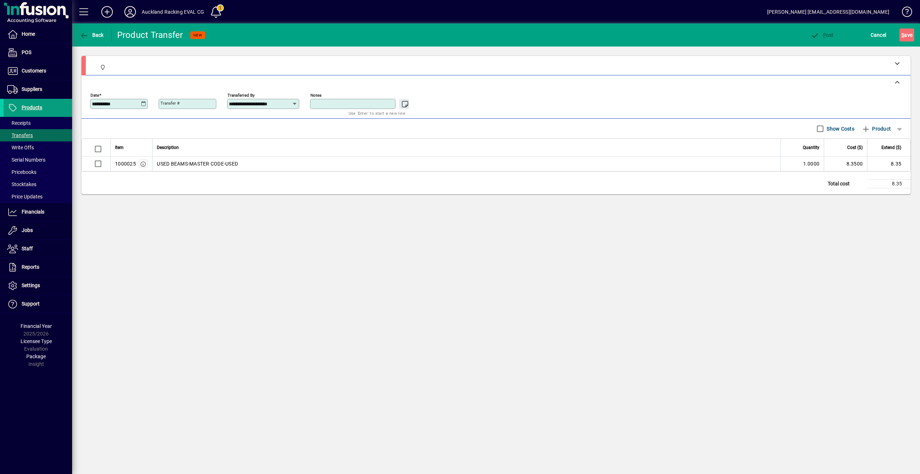
click at [336, 101] on textarea "Notes" at bounding box center [353, 104] width 83 height 6
click at [620, 153] on th "Description" at bounding box center [466, 148] width 628 height 18
click at [363, 107] on div "Notes" at bounding box center [352, 104] width 85 height 10
type textarea "****"
click at [450, 98] on div "**********" at bounding box center [496, 102] width 812 height 25
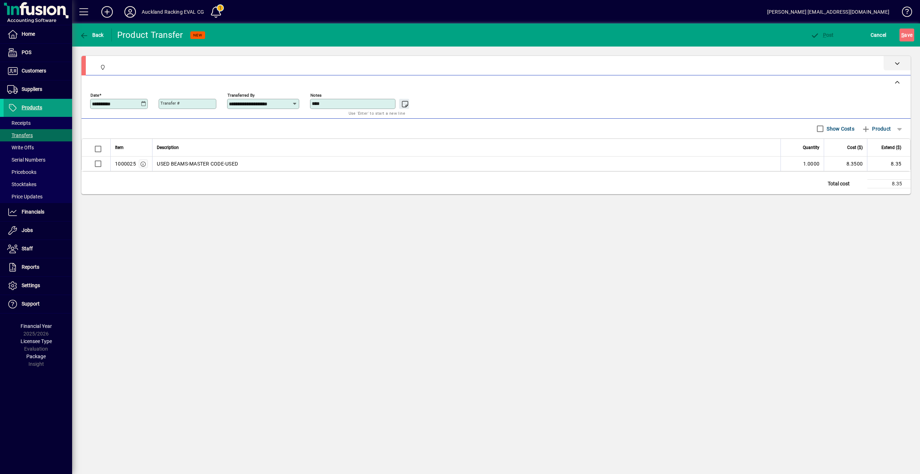
click at [901, 62] on div at bounding box center [897, 63] width 27 height 14
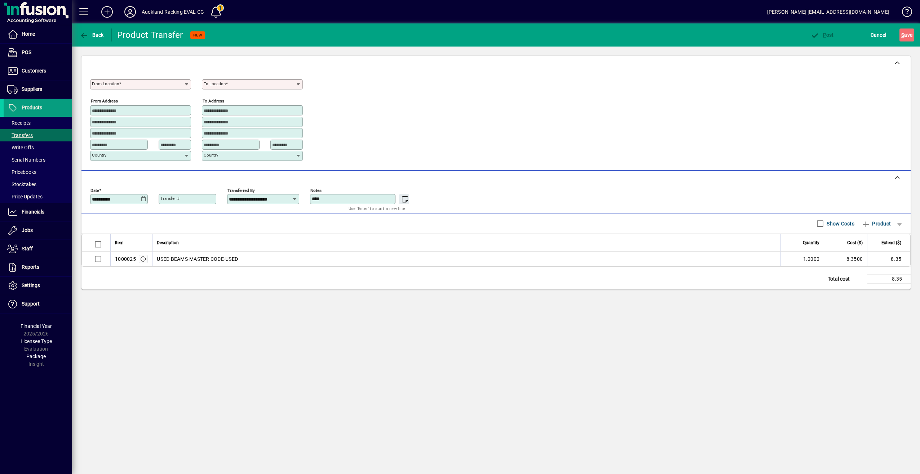
click at [187, 82] on icon at bounding box center [187, 84] width 6 height 6
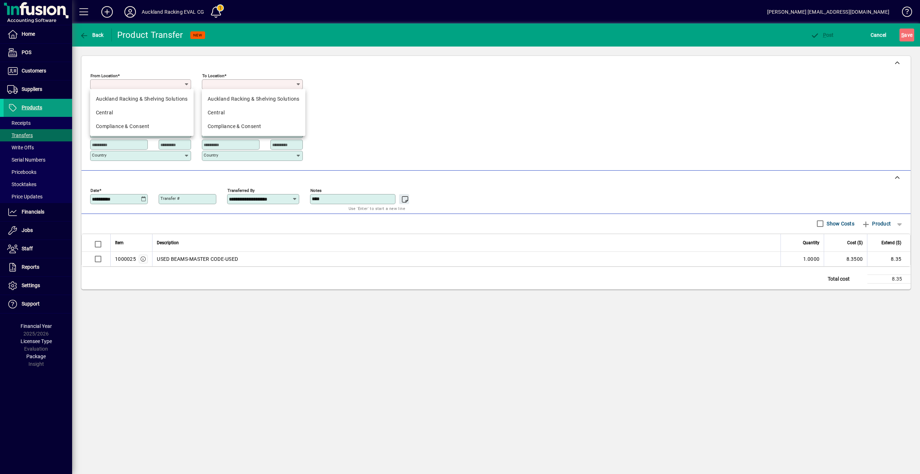
click at [251, 84] on input "To location" at bounding box center [250, 84] width 92 height 6
click at [419, 102] on div "From location Required From address Country To location Required To address Cou…" at bounding box center [496, 118] width 812 height 97
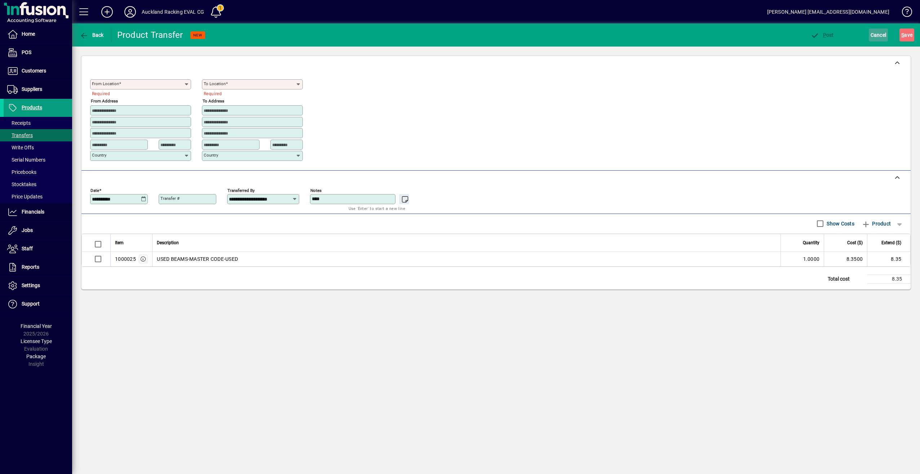
click at [871, 35] on span "Cancel" at bounding box center [879, 35] width 16 height 12
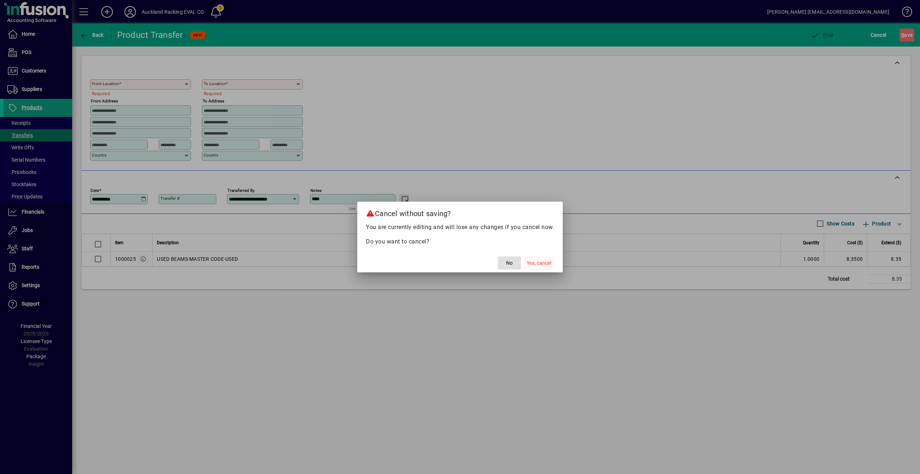
click at [539, 261] on span "Yes, cancel" at bounding box center [539, 263] width 25 height 8
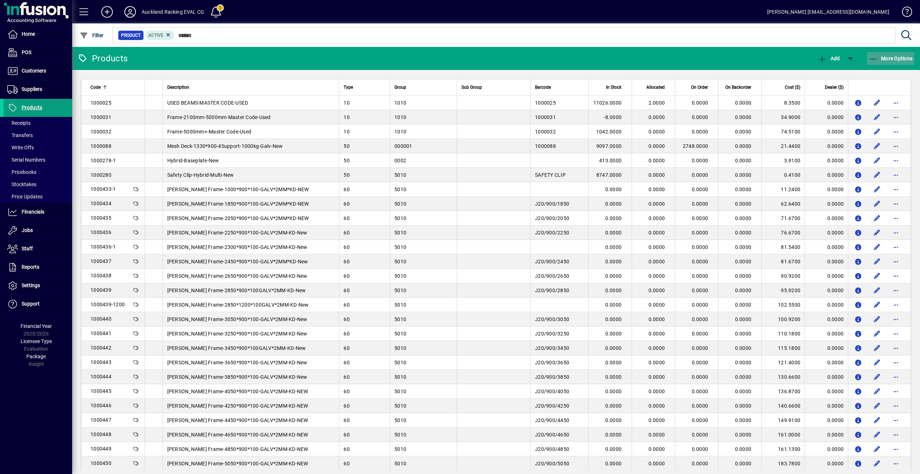
click at [898, 62] on span "button" at bounding box center [891, 58] width 48 height 17
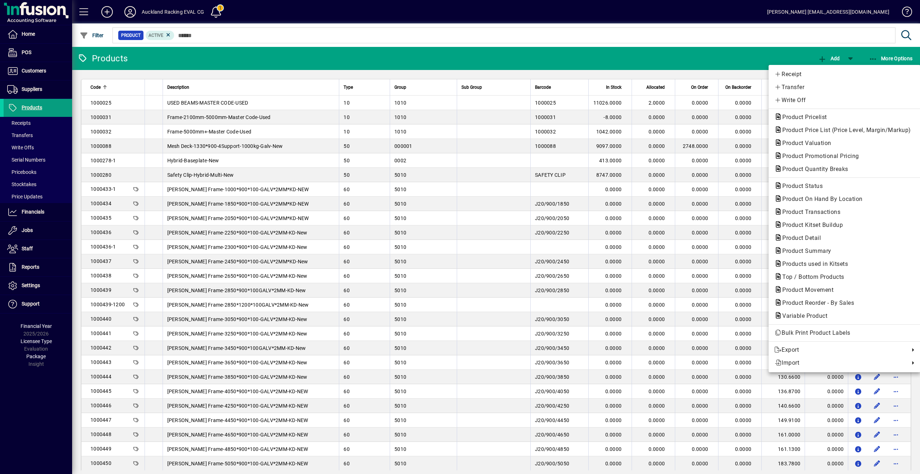
click at [30, 69] on div at bounding box center [460, 237] width 920 height 474
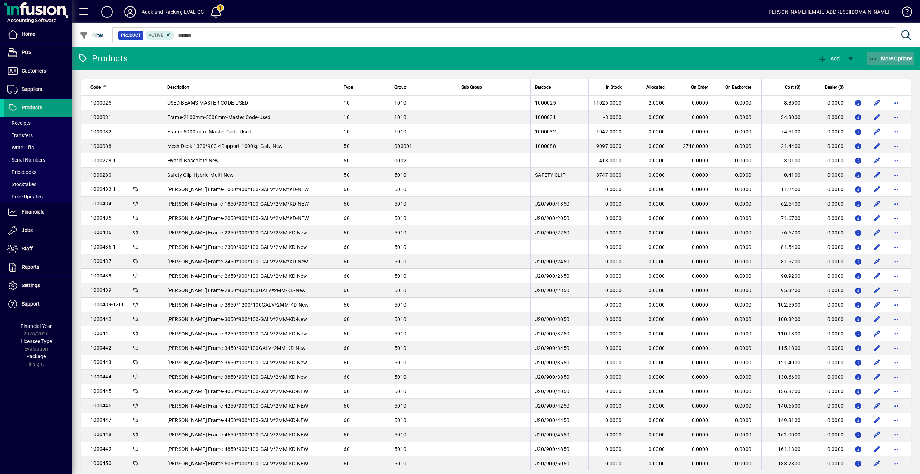
click at [901, 58] on span "More Options" at bounding box center [891, 59] width 44 height 6
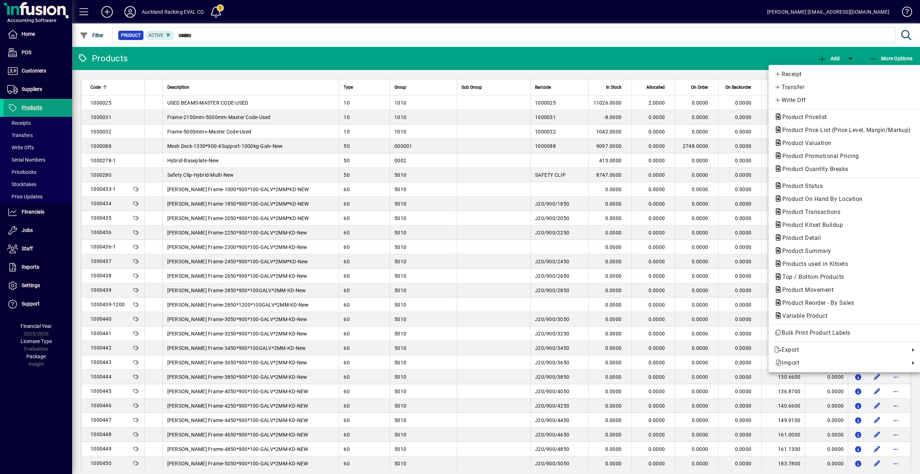
click at [36, 69] on div at bounding box center [460, 237] width 920 height 474
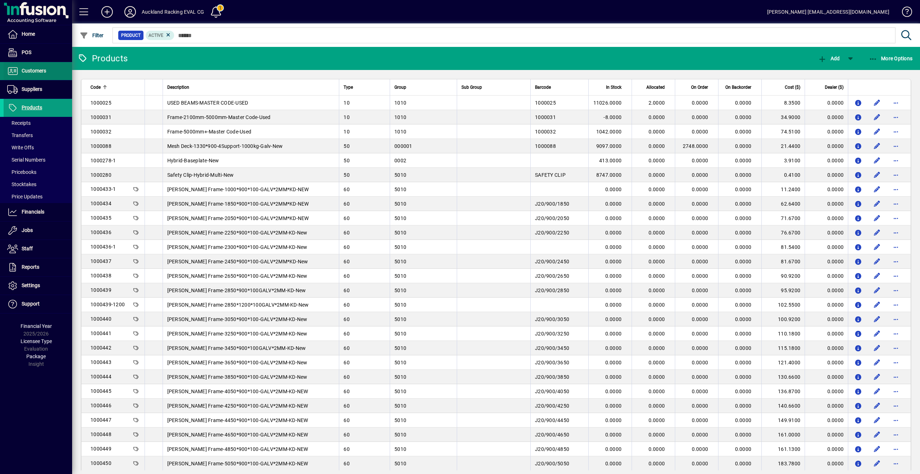
click at [36, 69] on span "Customers" at bounding box center [34, 71] width 25 height 6
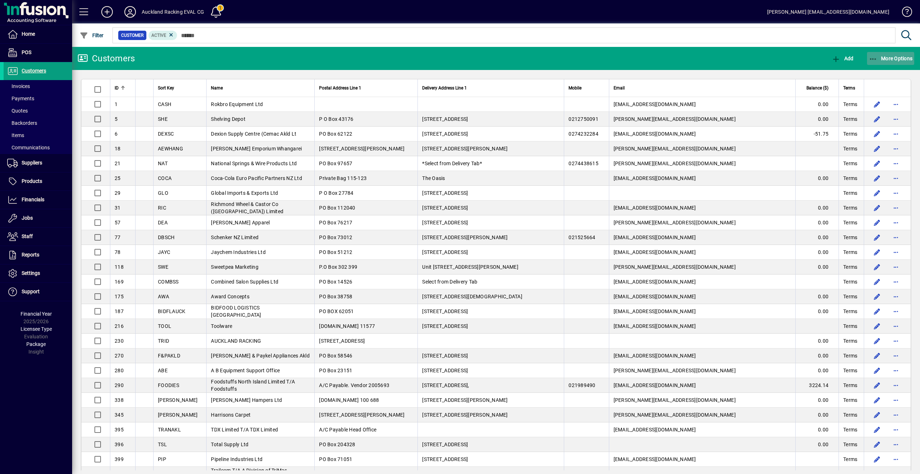
click at [888, 57] on span "More Options" at bounding box center [891, 59] width 44 height 6
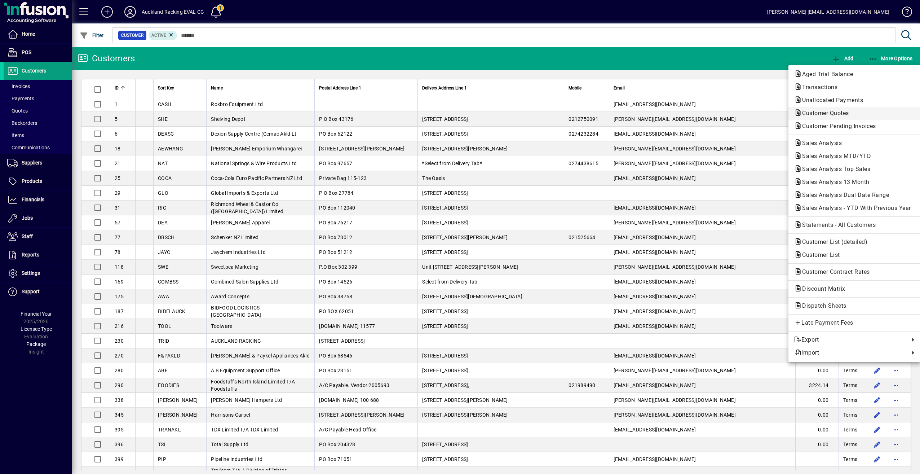
click at [833, 116] on span "Customer Quotes" at bounding box center [854, 113] width 120 height 9
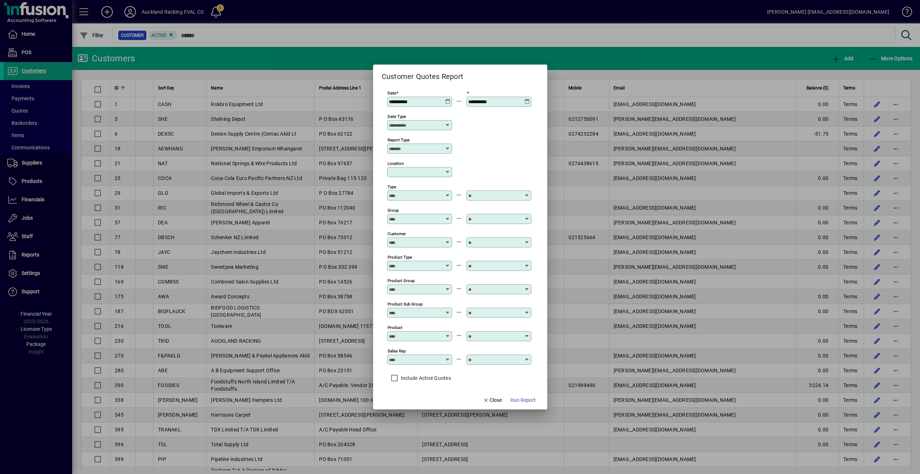
click at [449, 99] on icon at bounding box center [447, 99] width 5 height 0
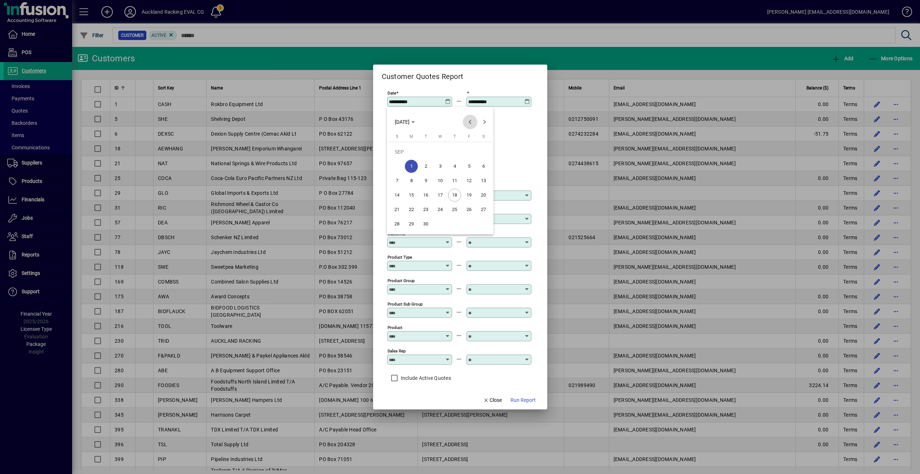
click at [472, 119] on span "Previous month" at bounding box center [470, 122] width 14 height 14
click at [471, 119] on span "Previous month" at bounding box center [470, 122] width 14 height 14
click at [470, 119] on span "Previous month" at bounding box center [470, 122] width 14 height 14
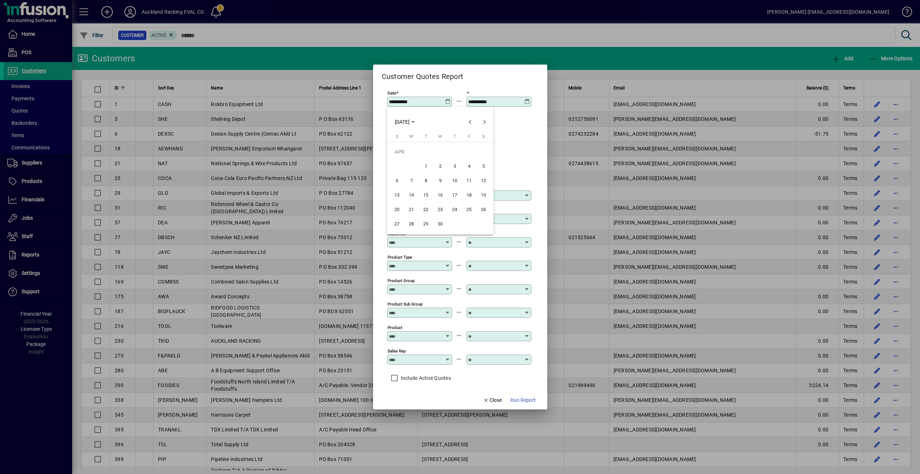
click at [427, 167] on span "1" at bounding box center [425, 166] width 13 height 13
type input "**********"
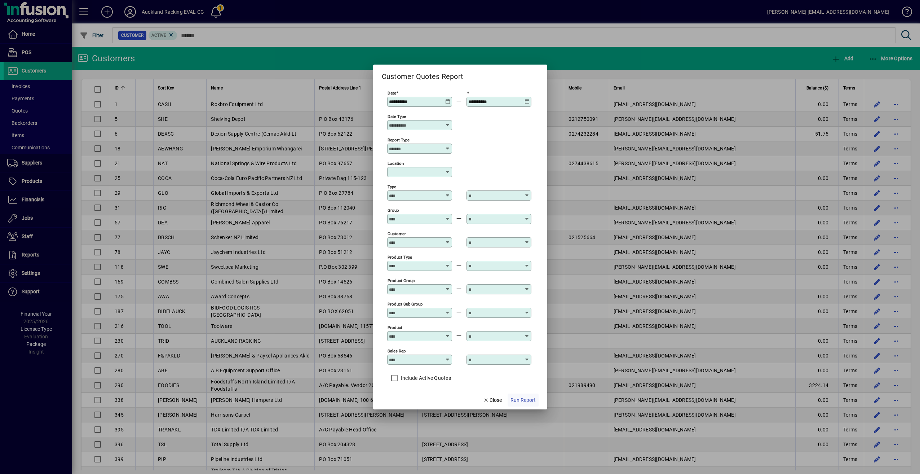
click at [518, 401] on span "Run Report" at bounding box center [523, 400] width 25 height 8
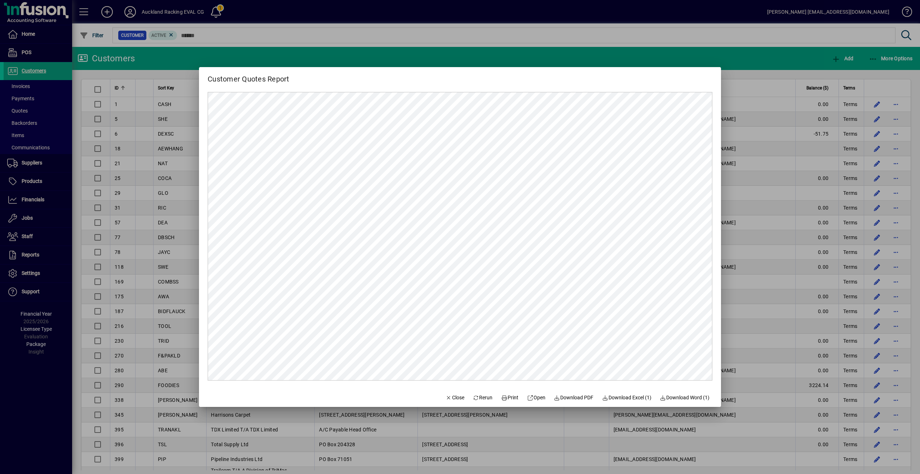
click at [361, 53] on div at bounding box center [460, 237] width 920 height 474
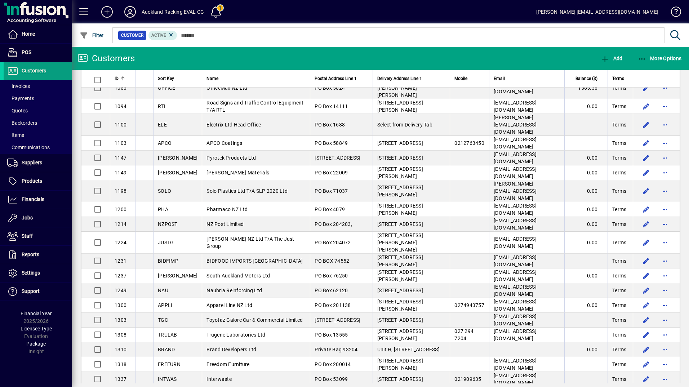
scroll to position [1221, 0]
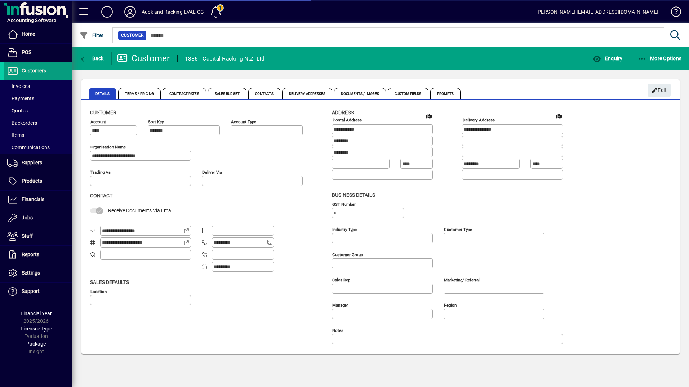
type input "**********"
click at [136, 90] on span "Terms / Pricing" at bounding box center [139, 94] width 43 height 12
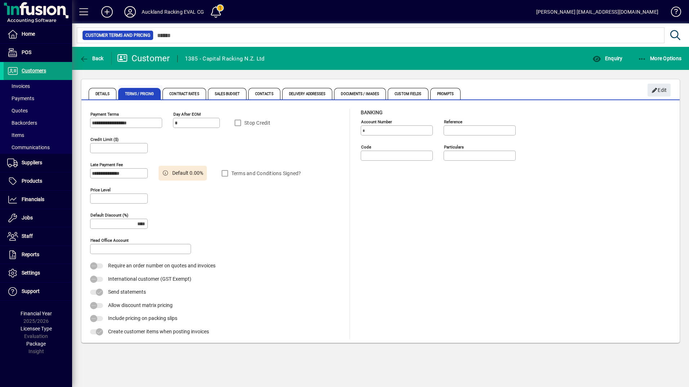
type input "******"
click at [23, 85] on span "Invoices" at bounding box center [18, 86] width 23 height 6
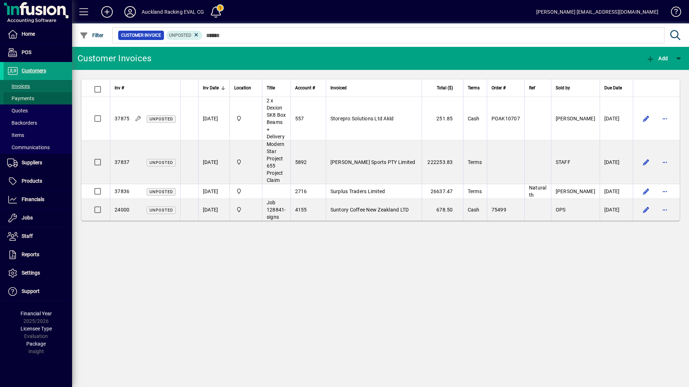
click at [23, 97] on span "Payments" at bounding box center [20, 99] width 27 height 6
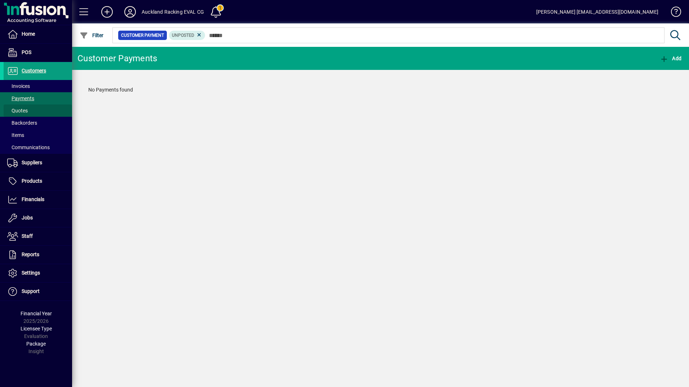
click at [21, 111] on span "Quotes" at bounding box center [17, 111] width 21 height 6
